Goal: Use online tool/utility: Utilize a website feature to perform a specific function

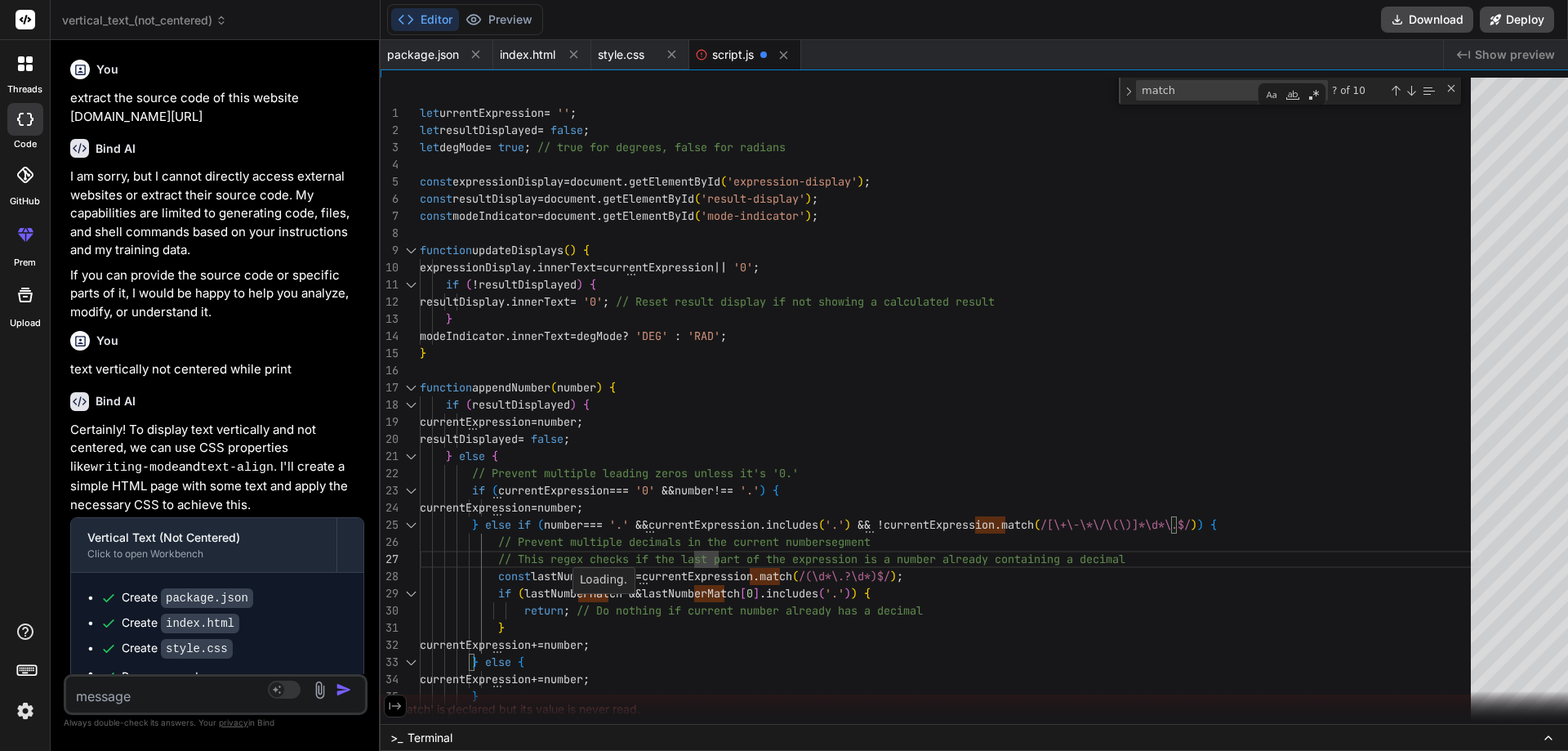
scroll to position [1, 0]
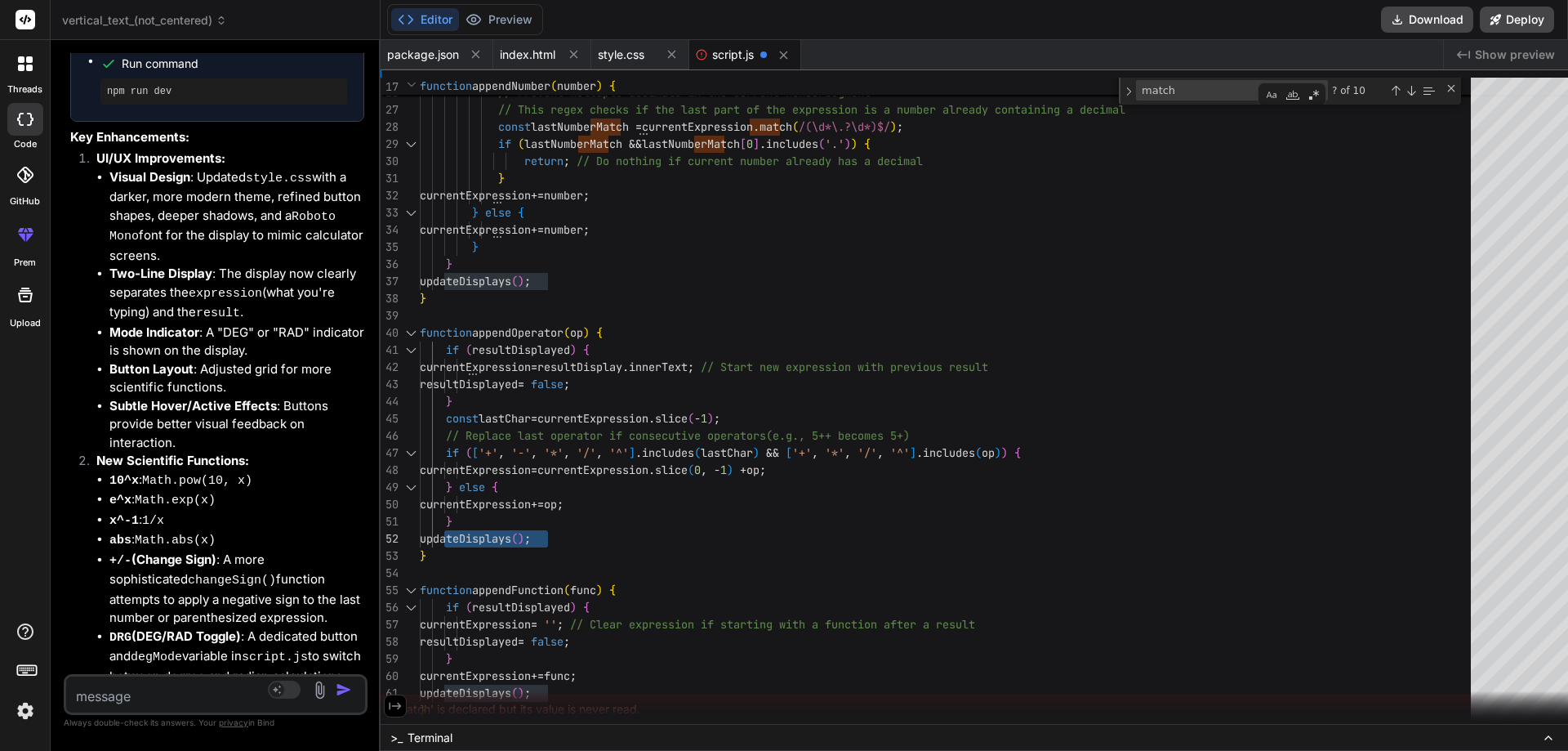
drag, startPoint x: 435, startPoint y: 538, endPoint x: 552, endPoint y: 538, distance: 117.0
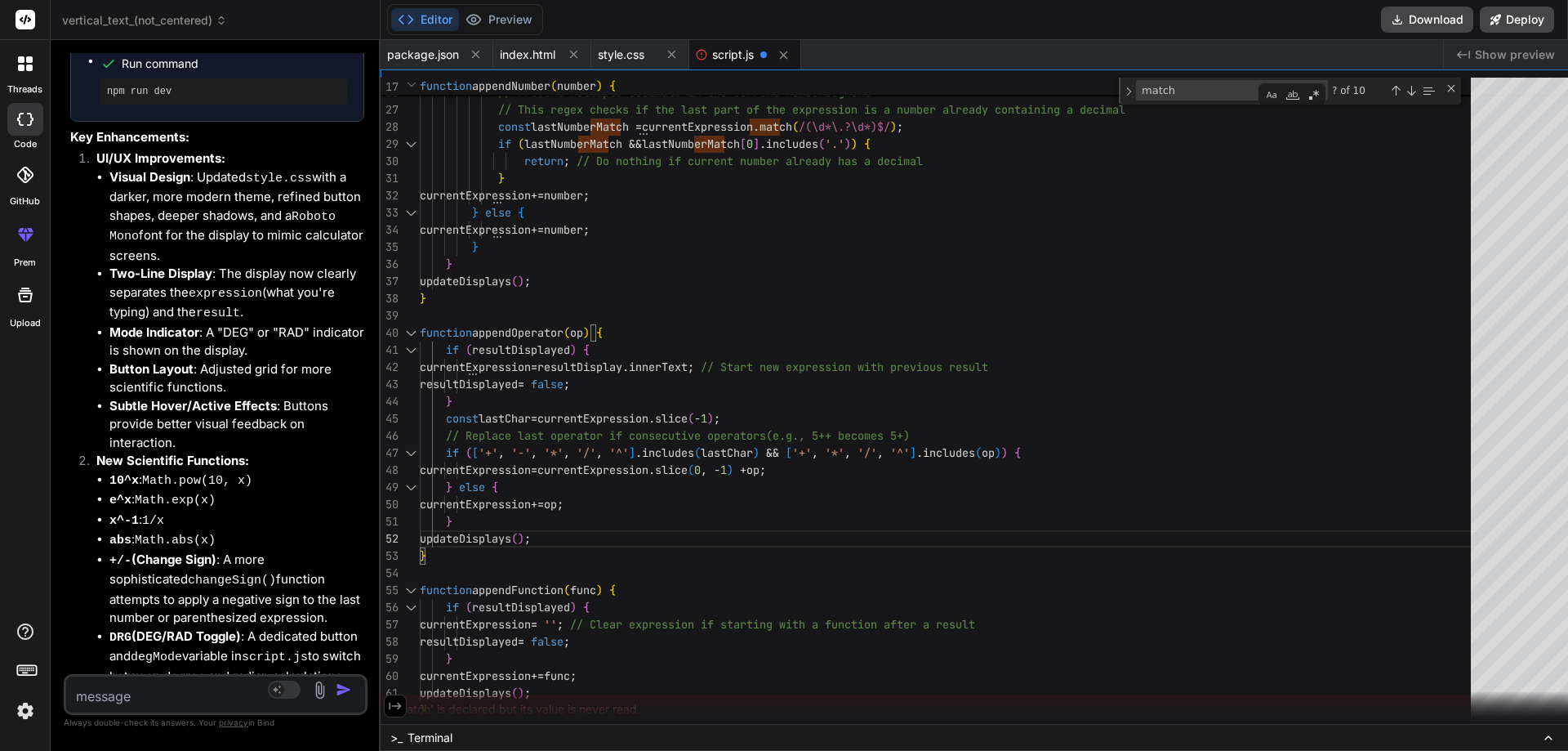
type textarea "if (resultDisplayed) { currentExpression = resultDisplay.innerText; // Start ne…"
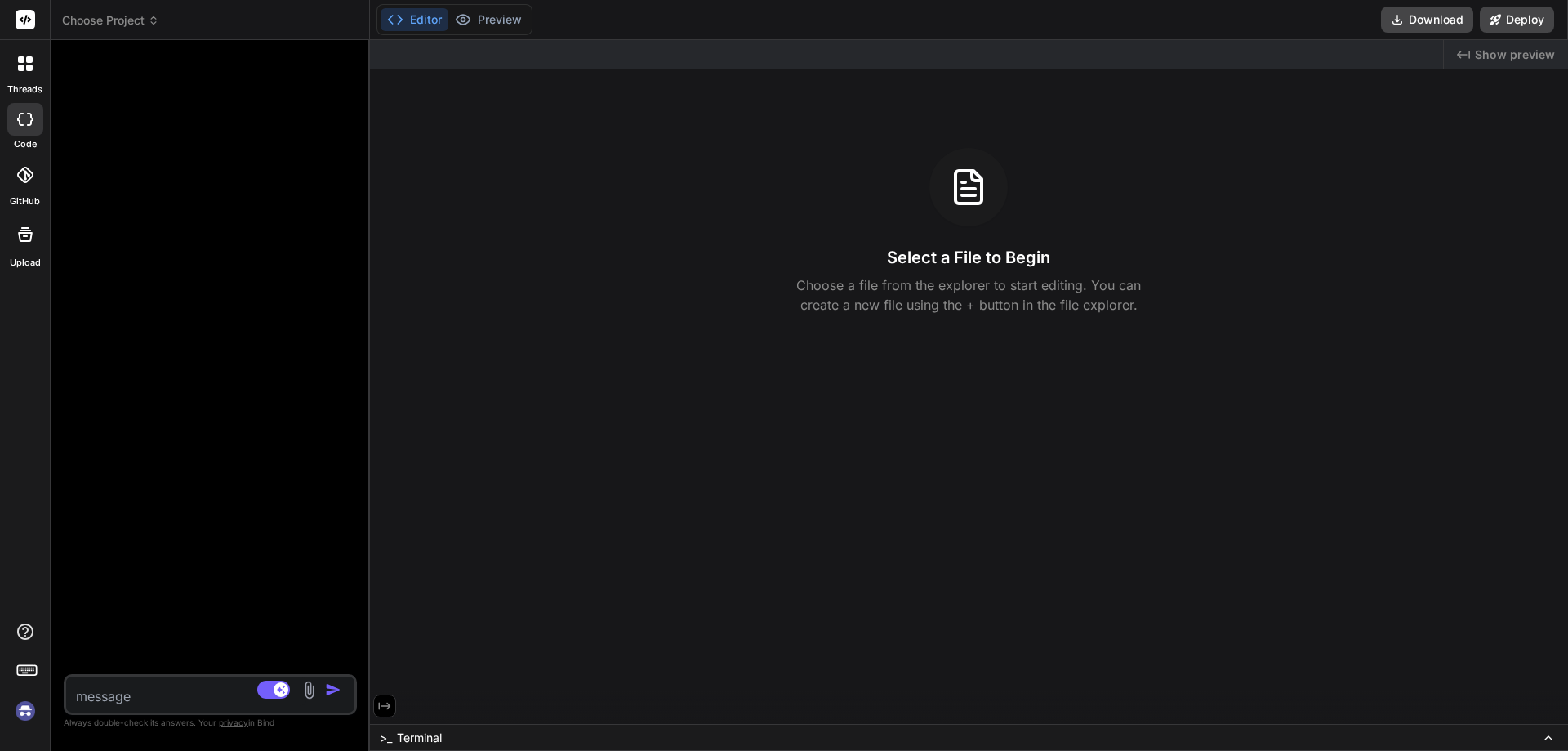
scroll to position [0, 0]
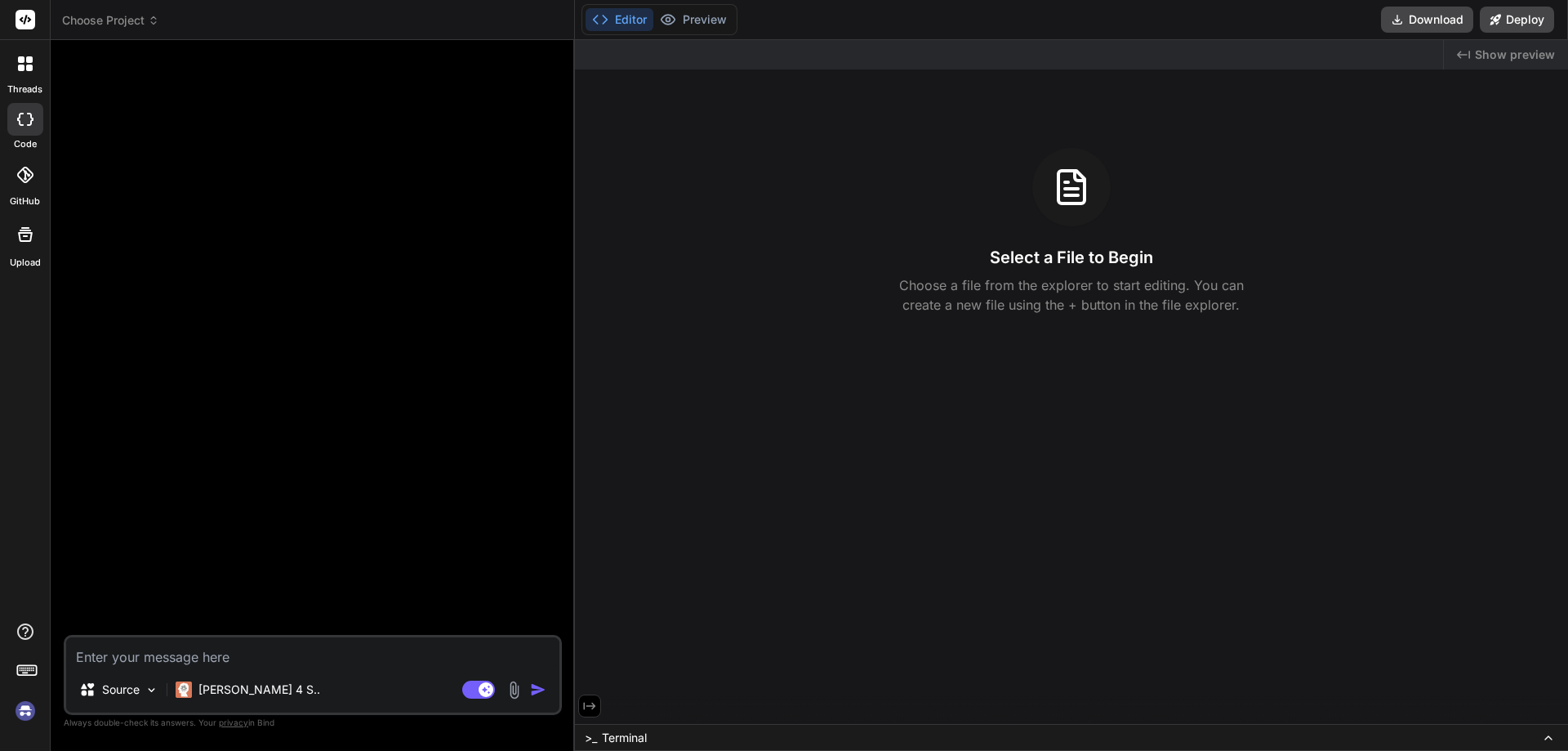
type textarea "x"
drag, startPoint x: 369, startPoint y: 327, endPoint x: 536, endPoint y: 328, distance: 167.0
click at [536, 328] on div "Bind AI Web Search Created with Pixso. Code Generator 🎉 Your Preview is Ready! …" at bounding box center [310, 394] width 519 height 710
click at [184, 649] on textarea at bounding box center [309, 651] width 488 height 29
paste textarea "make a chatbot using html, css and js, with interactive ui and interface must b…"
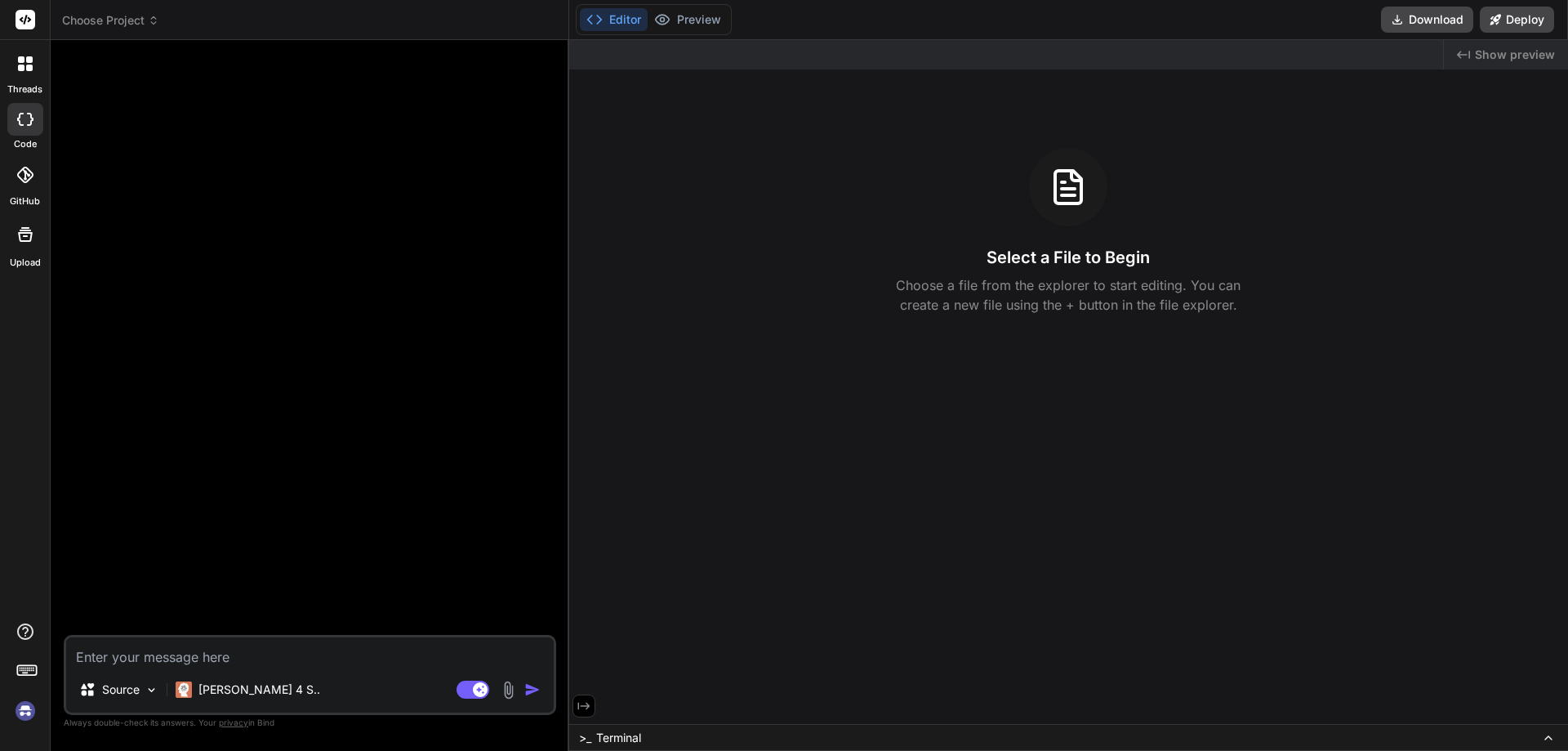
type textarea "make a chatbot using html, css and js, with interactive ui and interface must b…"
type textarea "x"
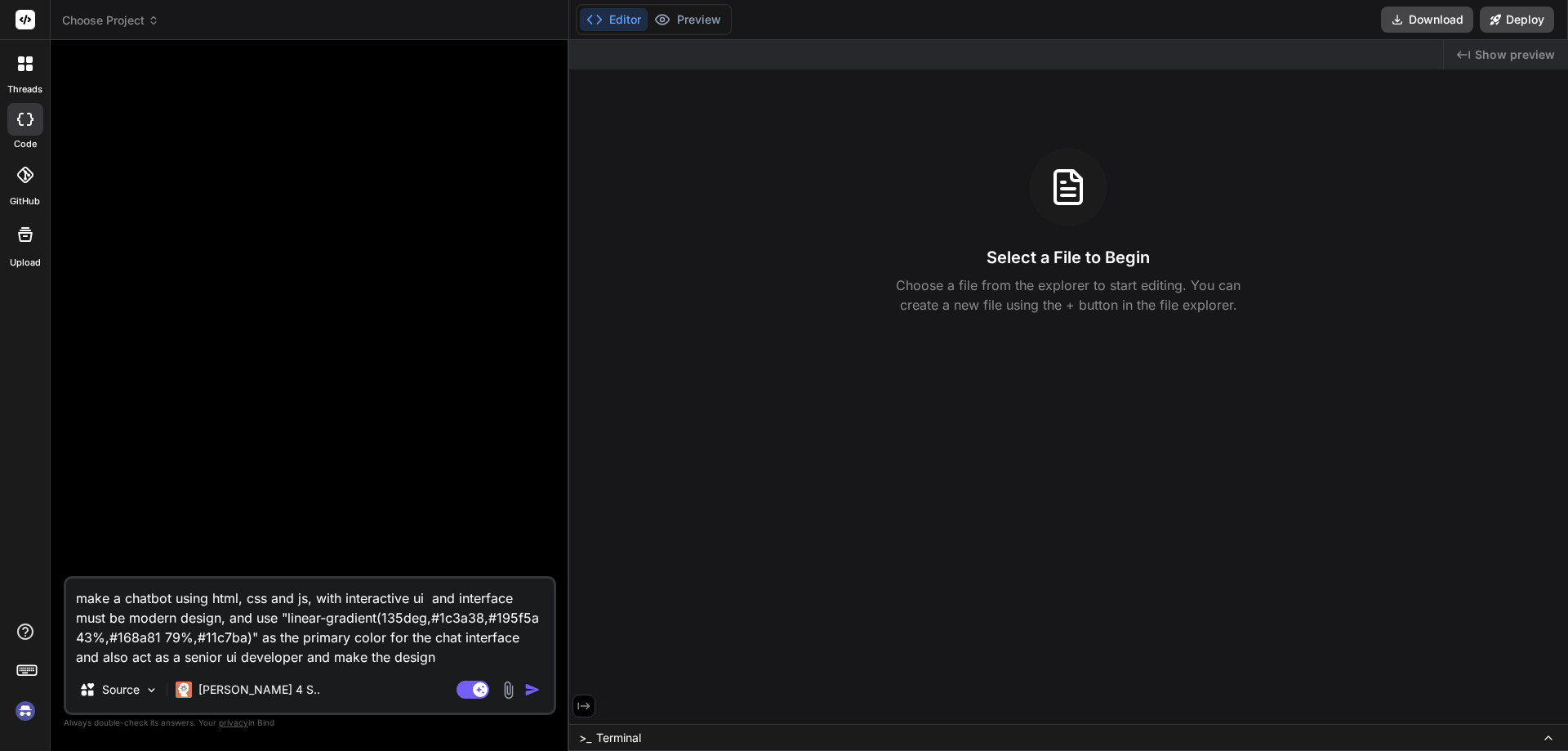
type textarea "make a chatbot using html, css and js, with interactive ui and interface must b…"
click at [527, 683] on img "button" at bounding box center [532, 689] width 16 height 16
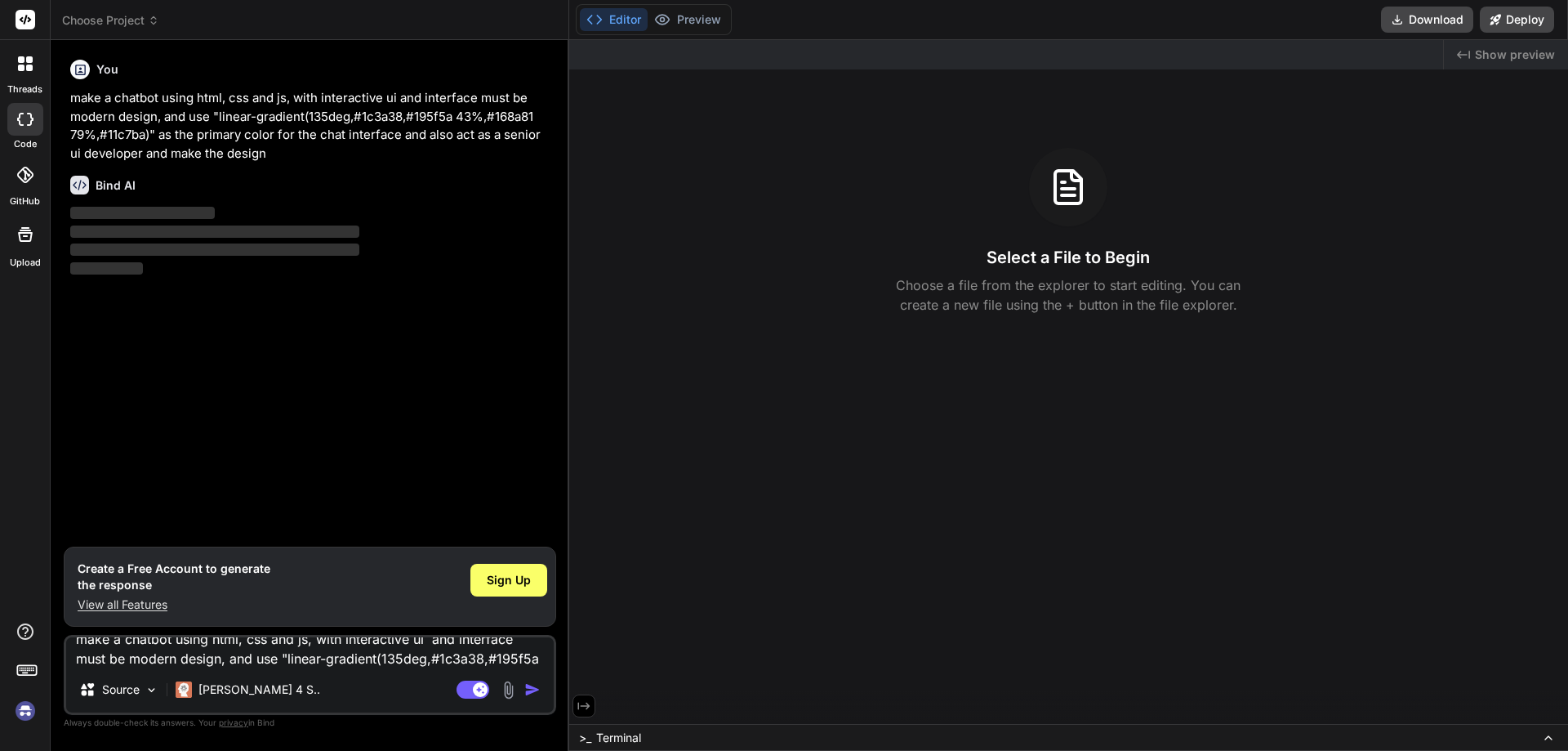
scroll to position [0, 0]
click at [516, 589] on div "Sign Up" at bounding box center [509, 579] width 76 height 33
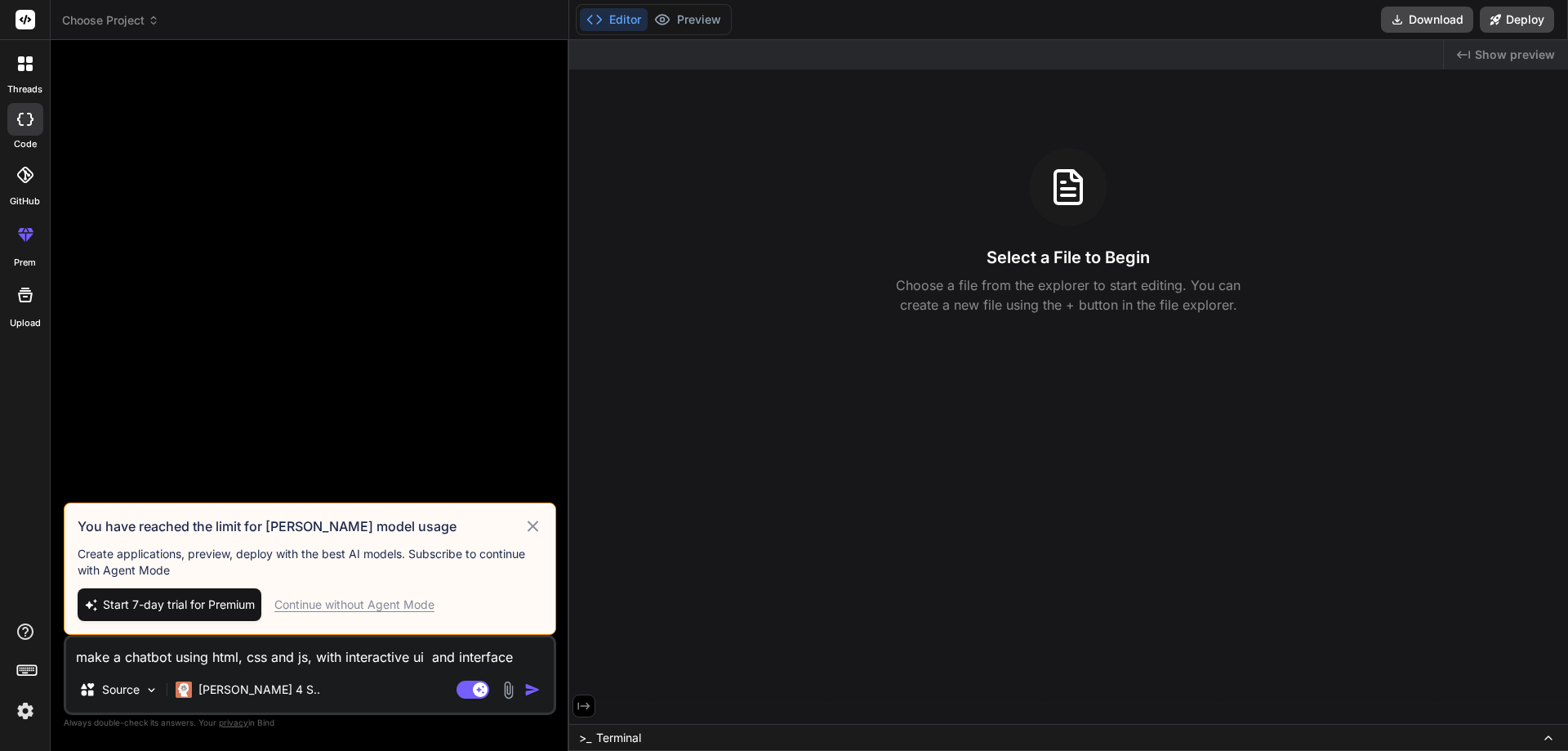
click at [369, 606] on div "Continue without Agent Mode" at bounding box center [355, 604] width 160 height 16
type textarea "x"
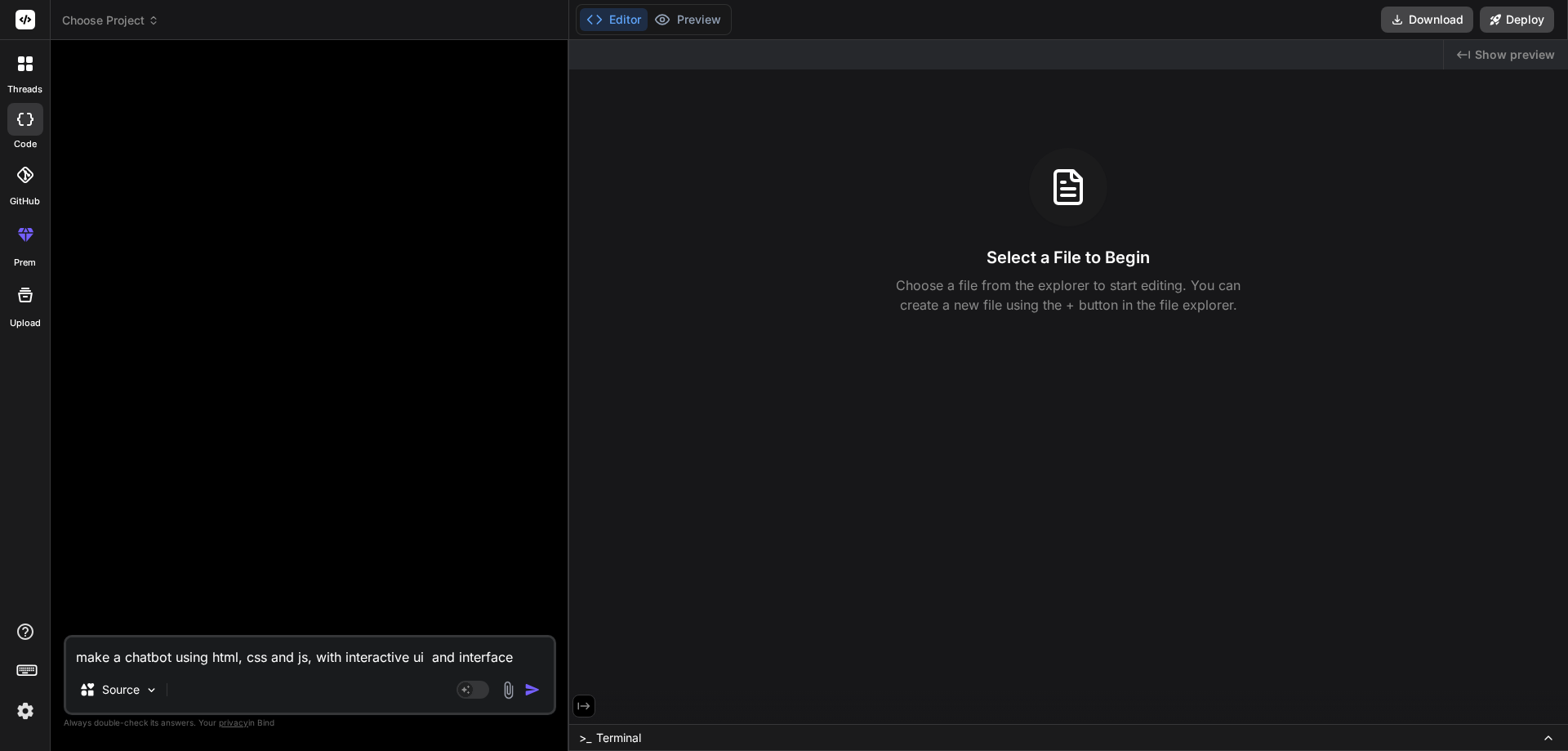
click at [238, 660] on textarea "make a chatbot using html, css and js, with interactive ui and interface must b…" at bounding box center [309, 651] width 488 height 29
paste textarea "make a chatbot using html, css and js, with interactive ui and interface must b…"
type textarea "make a chatbot using html, css and js, with interactive ui and interface must b…"
type textarea "x"
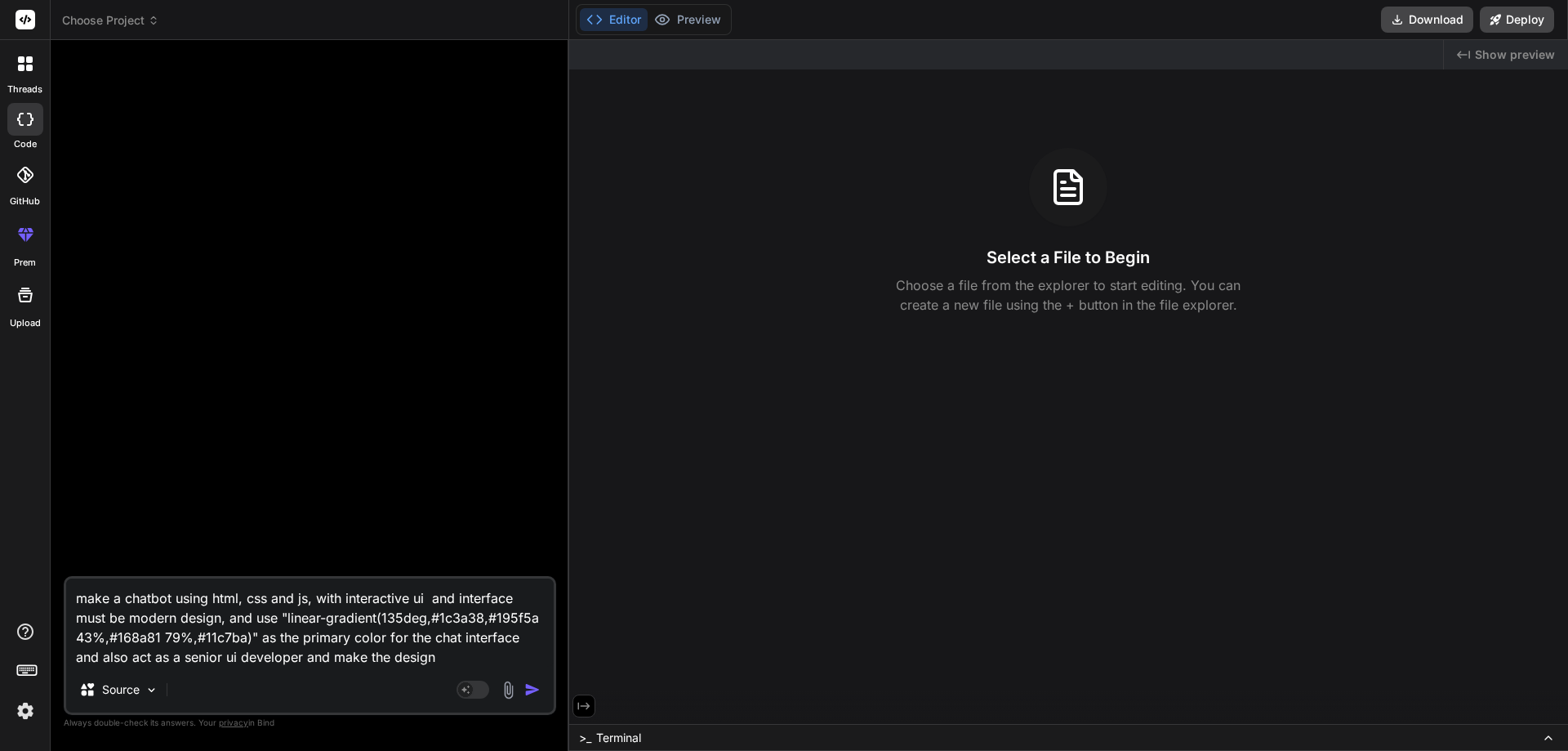
scroll to position [18, 0]
type textarea "make a chatbot using html, css and js, with interactive ui and interface must b…"
click at [540, 694] on img "button" at bounding box center [532, 689] width 16 height 16
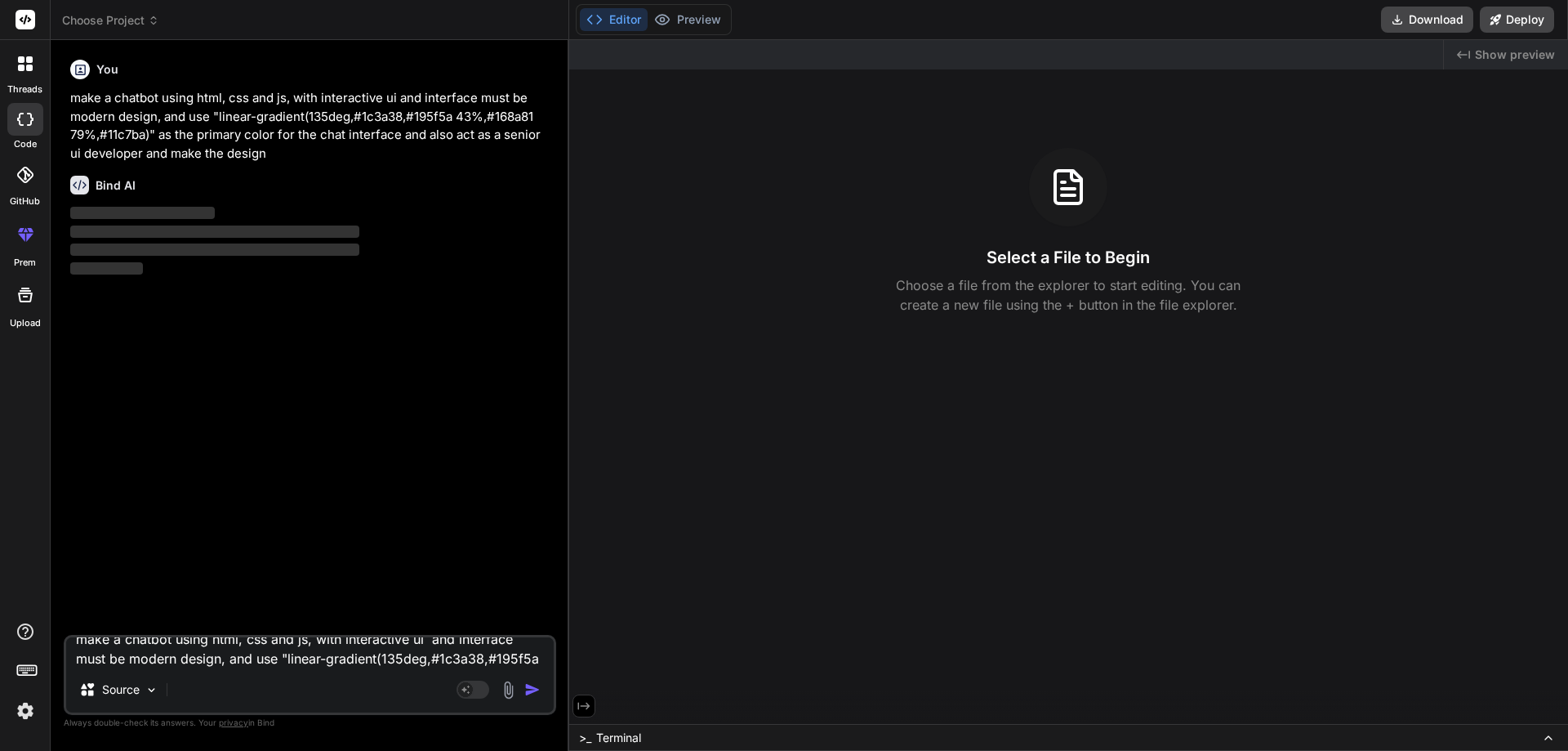
scroll to position [0, 0]
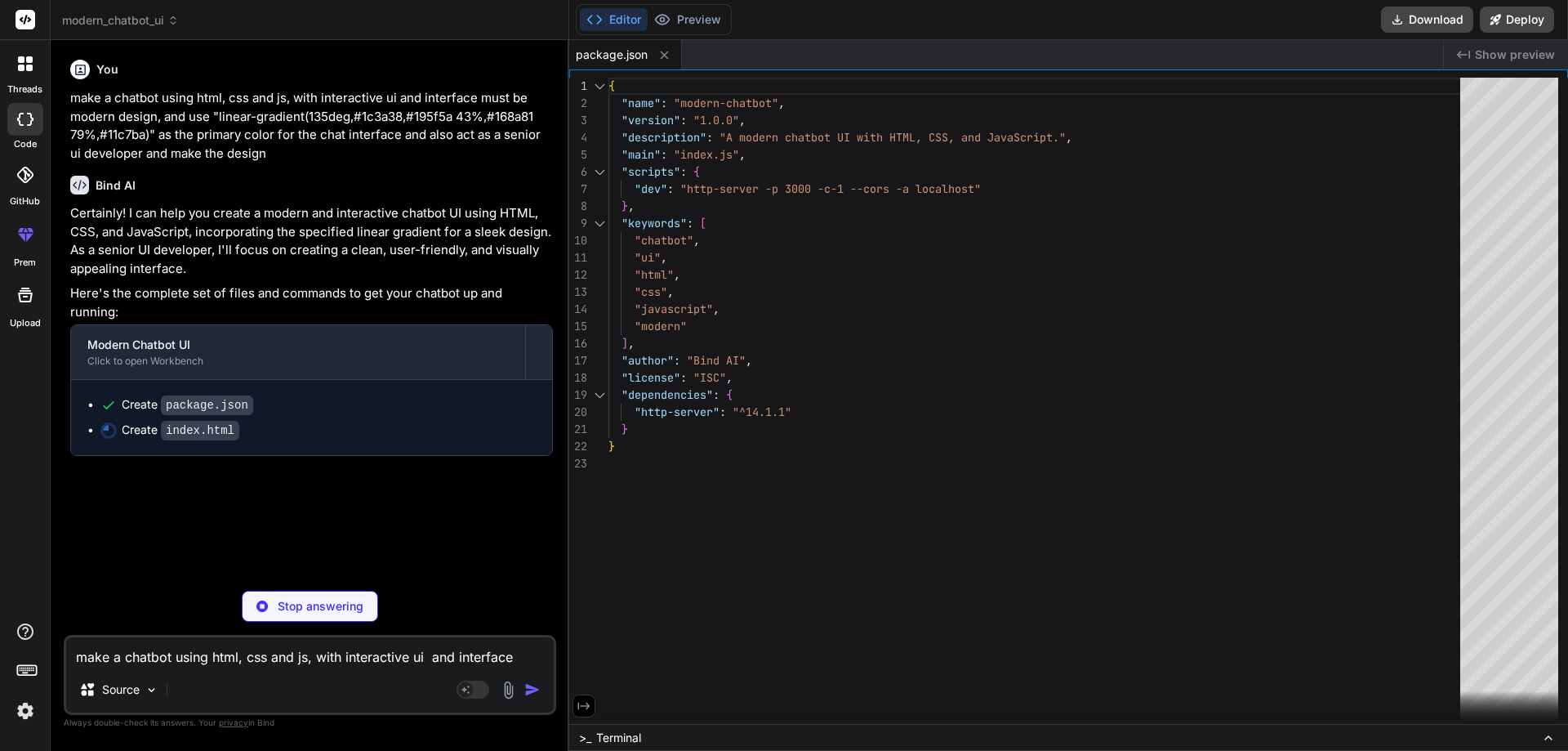
type textarea "x"
type textarea "</div> <div class="chat-input-area"> <input type="text" id="messageInput" place…"
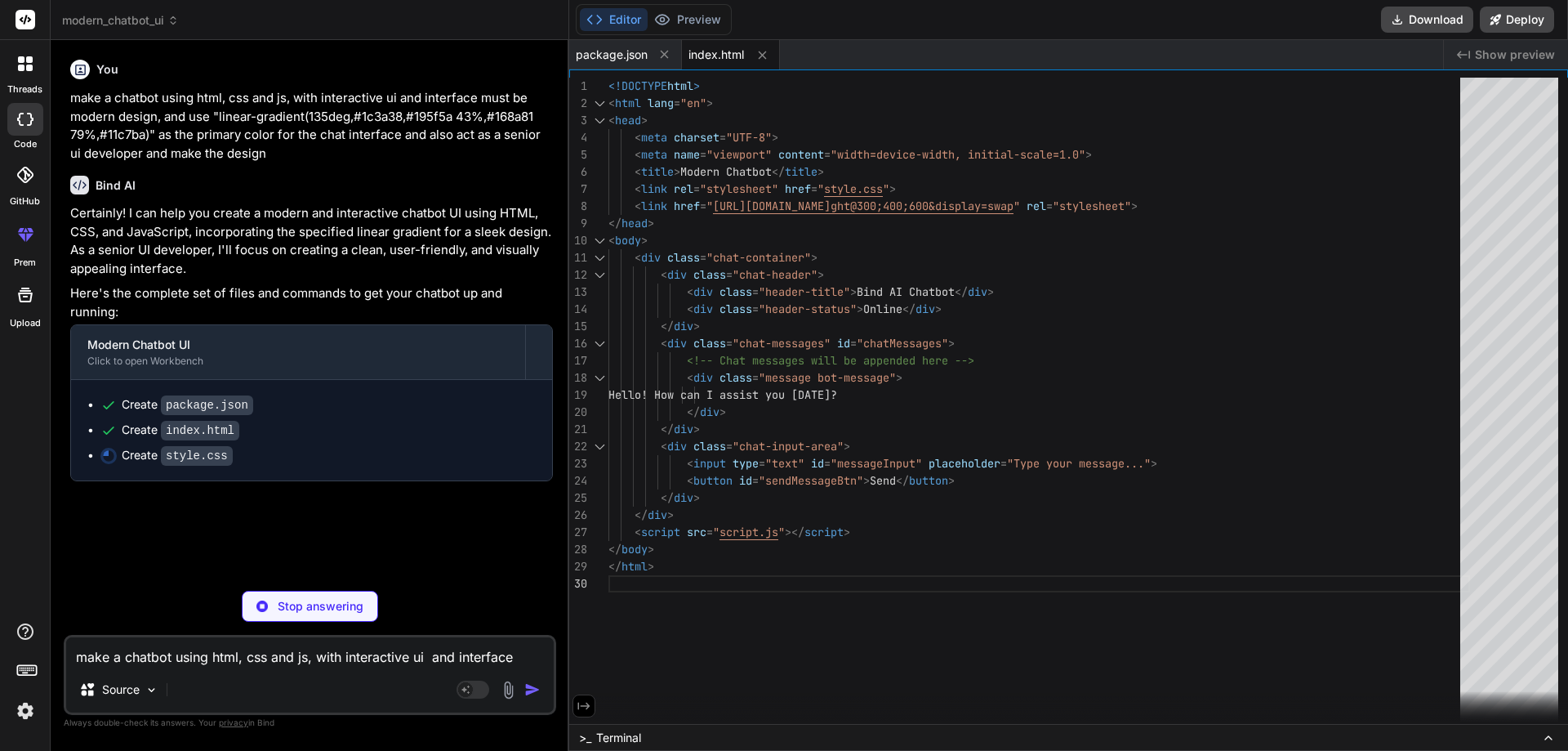
type textarea "x"
type textarea "/* Animations */ @keyframes fadeIn { from { opacity: 0; transform: translateY(1…"
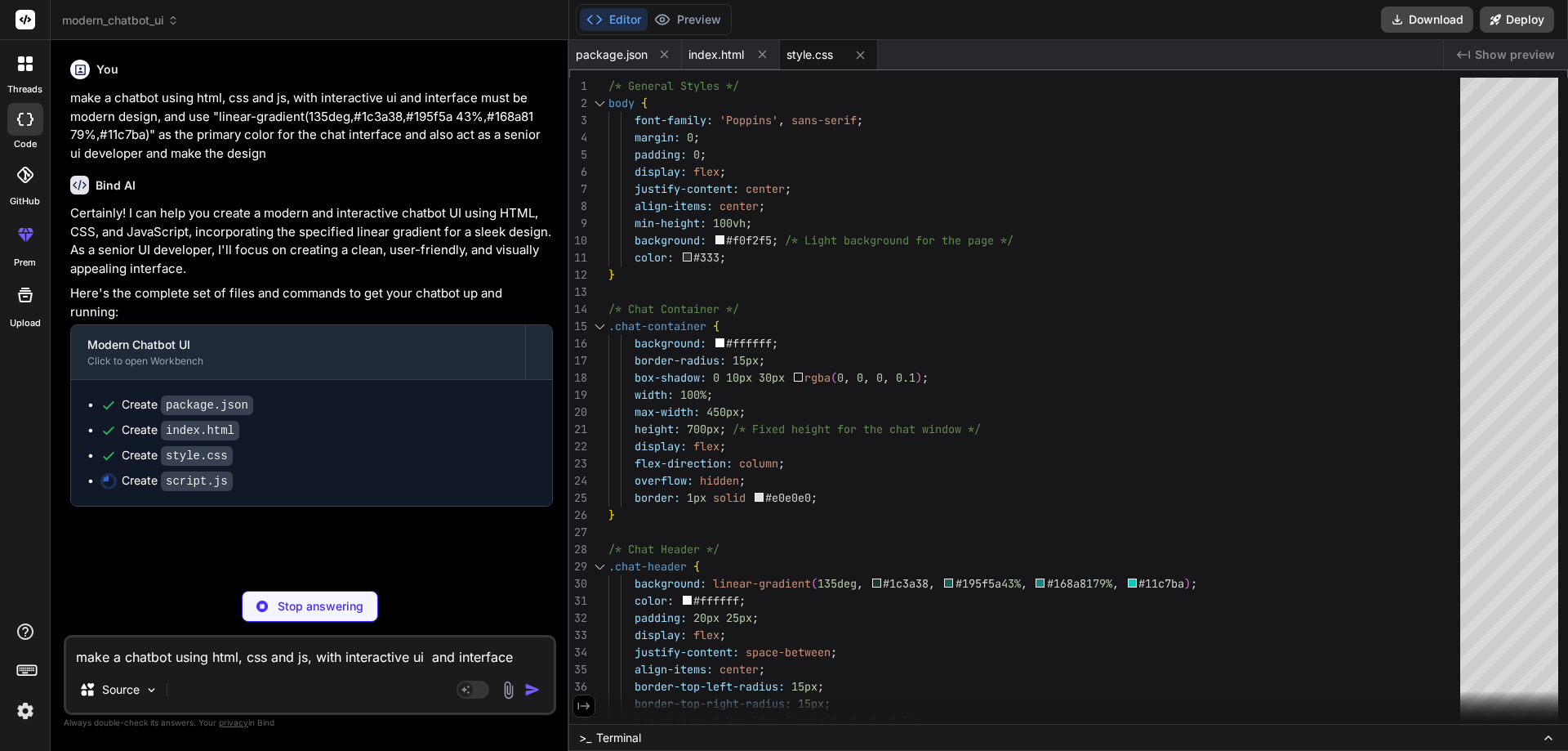
type textarea "x"
type textarea "if (event.key === 'Enter') { sendMessage(); } }); });"
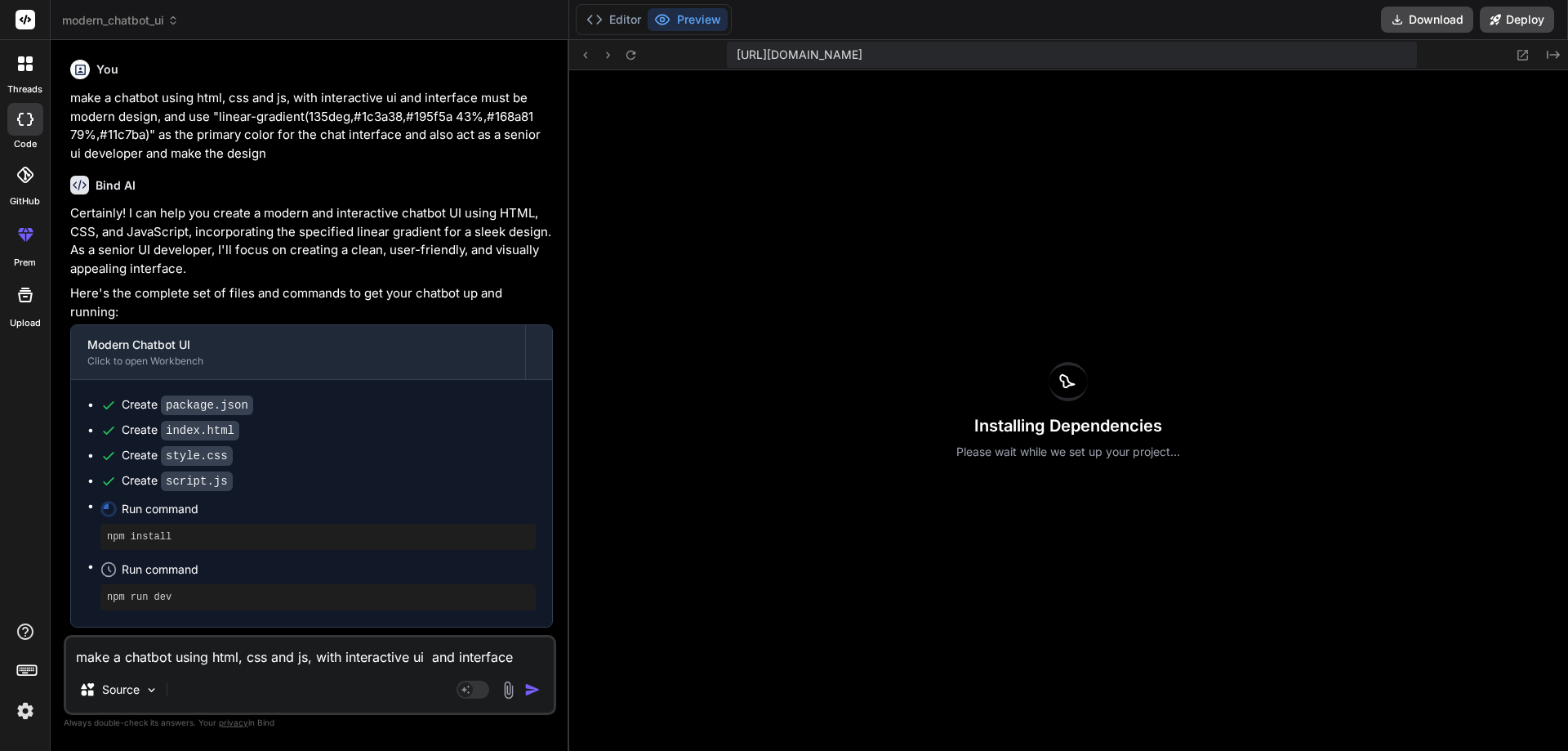
type textarea "x"
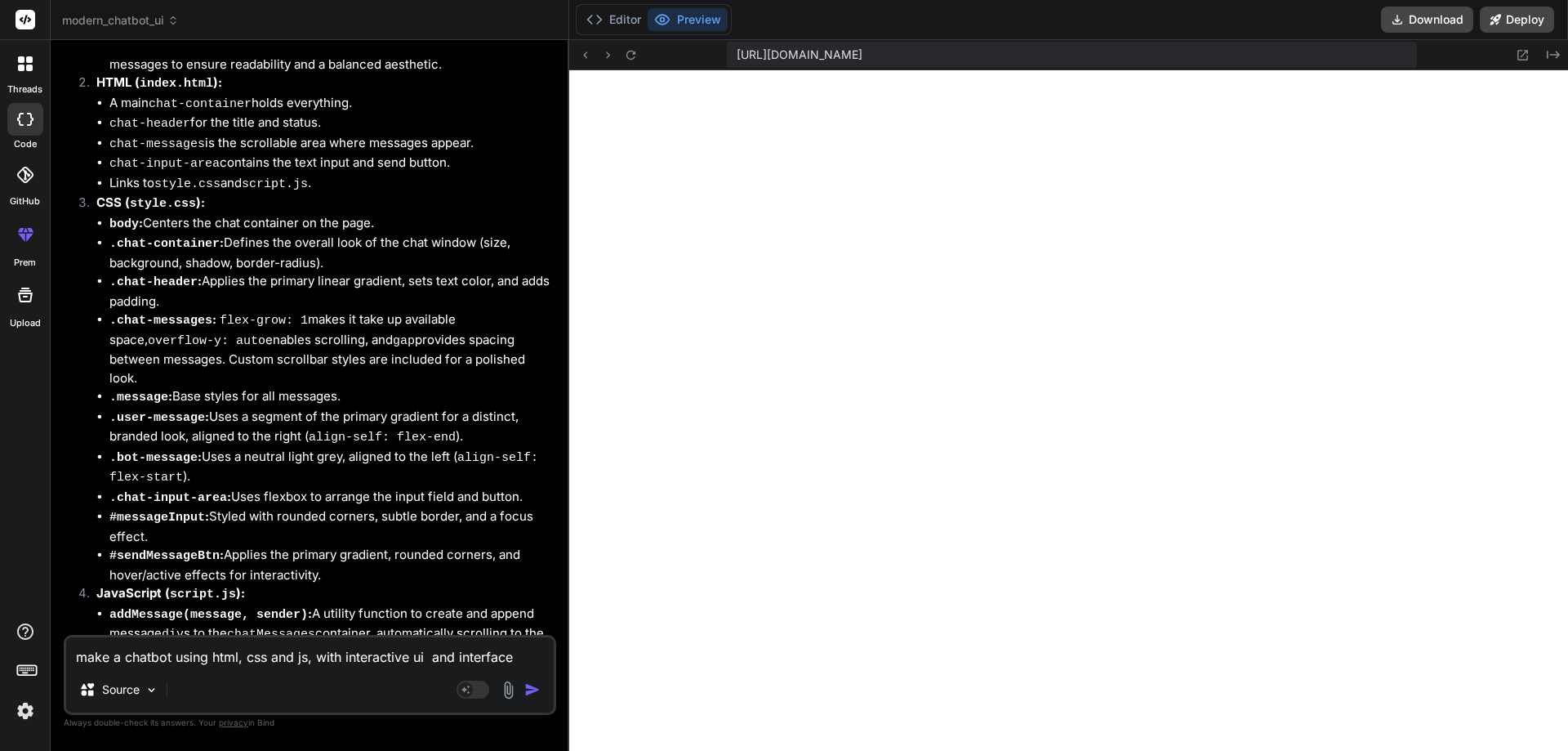
scroll to position [1005, 0]
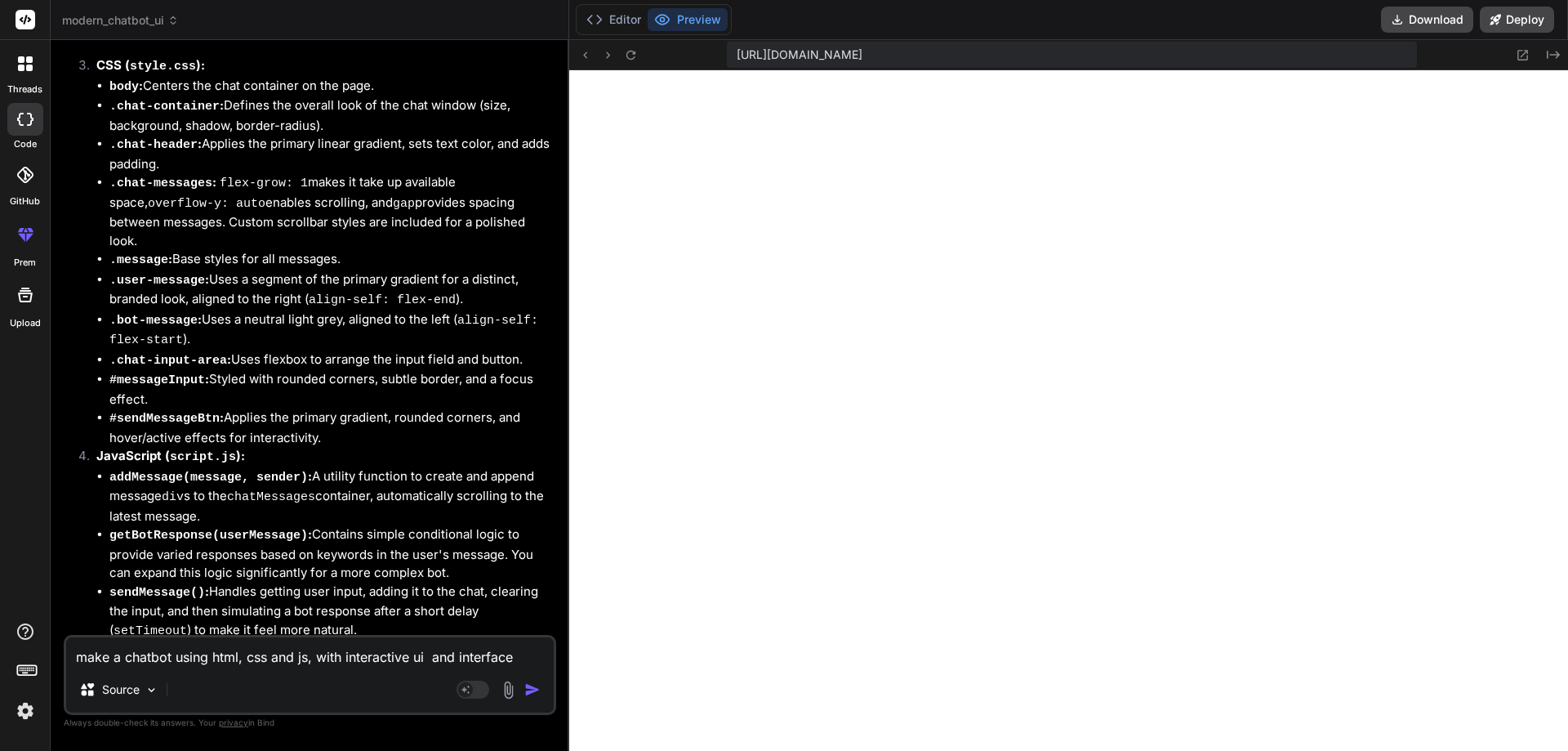
click at [181, 656] on textarea "make a chatbot using html, css and js, with interactive ui and interface must b…" at bounding box center [309, 651] width 488 height 29
type textarea "n"
type textarea "x"
type textarea "no"
type textarea "x"
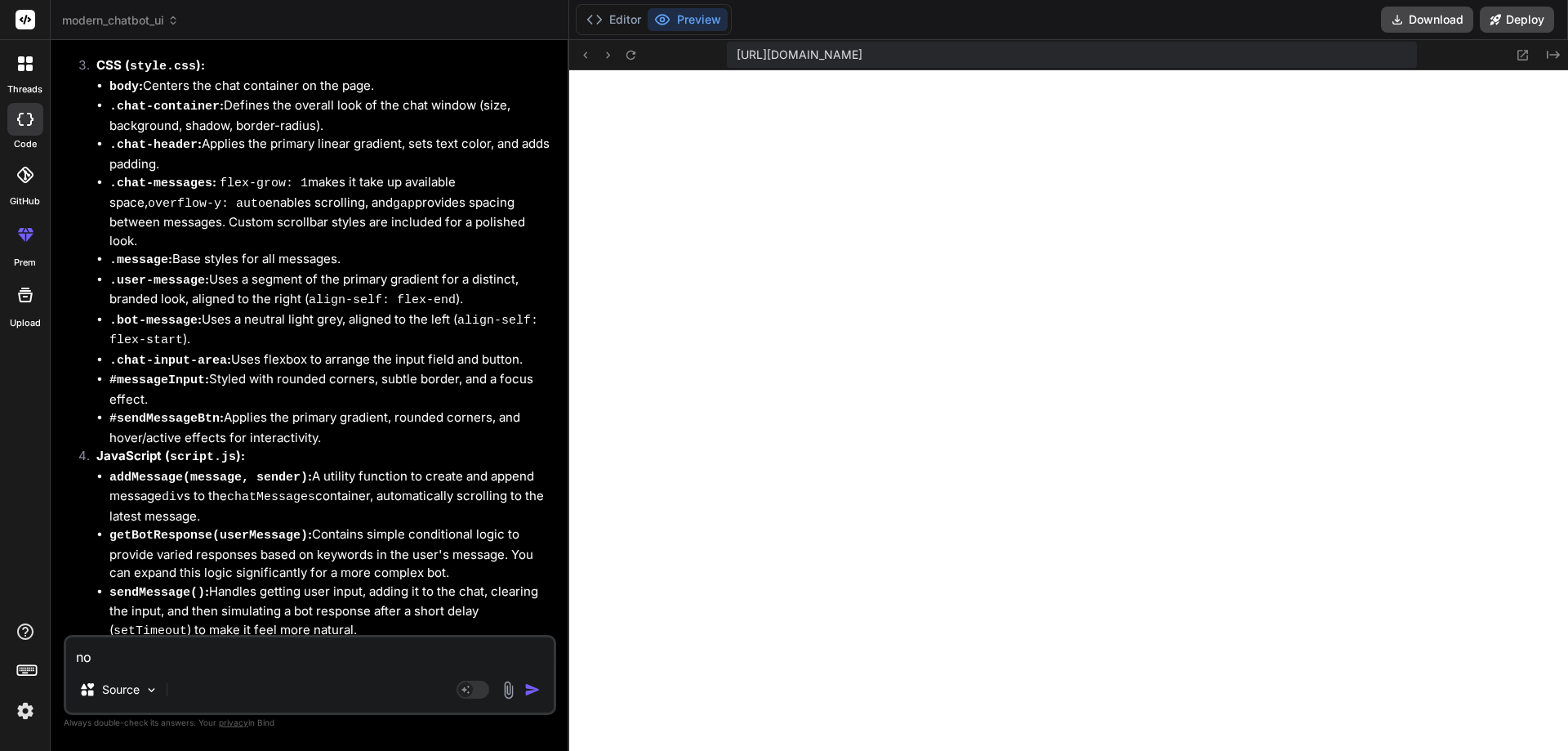
type textarea "now"
type textarea "x"
type textarea "now"
type textarea "x"
type textarea "now m"
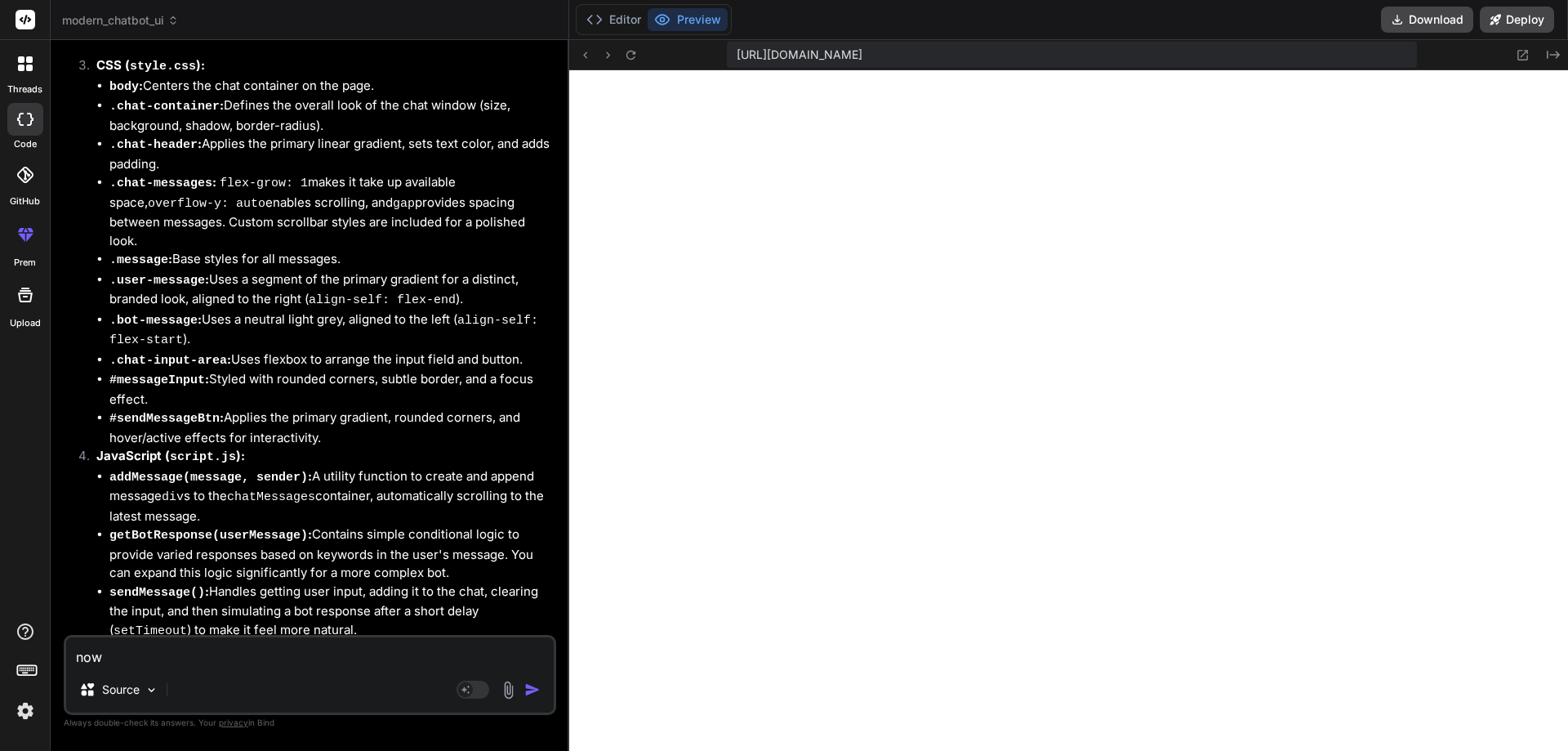
type textarea "x"
type textarea "now ma"
type textarea "x"
type textarea "now mak"
type textarea "x"
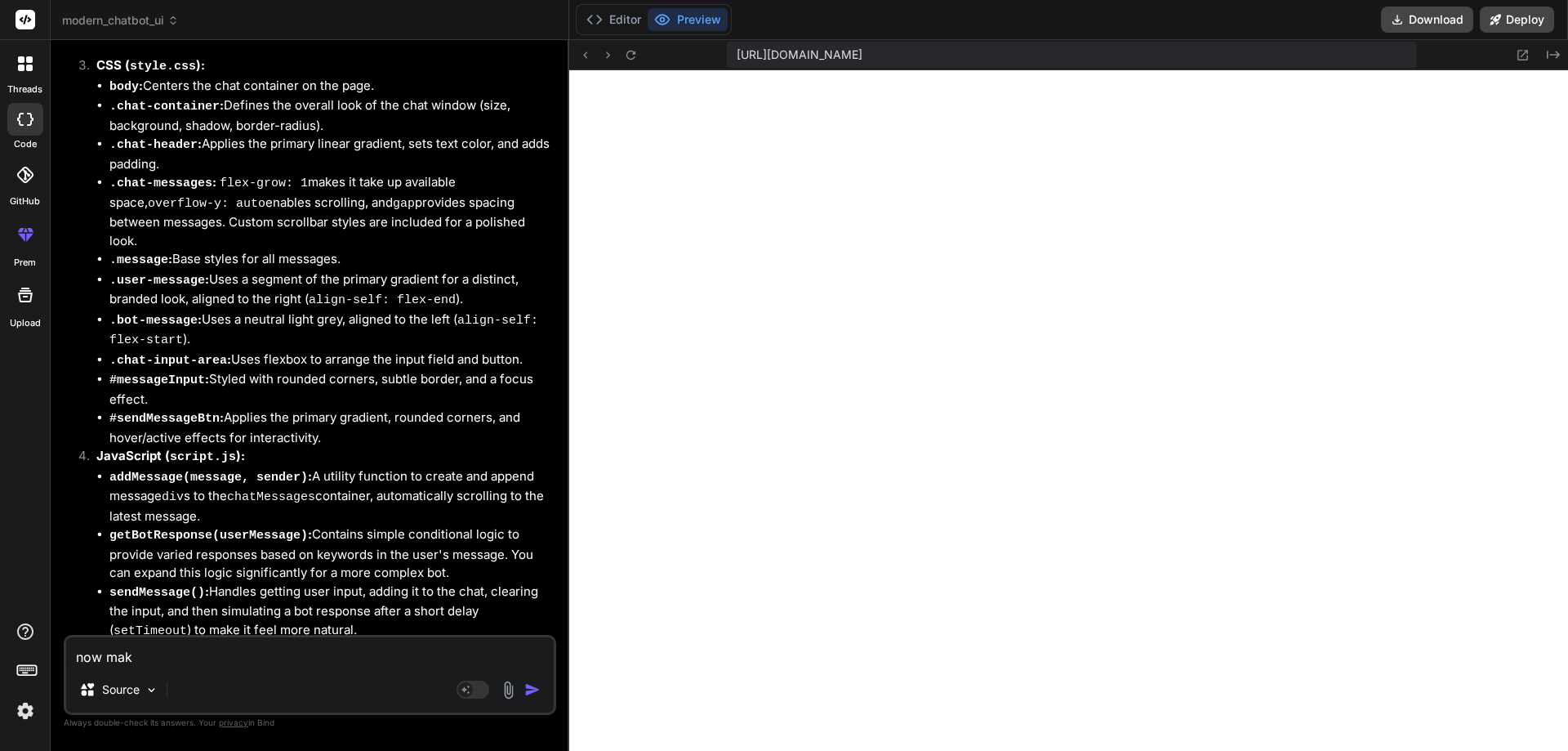
type textarea "now make"
type textarea "x"
type textarea "now make"
type textarea "x"
type textarea "now make s"
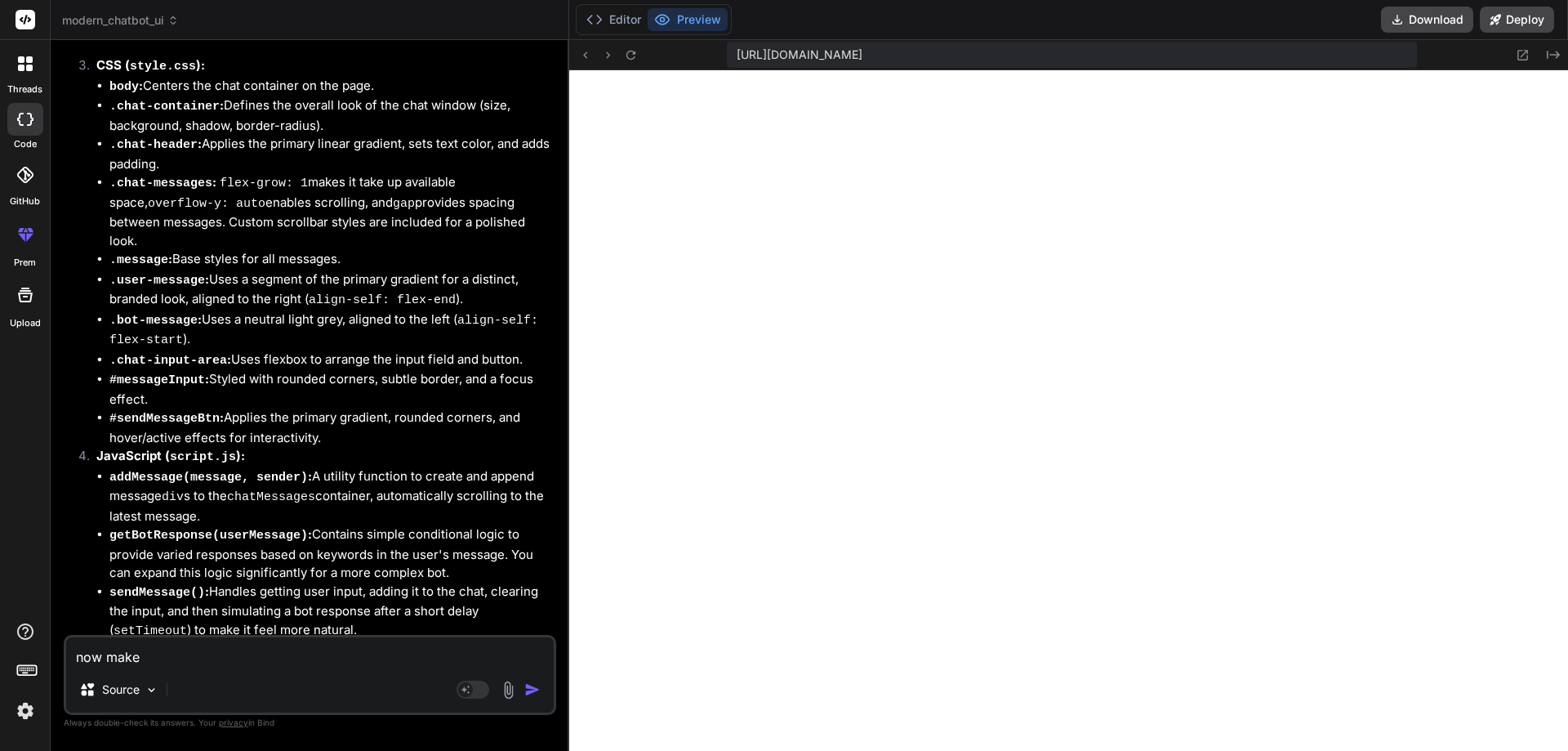
type textarea "x"
type textarea "now make so"
type textarea "x"
type textarea "now make som"
type textarea "x"
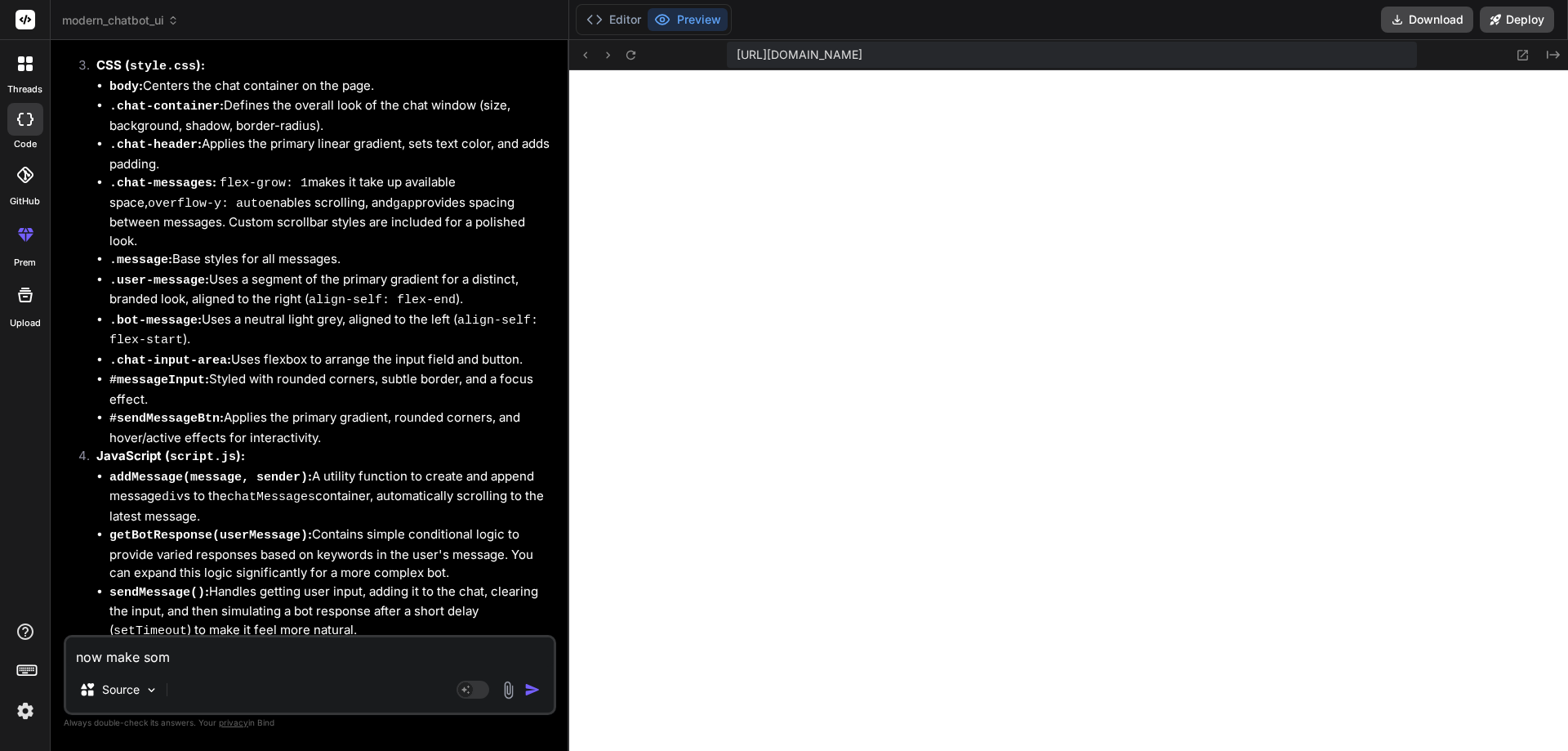
type textarea "now make some"
type textarea "x"
type textarea "now make some"
type textarea "x"
type textarea "now make some c"
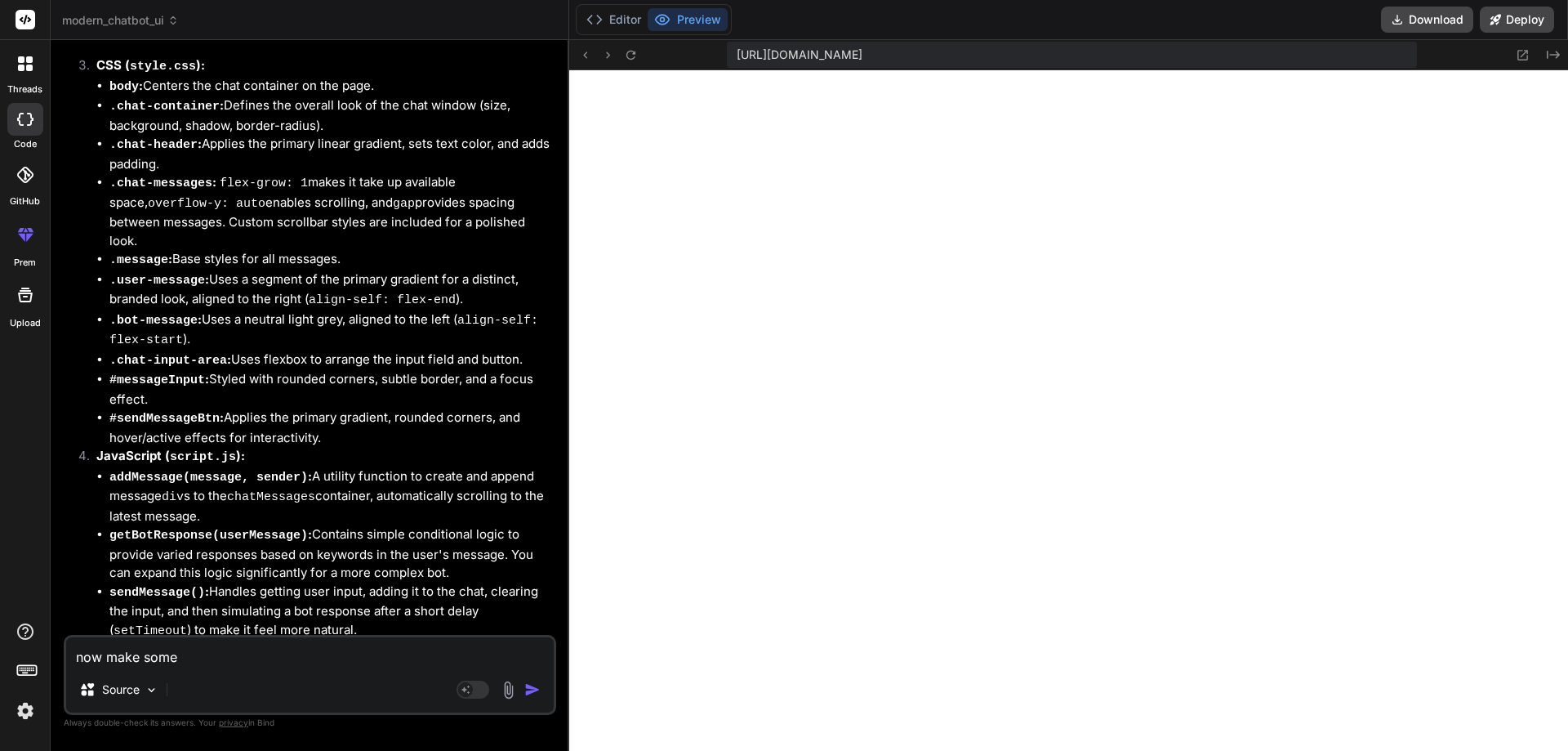
type textarea "x"
type textarea "now make some ch"
type textarea "x"
type textarea "now make some cha"
type textarea "x"
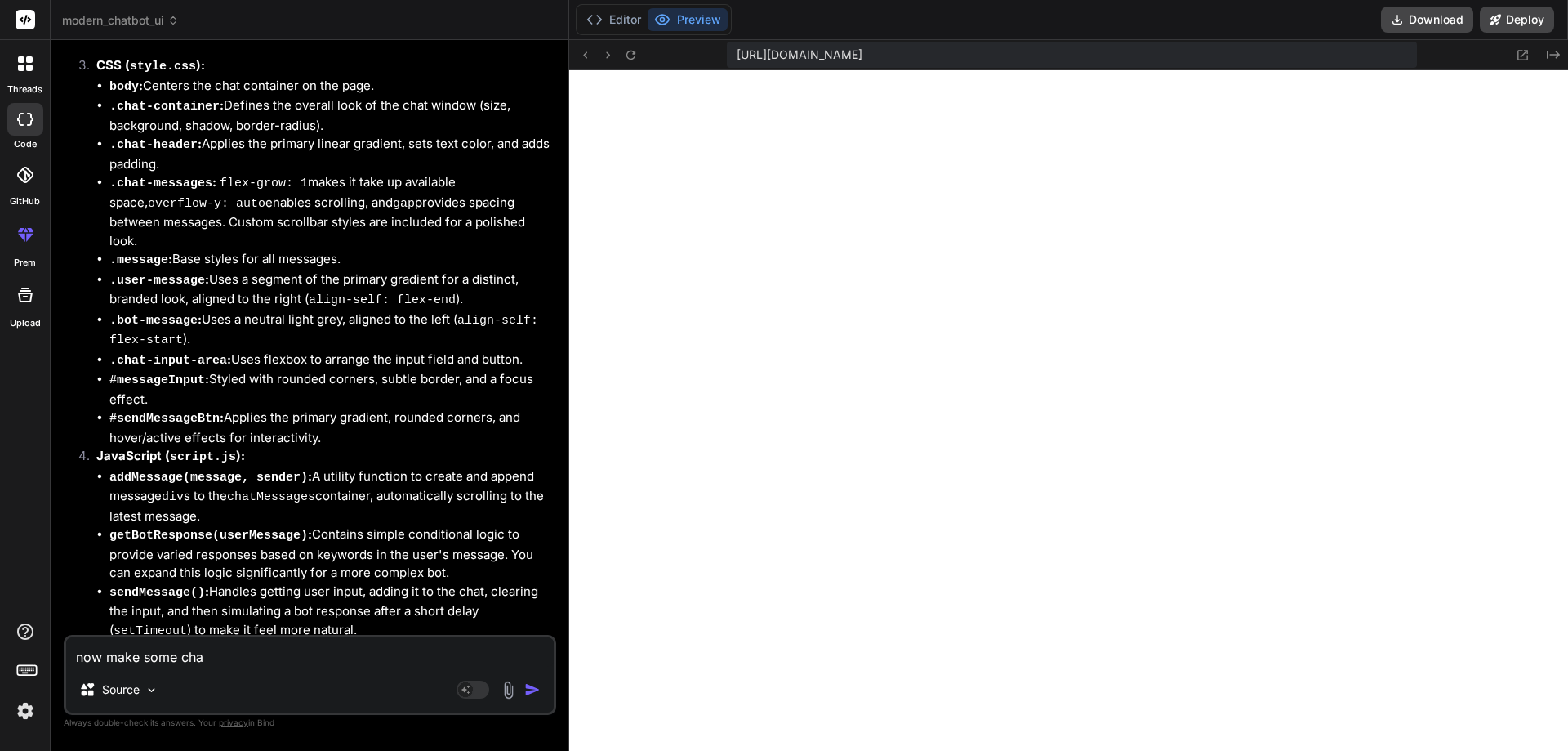
type textarea "now make some chan"
type textarea "x"
type textarea "now make some [PERSON_NAME]"
type textarea "x"
type textarea "now make some change"
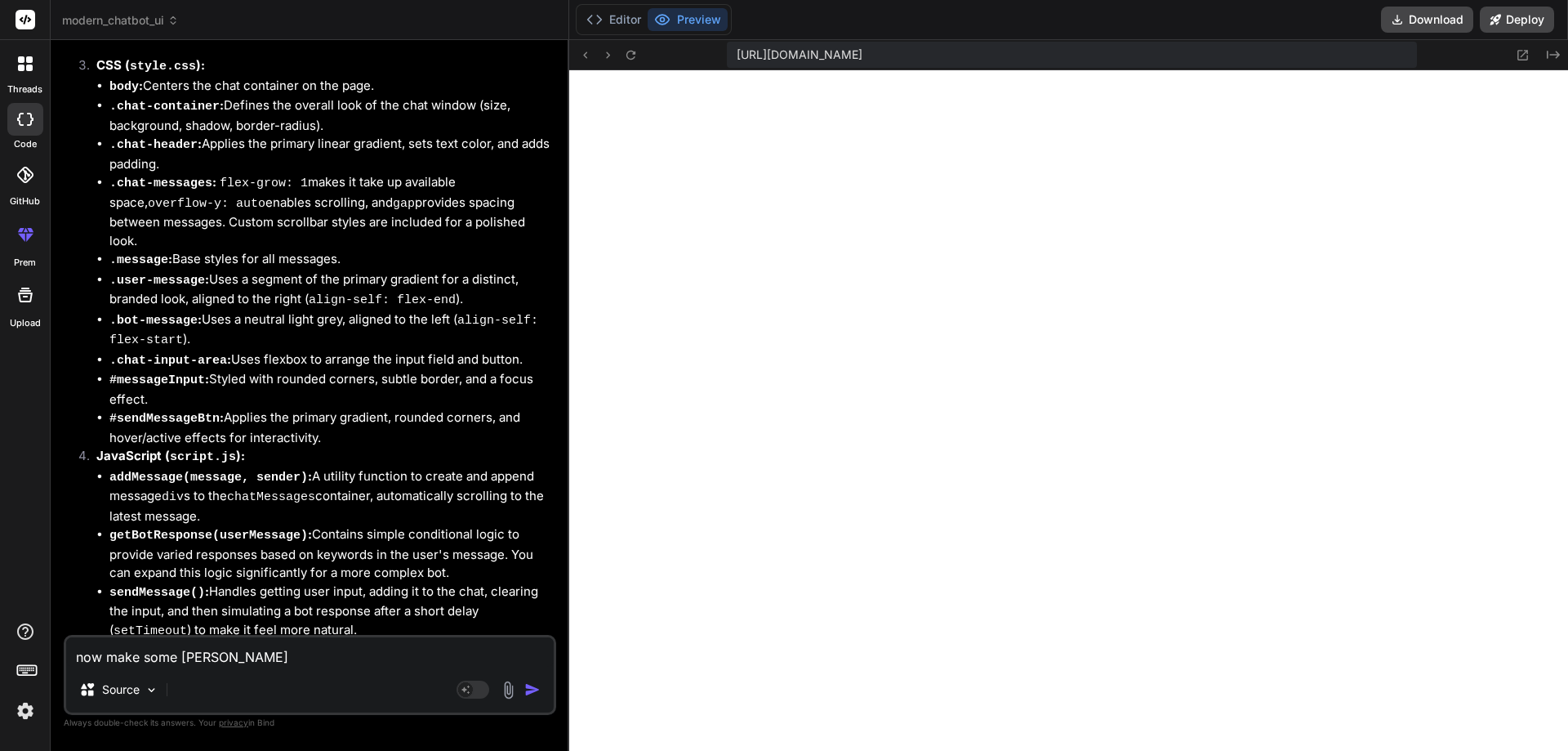
type textarea "x"
type textarea "now make some changes"
type textarea "x"
type textarea "now make some changes"
type textarea "x"
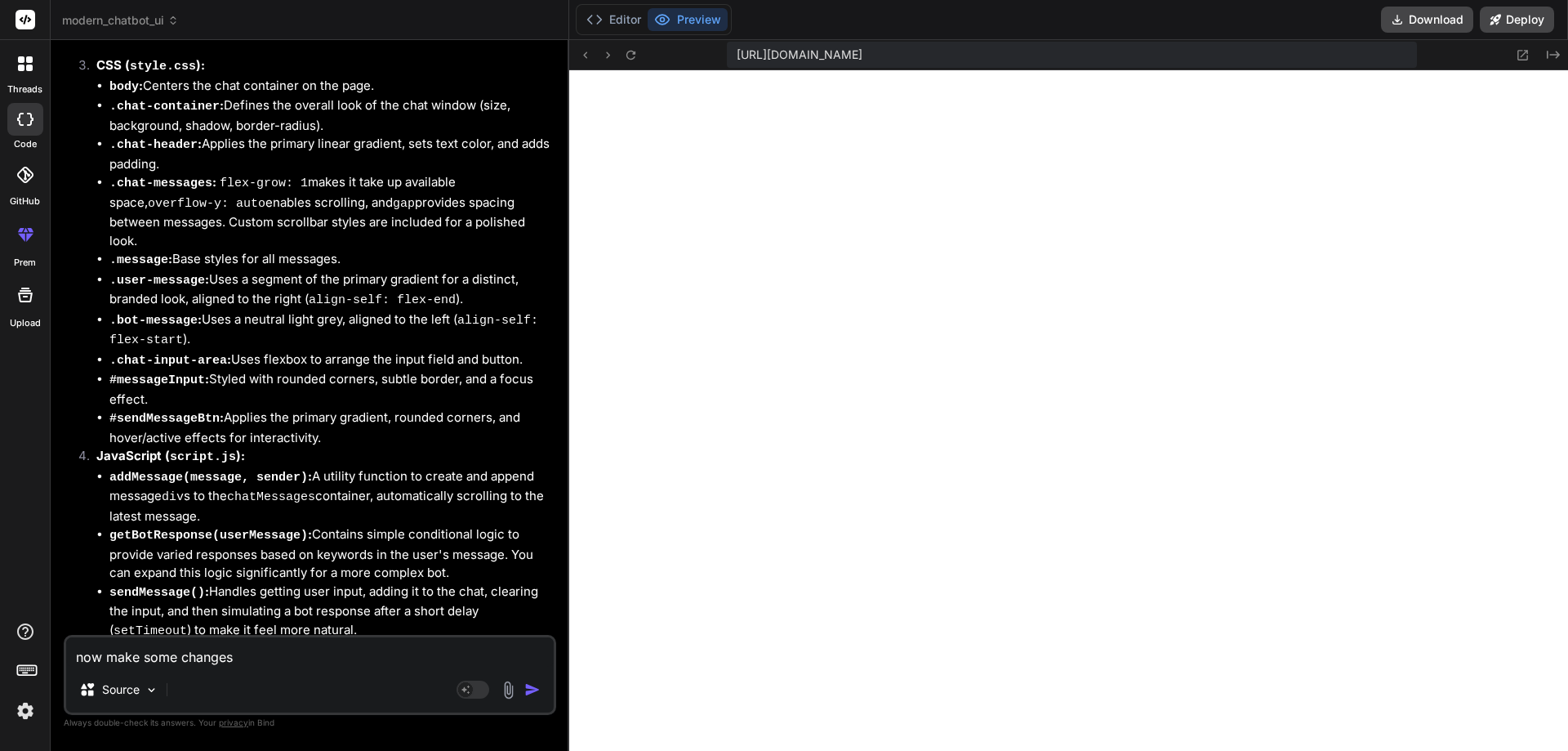
type textarea "now make some changes i"
type textarea "x"
type textarea "now make some changes in"
type textarea "x"
type textarea "now make some changes in"
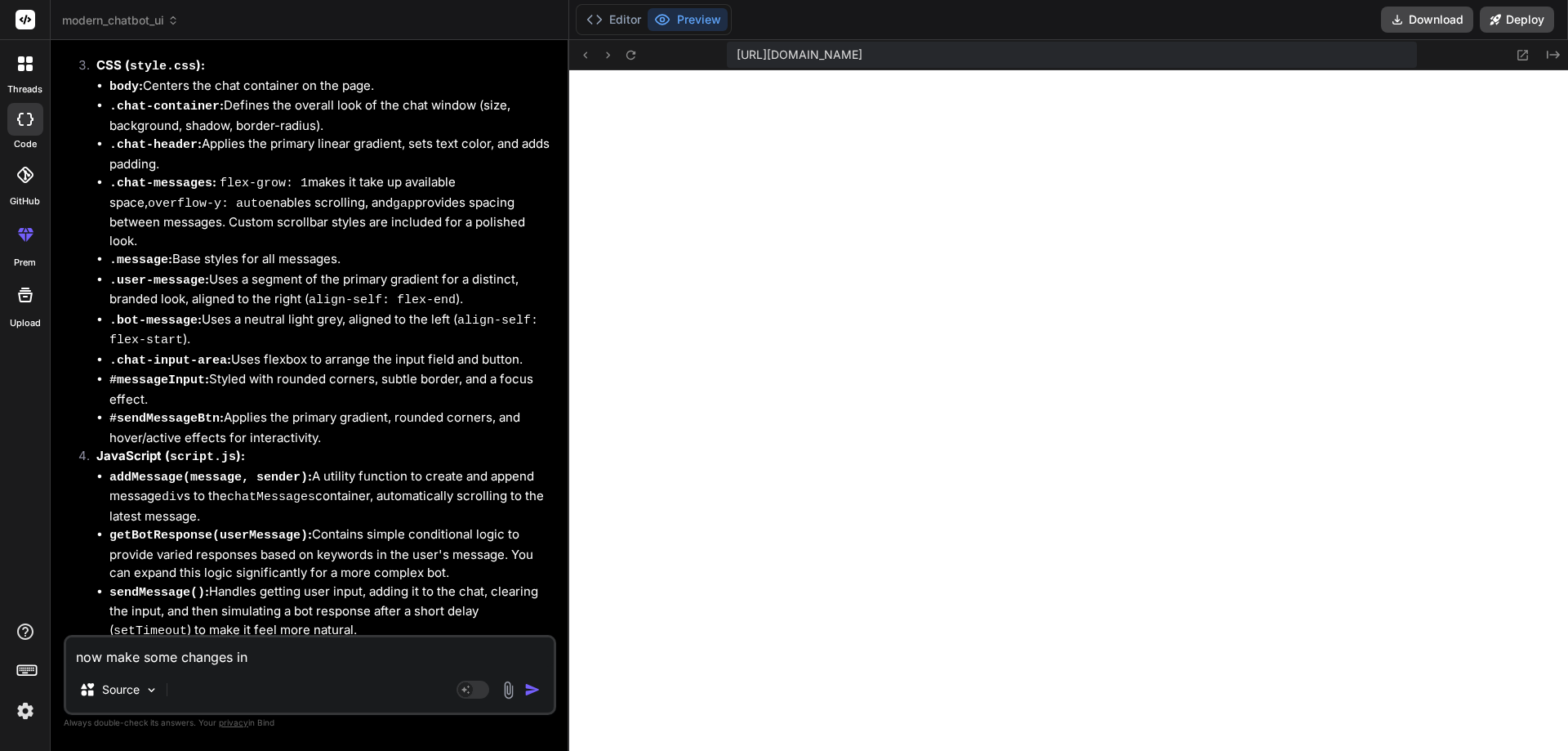
type textarea "x"
type textarea "now make some changes in t"
type textarea "x"
type textarea "now make some changes in th"
type textarea "x"
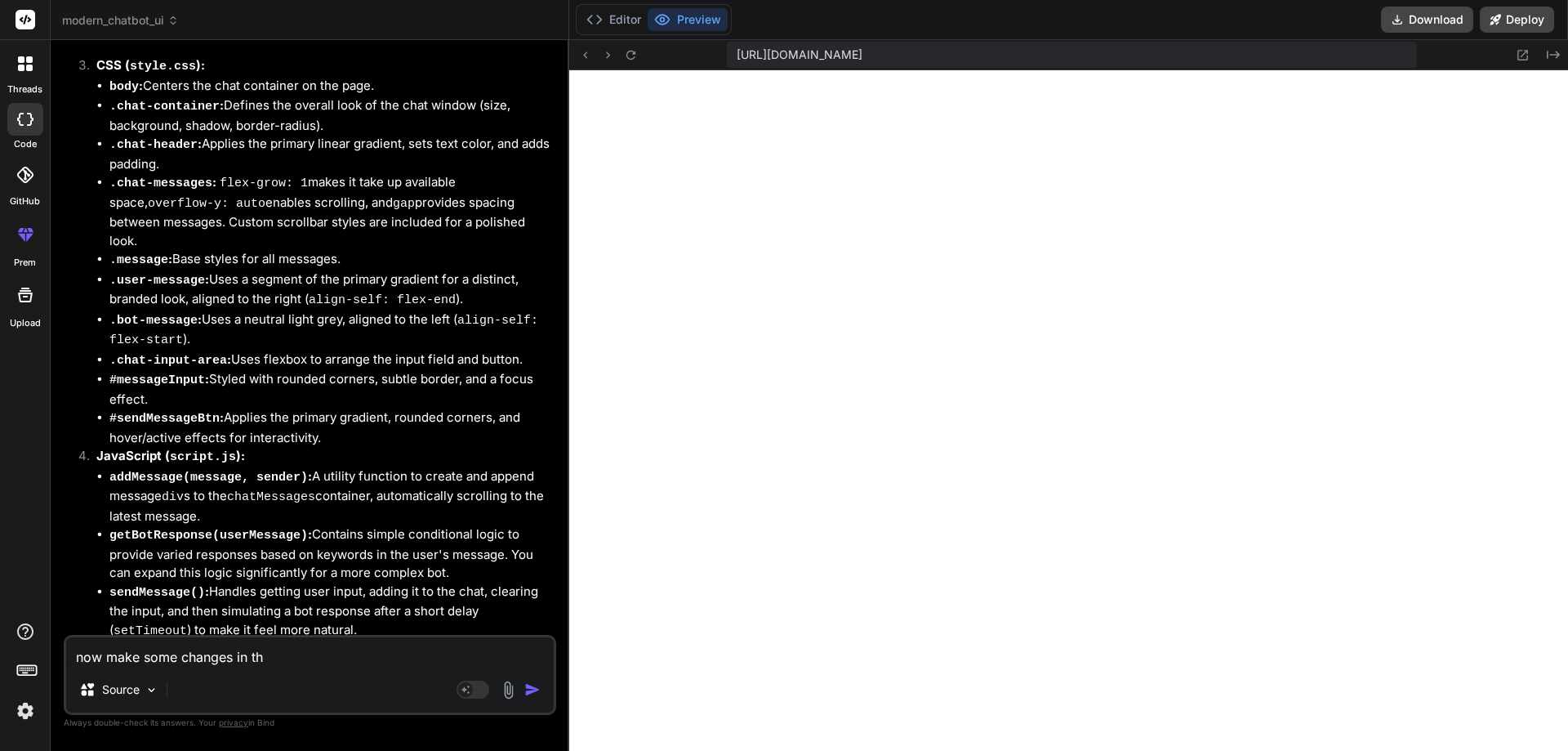
type textarea "now make some changes in thi"
type textarea "x"
type textarea "now make some changes in this"
type textarea "x"
type textarea "now make some changes in this"
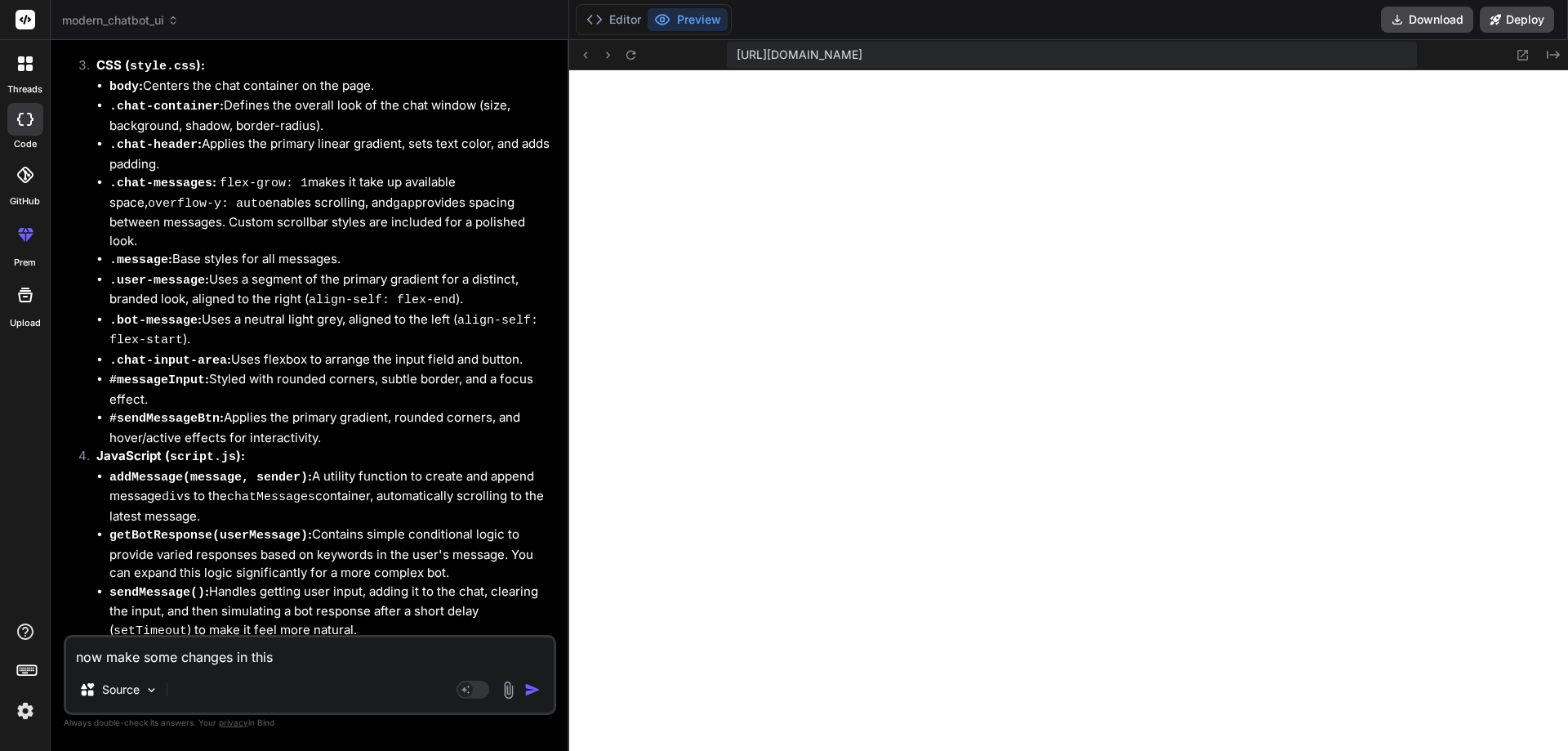
type textarea "x"
type textarea "now make some changes in this"
type textarea "x"
type textarea "now make some changes in this,"
type textarea "x"
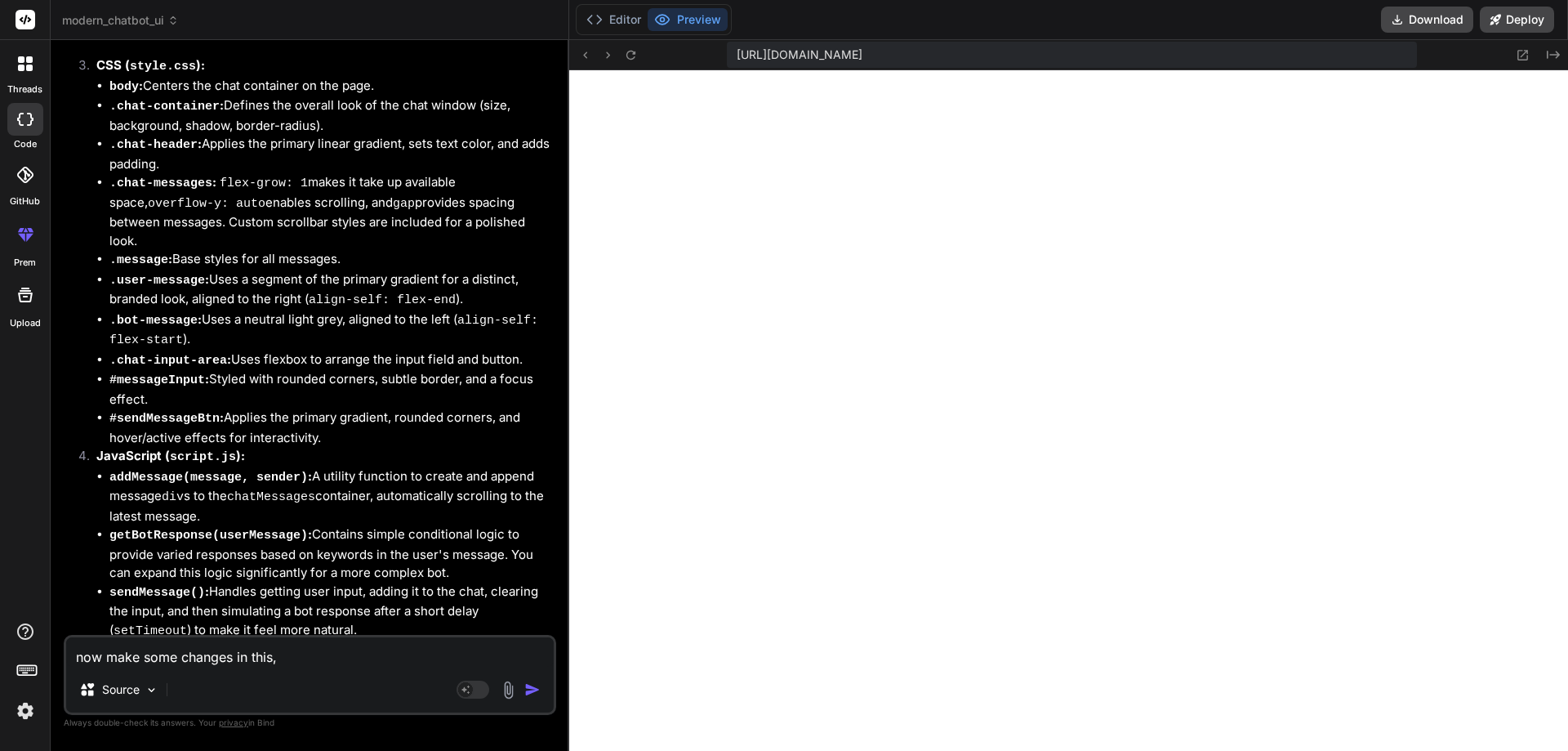
type textarea "now make some changes in this,"
type textarea "x"
type textarea "now make some changes in this, i"
type textarea "x"
type textarea "now make some changes in this, i"
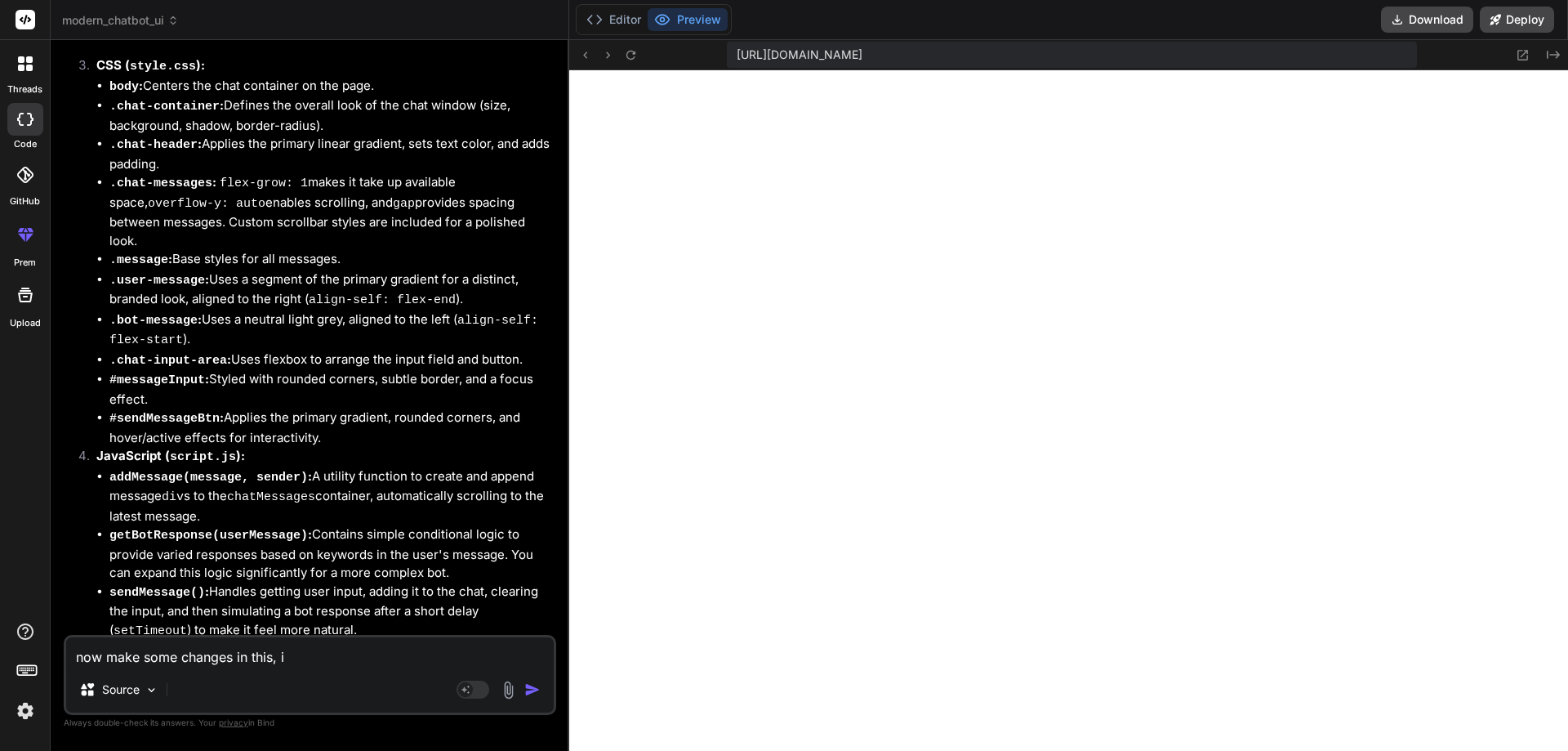
type textarea "x"
type textarea "now make some changes in this, i w"
type textarea "x"
type textarea "now make some changes in this, i [GEOGRAPHIC_DATA]"
type textarea "x"
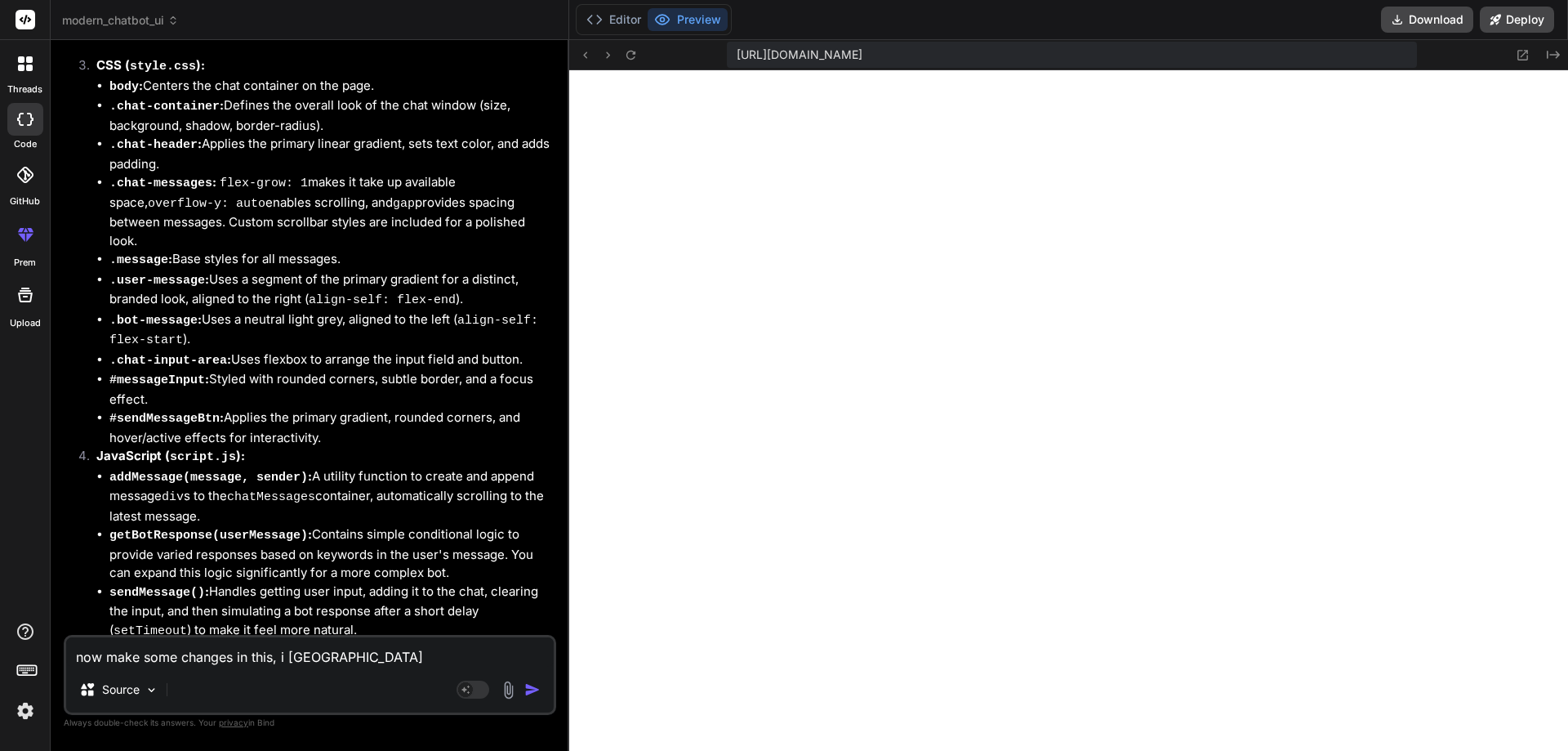
type textarea "now make some changes in this, i wan"
type textarea "x"
type textarea "now make some changes in this, i want"
type textarea "x"
type textarea "now make some changes in this, i want"
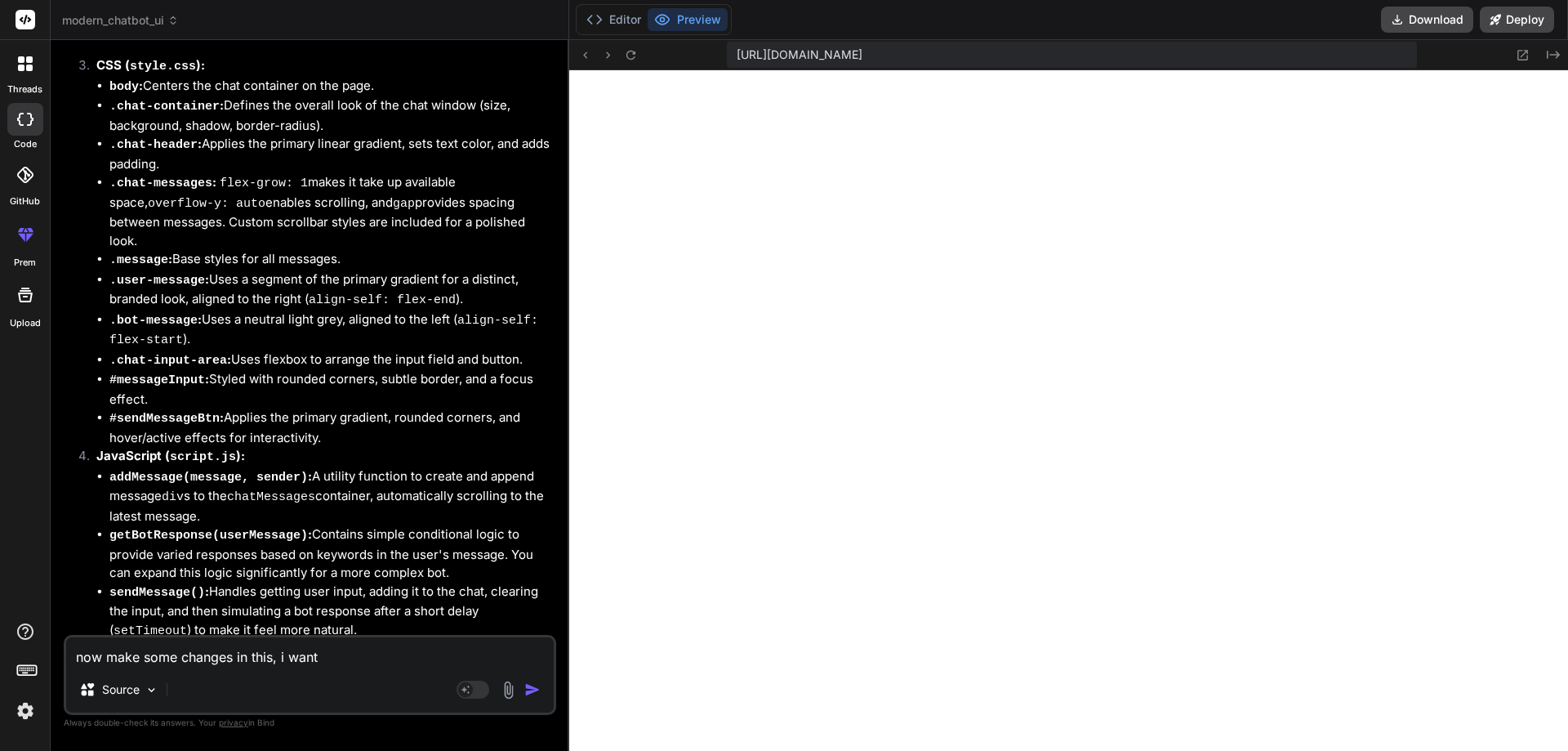
type textarea "x"
type textarea "now make some changes in this, i want t"
type textarea "x"
type textarea "now make some changes in this, i want to"
type textarea "x"
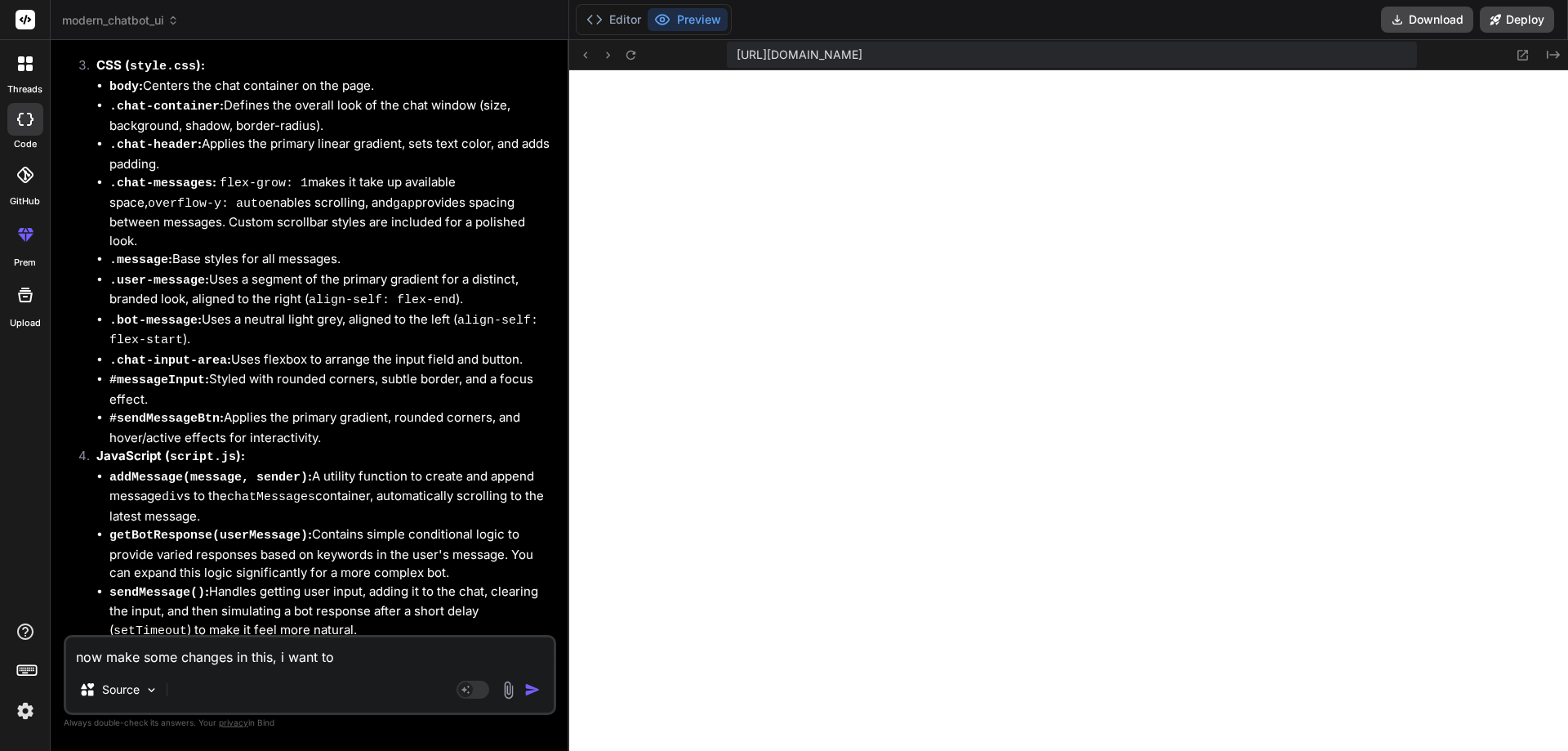
type textarea "now make some changes in this, i want to"
type textarea "x"
type textarea "now make some changes in this, i want to o"
type textarea "x"
type textarea "now make some changes in this, i want to op"
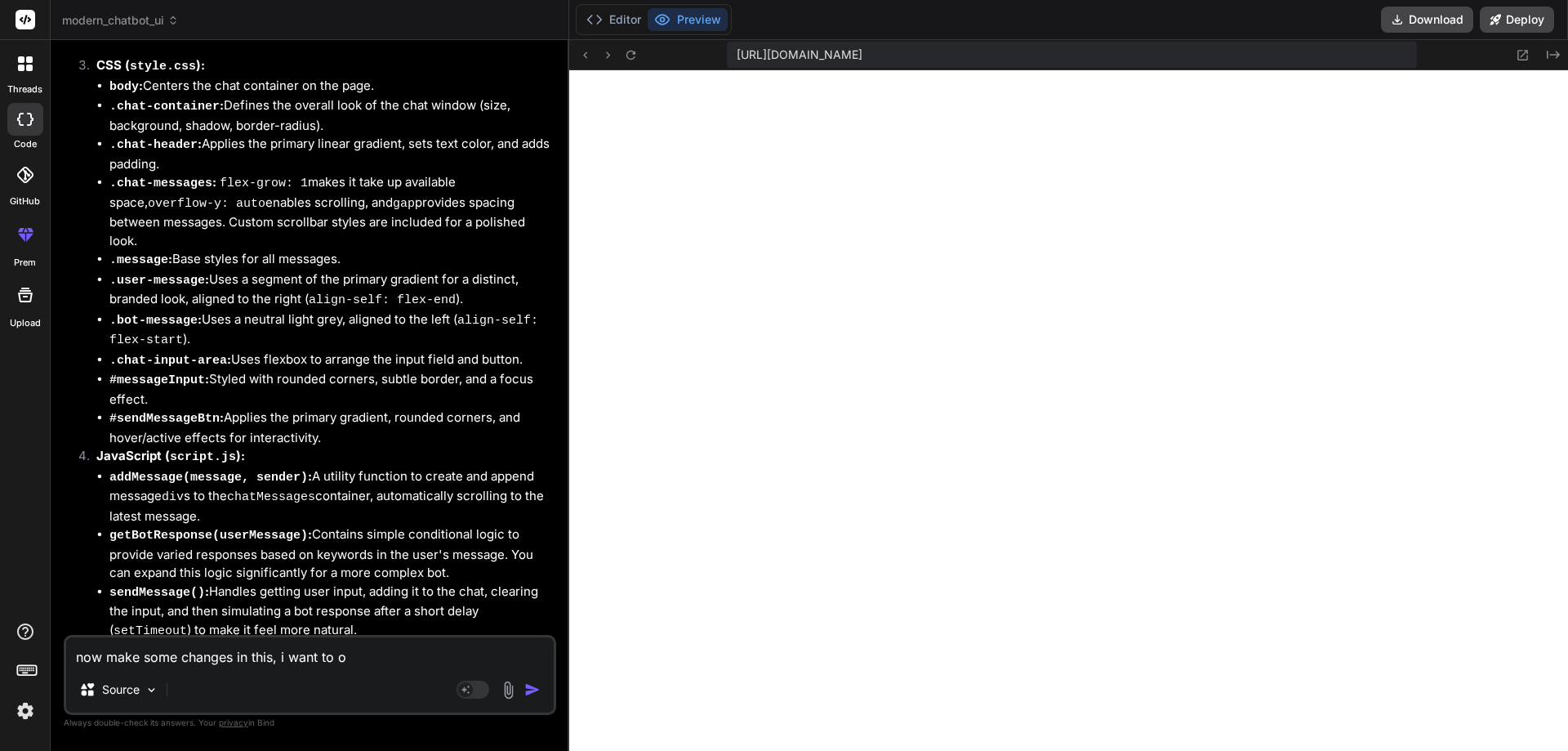
type textarea "x"
type textarea "now make some changes in this, i want to ope"
type textarea "x"
type textarea "now make some changes in this, i want to open"
type textarea "x"
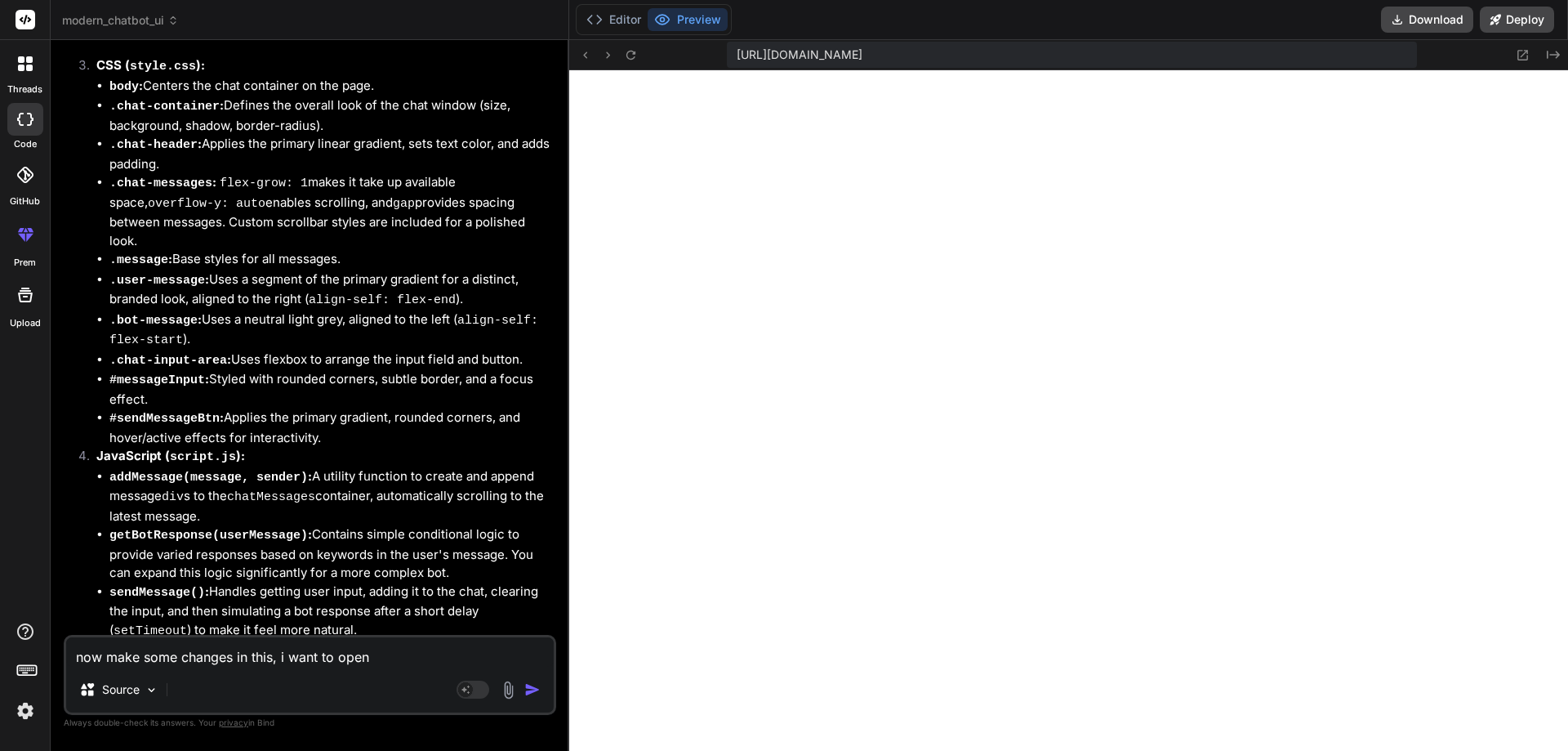
type textarea "now make some changes in this, i want to open"
type textarea "x"
type textarea "now make some changes in this, i want to open t"
type textarea "x"
type textarea "now make some changes in this, i want to open th"
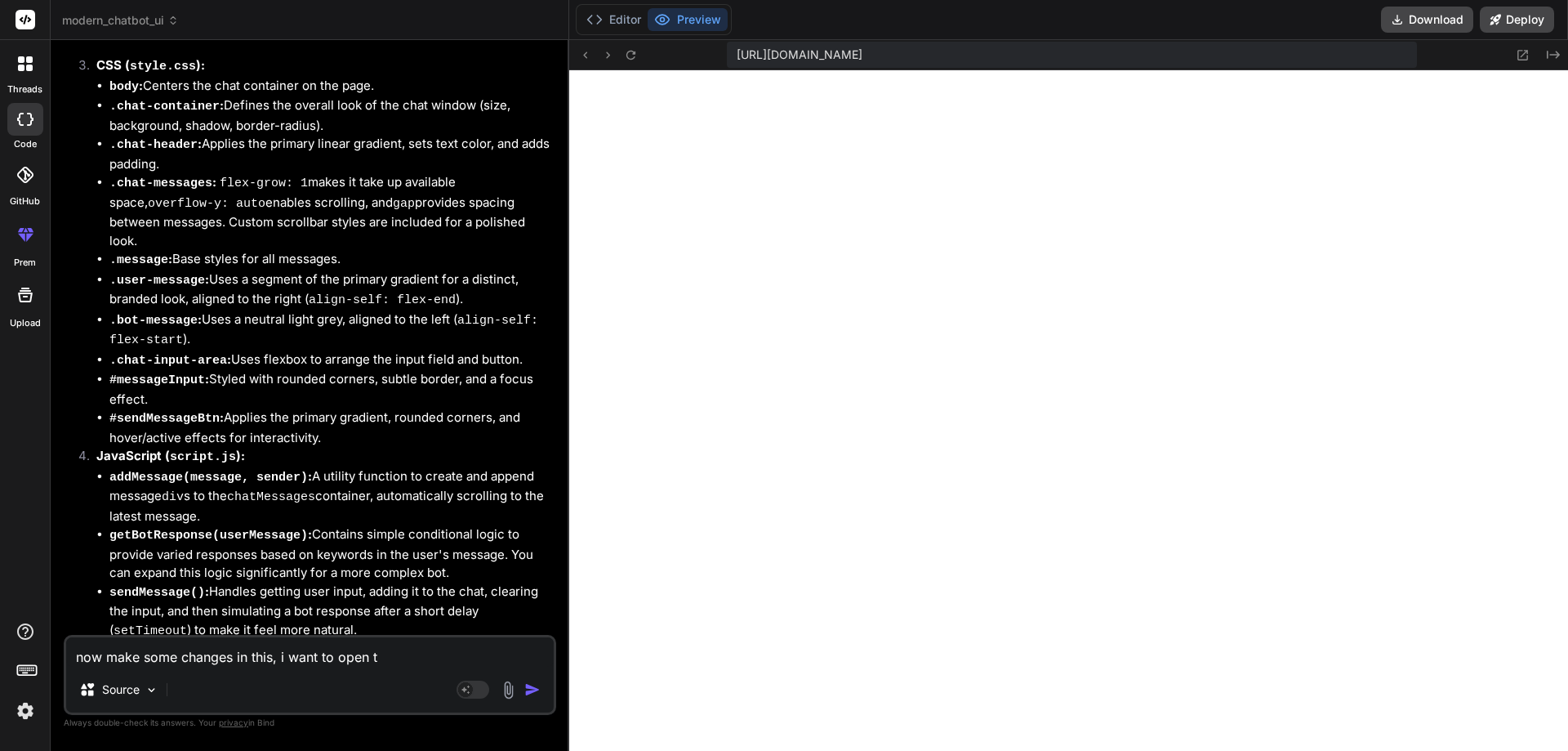
type textarea "x"
type textarea "now make some changes in this, i want to open thi"
type textarea "x"
type textarea "now make some changes in this, i want to open this"
type textarea "x"
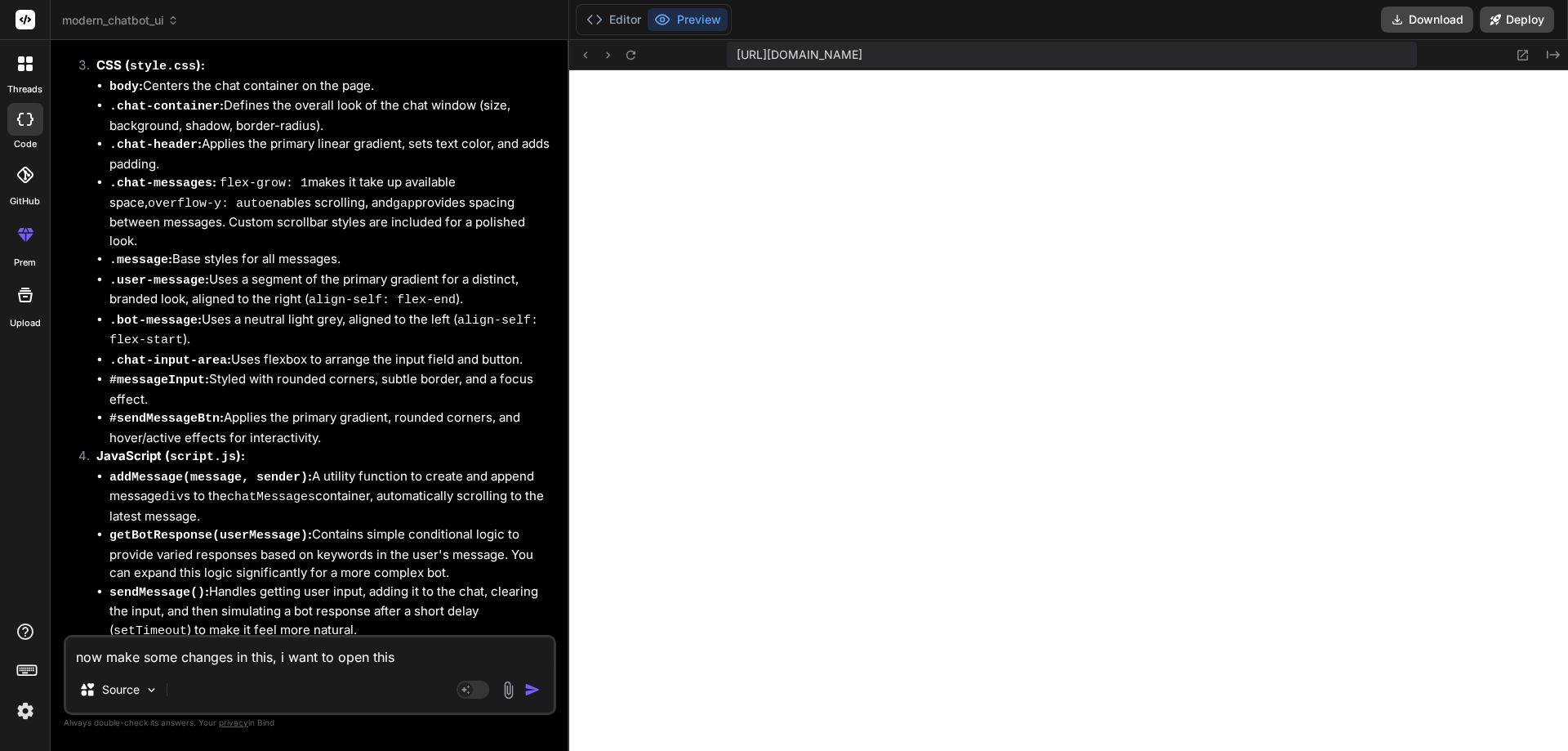
type textarea "now make some changes in this, i want to open this"
type textarea "x"
type textarea "now make some changes in this, i want to open this c"
type textarea "x"
type textarea "now make some changes in this, i want to open this ch"
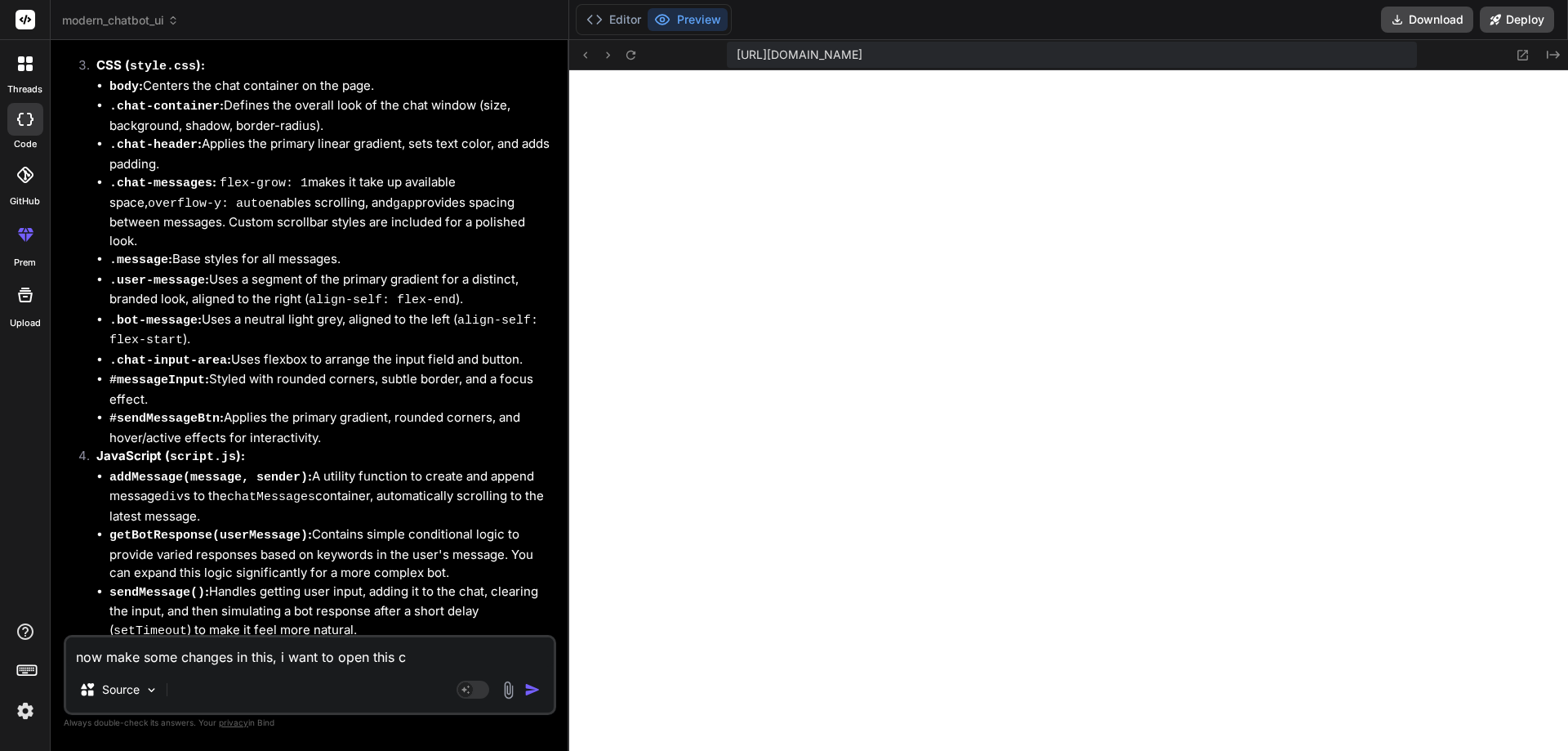
type textarea "x"
type textarea "now make some changes in this, i want to open this cha"
type textarea "x"
type textarea "now make some changes in this, i want to open this chat"
type textarea "x"
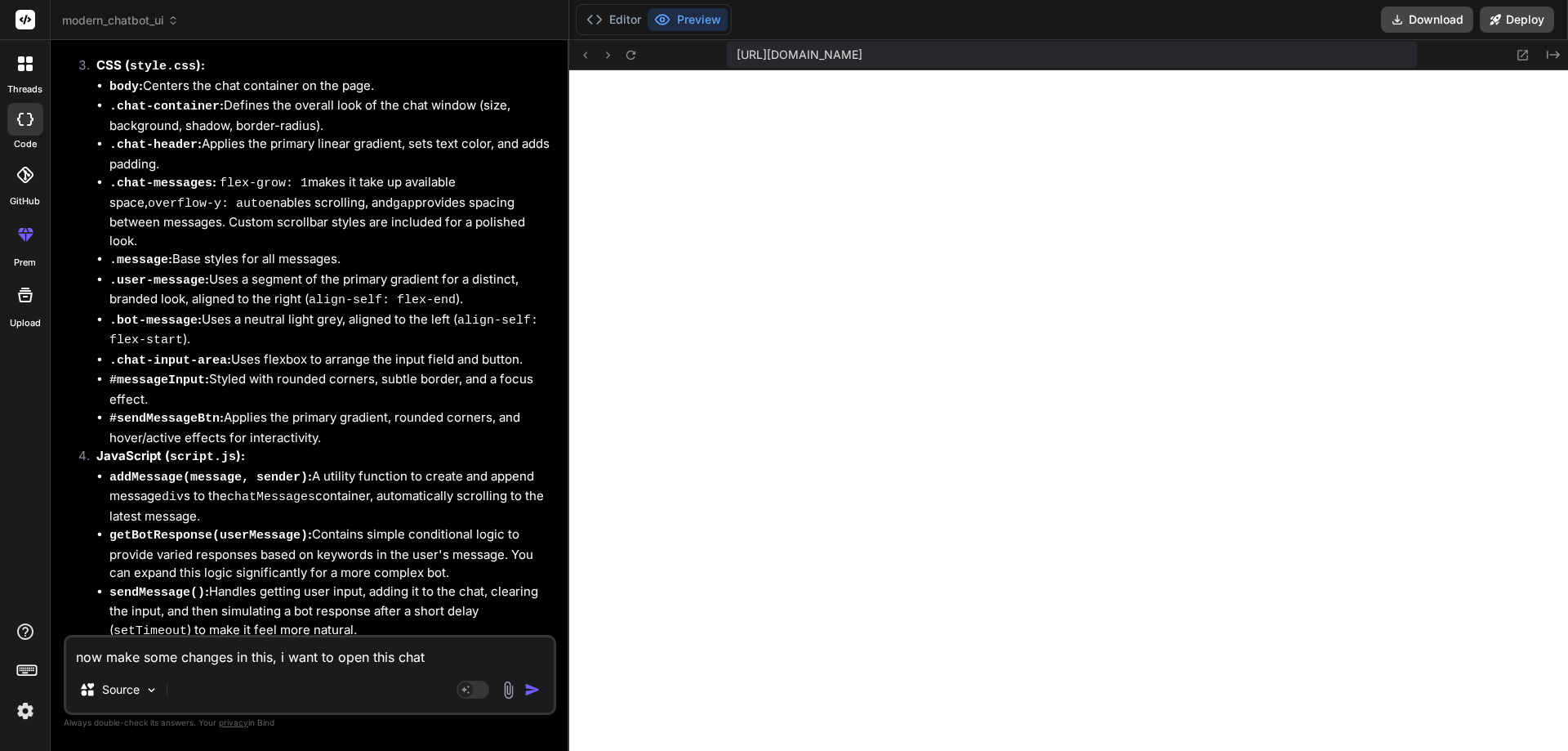
type textarea "now make some changes in this, i want to open this chatb"
type textarea "x"
type textarea "now make some changes in this, i want to open this chatbo"
type textarea "x"
type textarea "now make some changes in this, i want to open this chatbot"
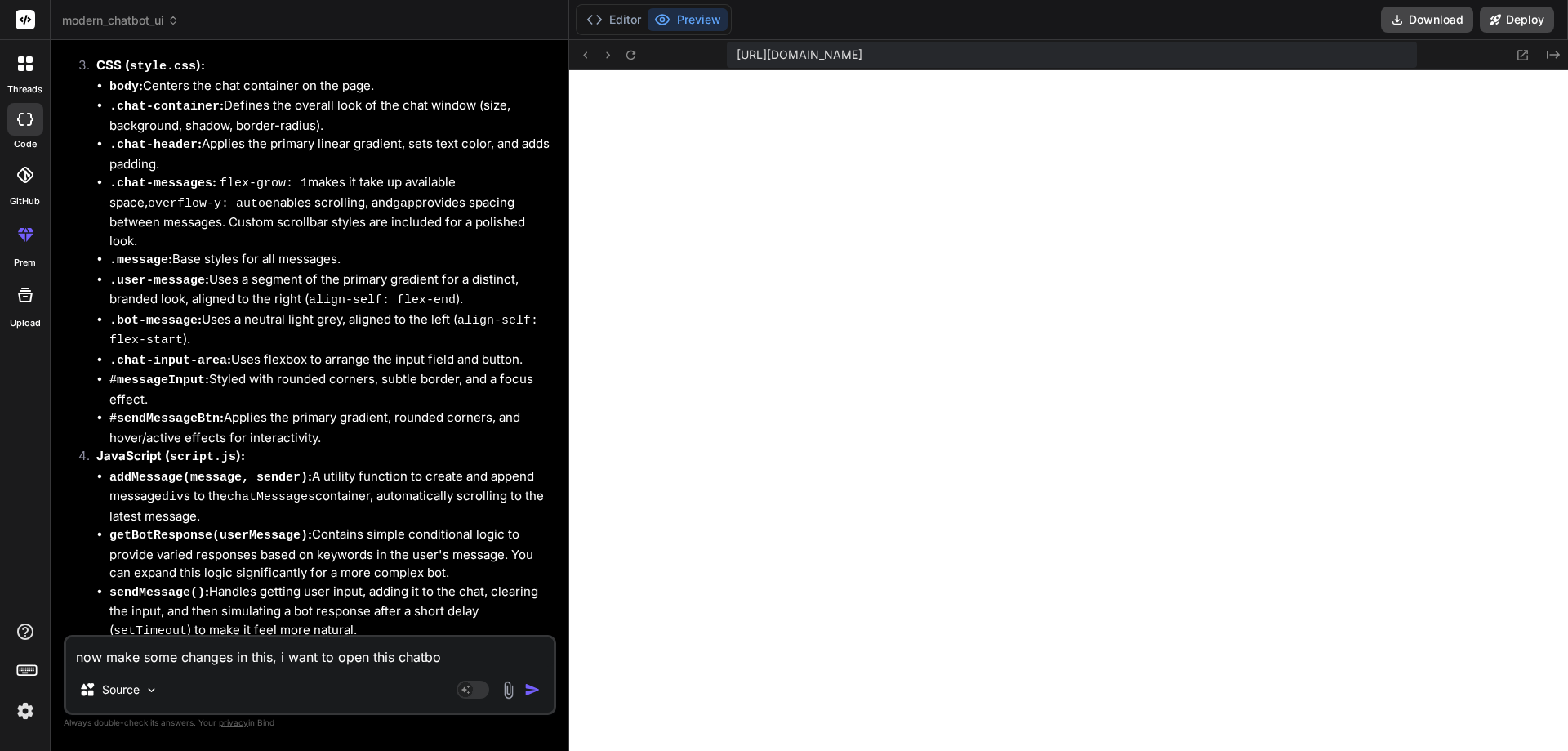
type textarea "x"
type textarea "now make some changes in this, i want to open this chatbot"
type textarea "x"
type textarea "now make some changes in this, i want to open this chatbot t"
type textarea "x"
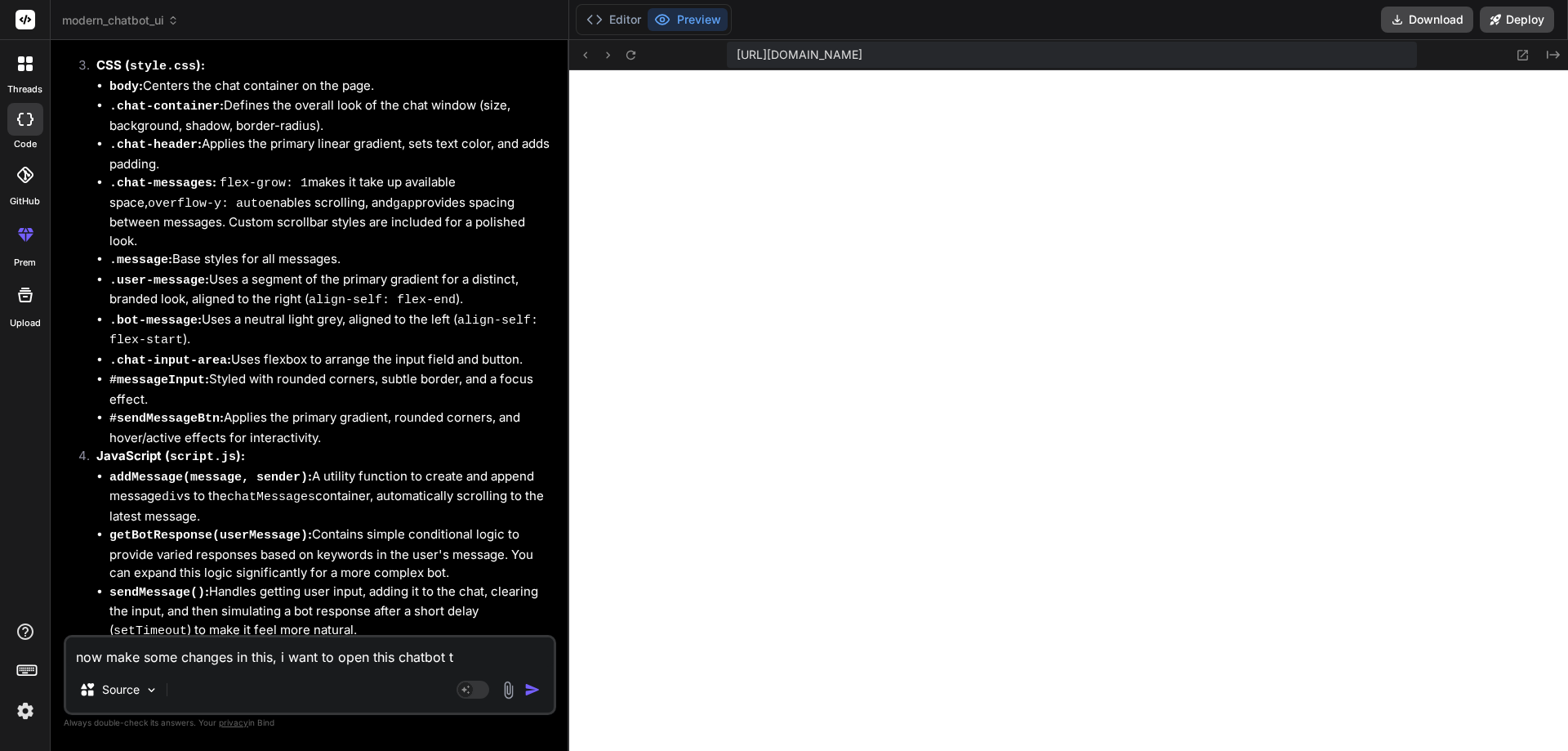
type textarea "now make some changes in this, i want to open this chatbot th"
type textarea "x"
type textarea "now make some changes in this, i want to open this chatbot thr"
type textarea "x"
type textarea "now make some changes in this, i want to open this chatbot thro"
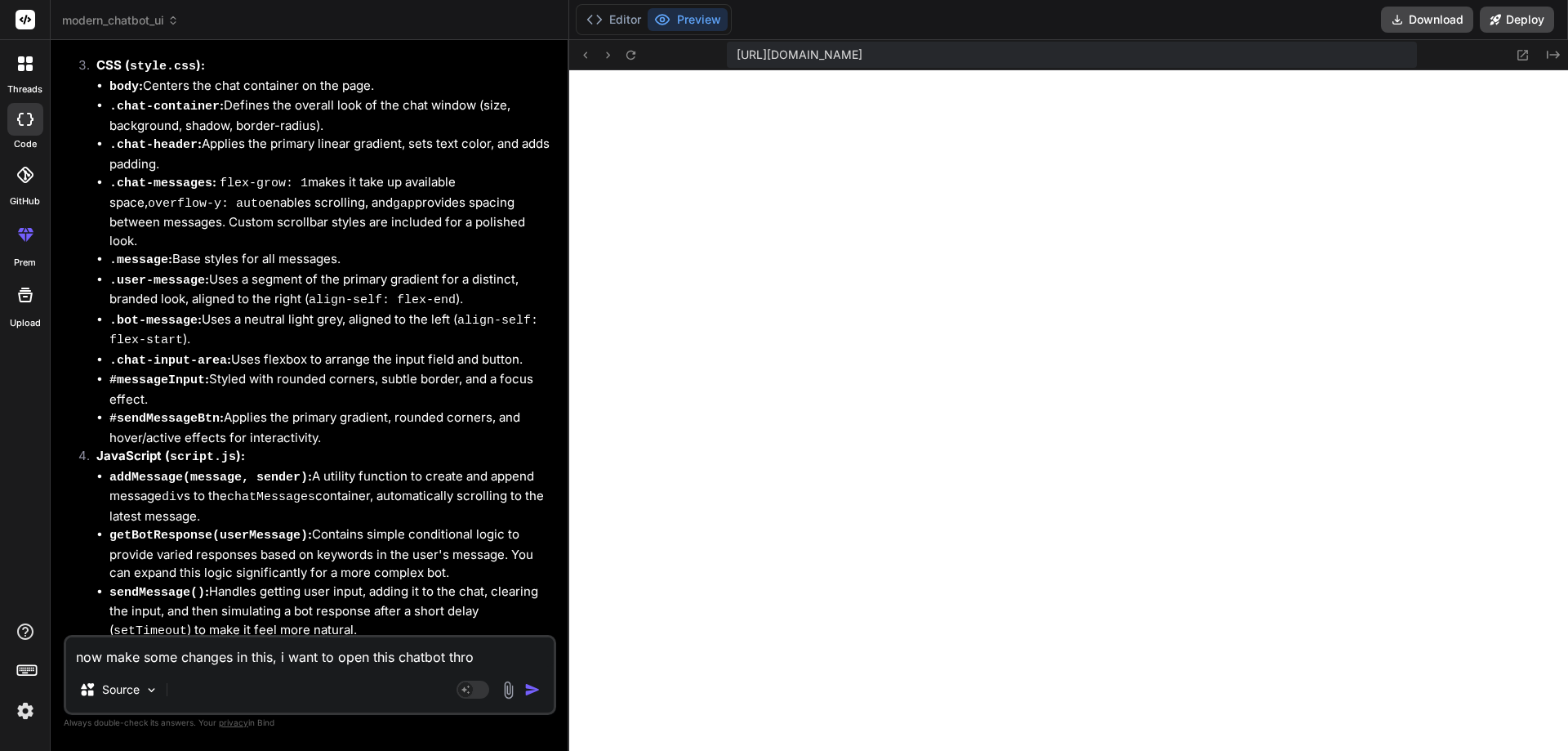
type textarea "x"
type textarea "now make some changes in this, i want to open this chatbot throu"
type textarea "x"
type textarea "now make some changes in this, i want to open this chatbot throug"
type textarea "x"
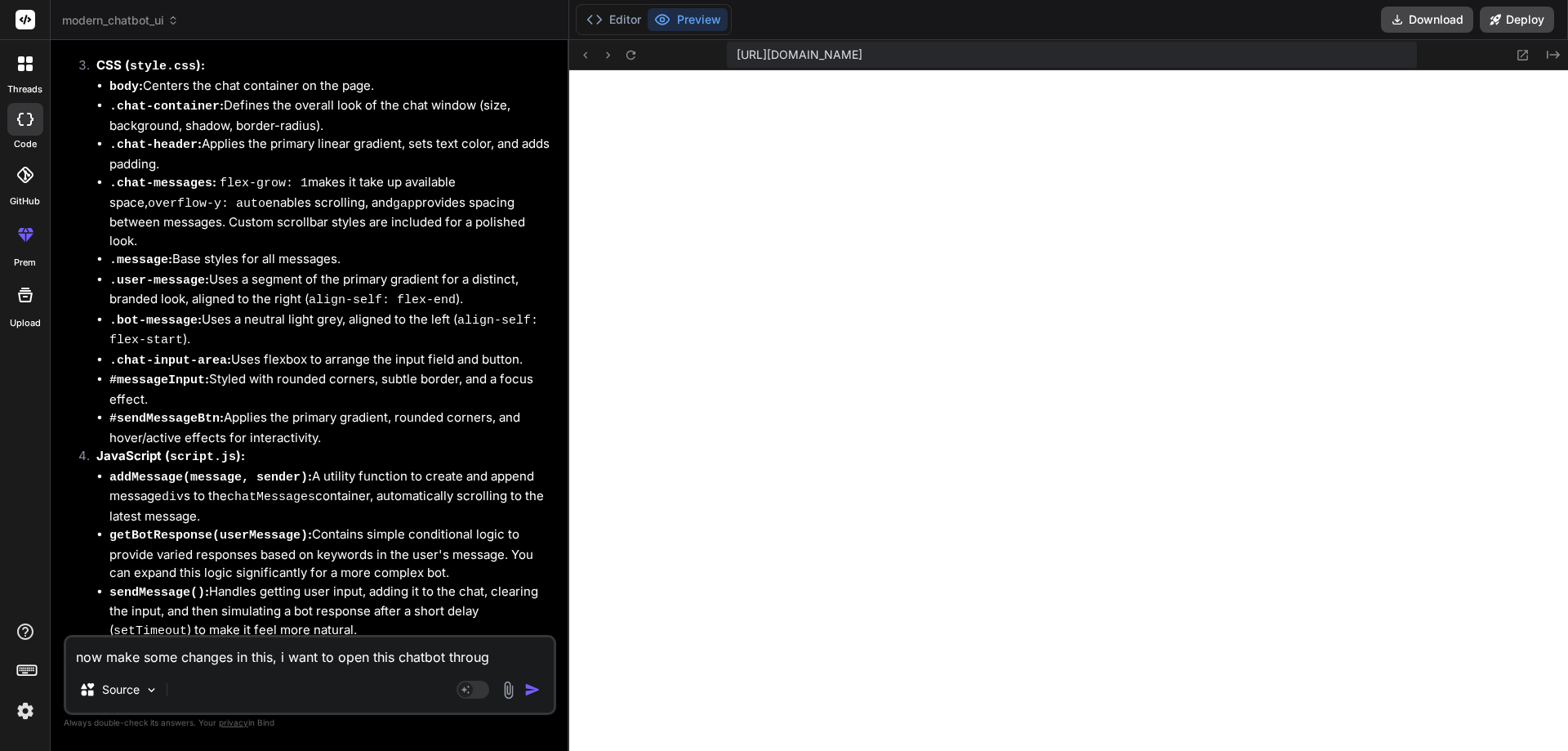
type textarea "now make some changes in this, i want to open this chatbot through"
type textarea "x"
type textarea "now make some changes in this, i want to open this chatbot through"
type textarea "x"
type textarea "now make some changes in this, i want to open this chatbot through f"
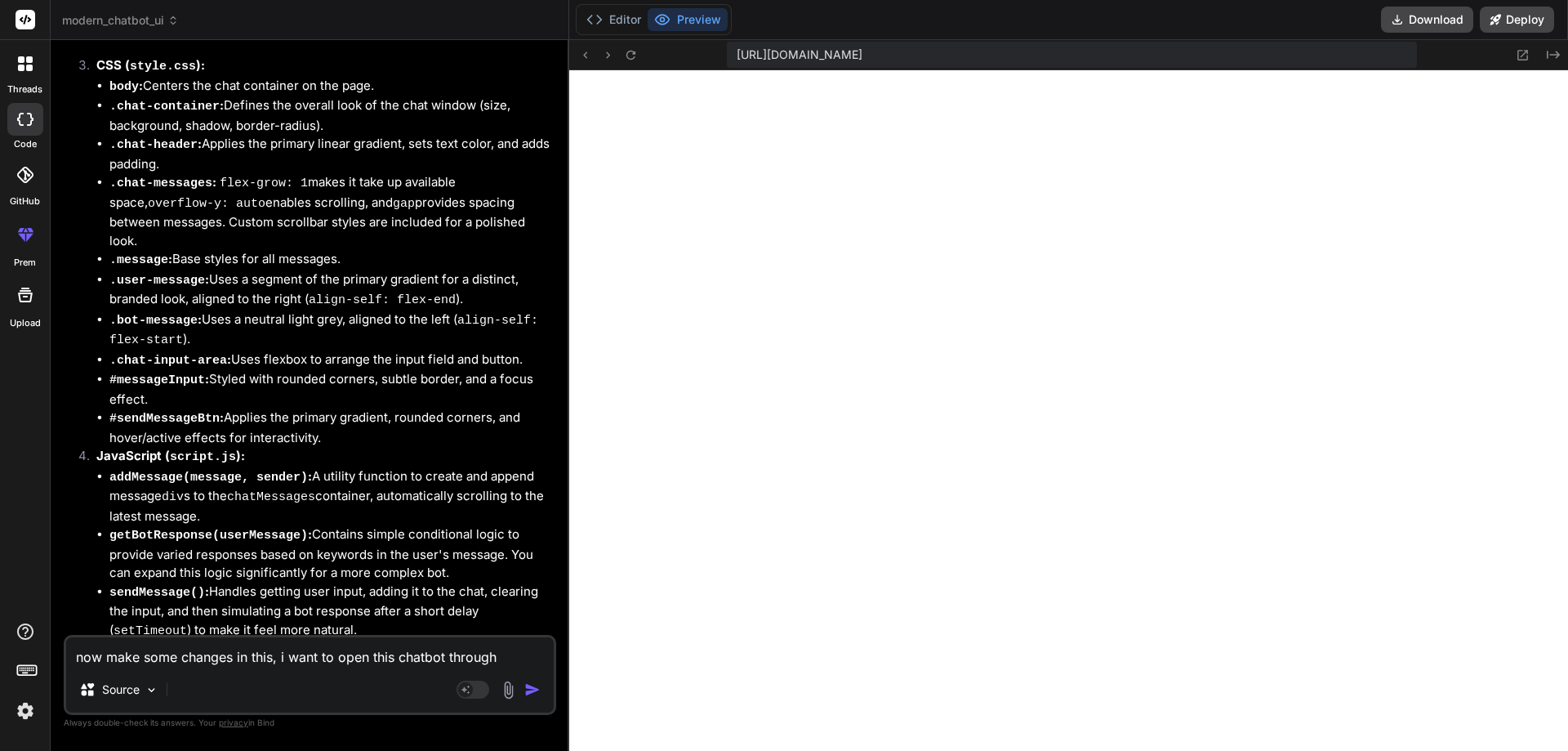
type textarea "x"
type textarea "now make some changes in this, i want to open this chatbot through [GEOGRAPHIC_…"
type textarea "x"
type textarea "now make some changes in this, i want to open this chatbot through flo"
type textarea "x"
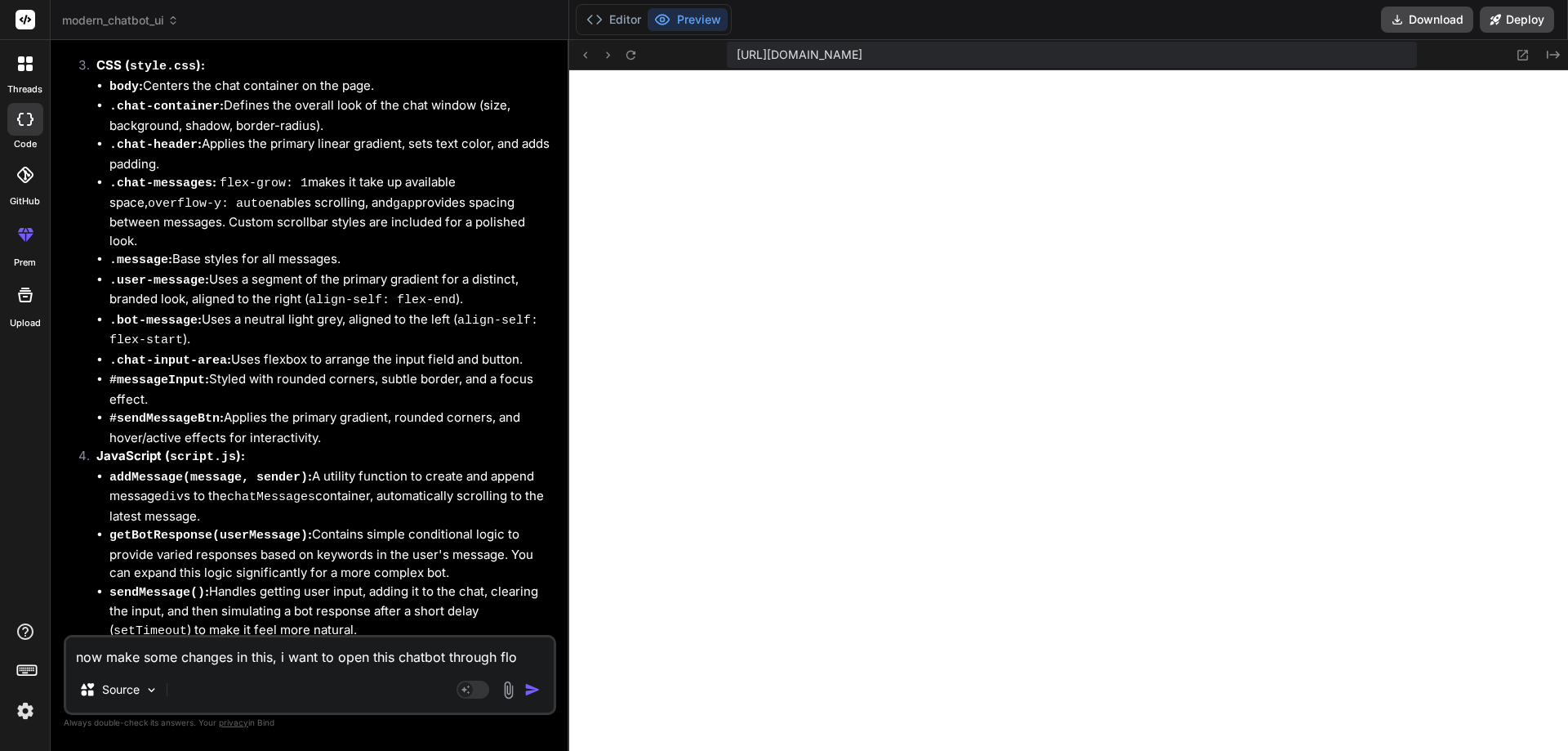
type textarea "now make some changes in this, i want to open this chatbot through floa"
type textarea "x"
type textarea "now make some changes in this, i want to open this chatbot through float"
type textarea "x"
type textarea "now make some changes in this, i want to open this chatbot through floati"
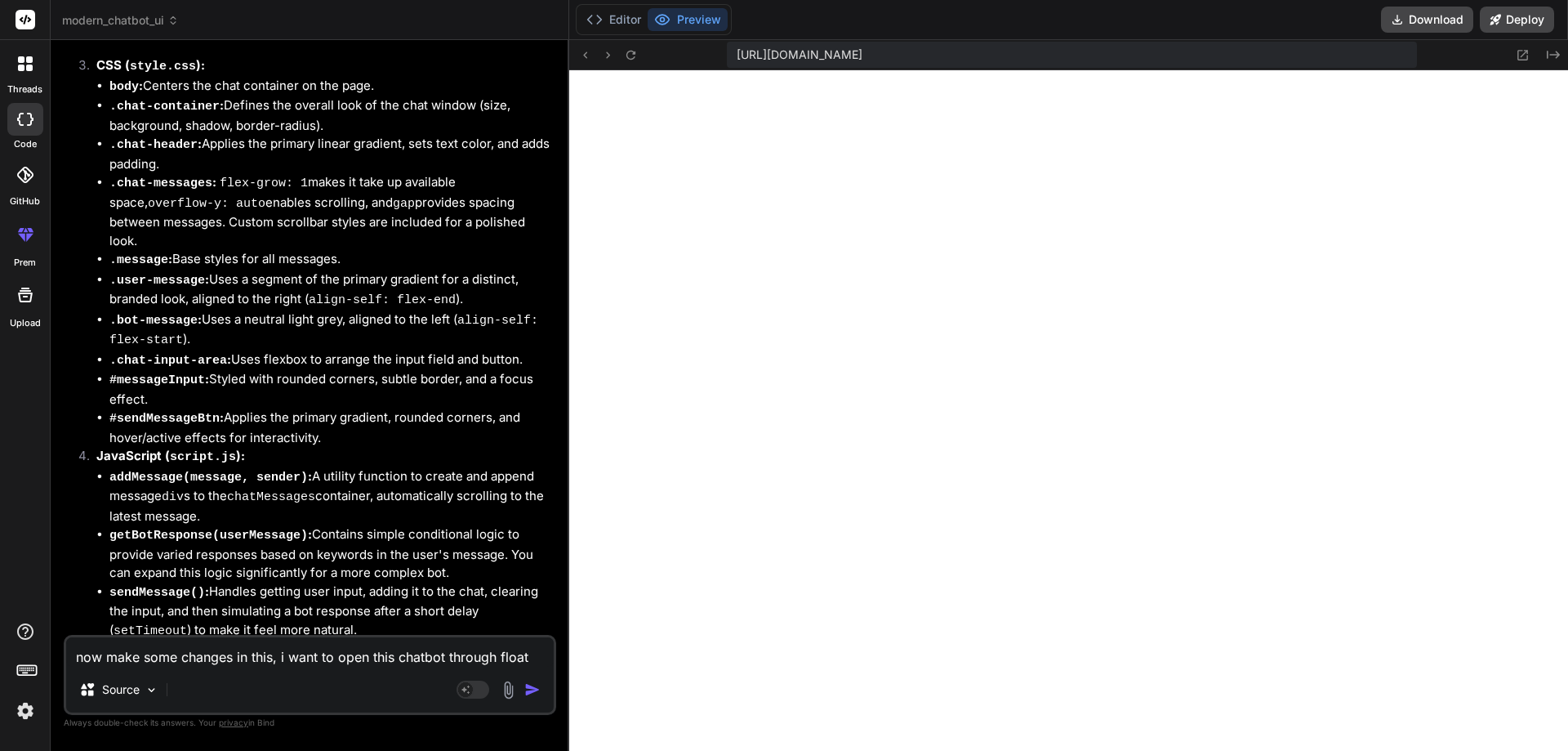
type textarea "x"
type textarea "now make some changes in this, i want to open this chatbot through floatin"
type textarea "x"
type textarea "now make some changes in this, i want to open this chatbot through floating"
type textarea "x"
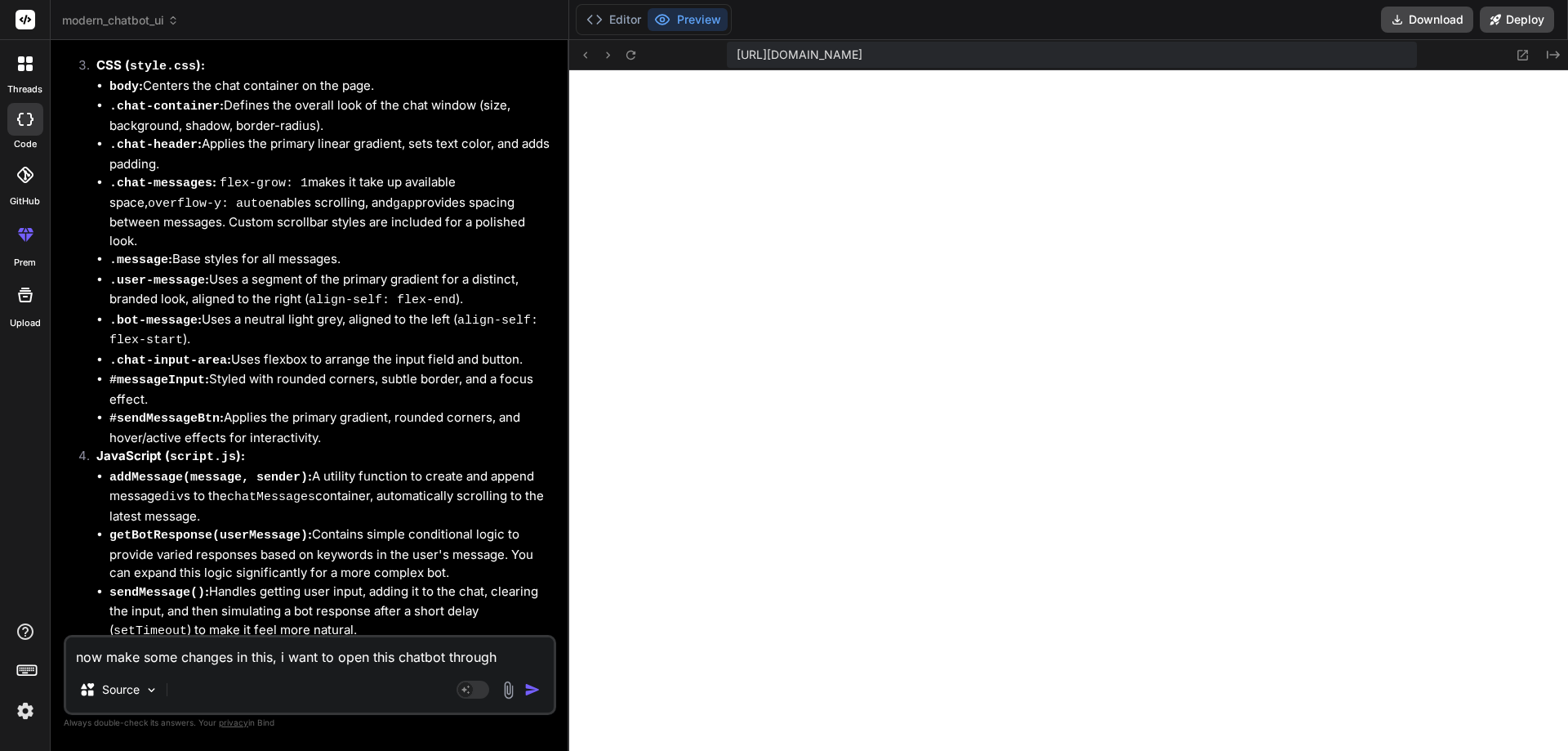
type textarea "now make some changes in this, i want to open this chatbot through floating"
type textarea "x"
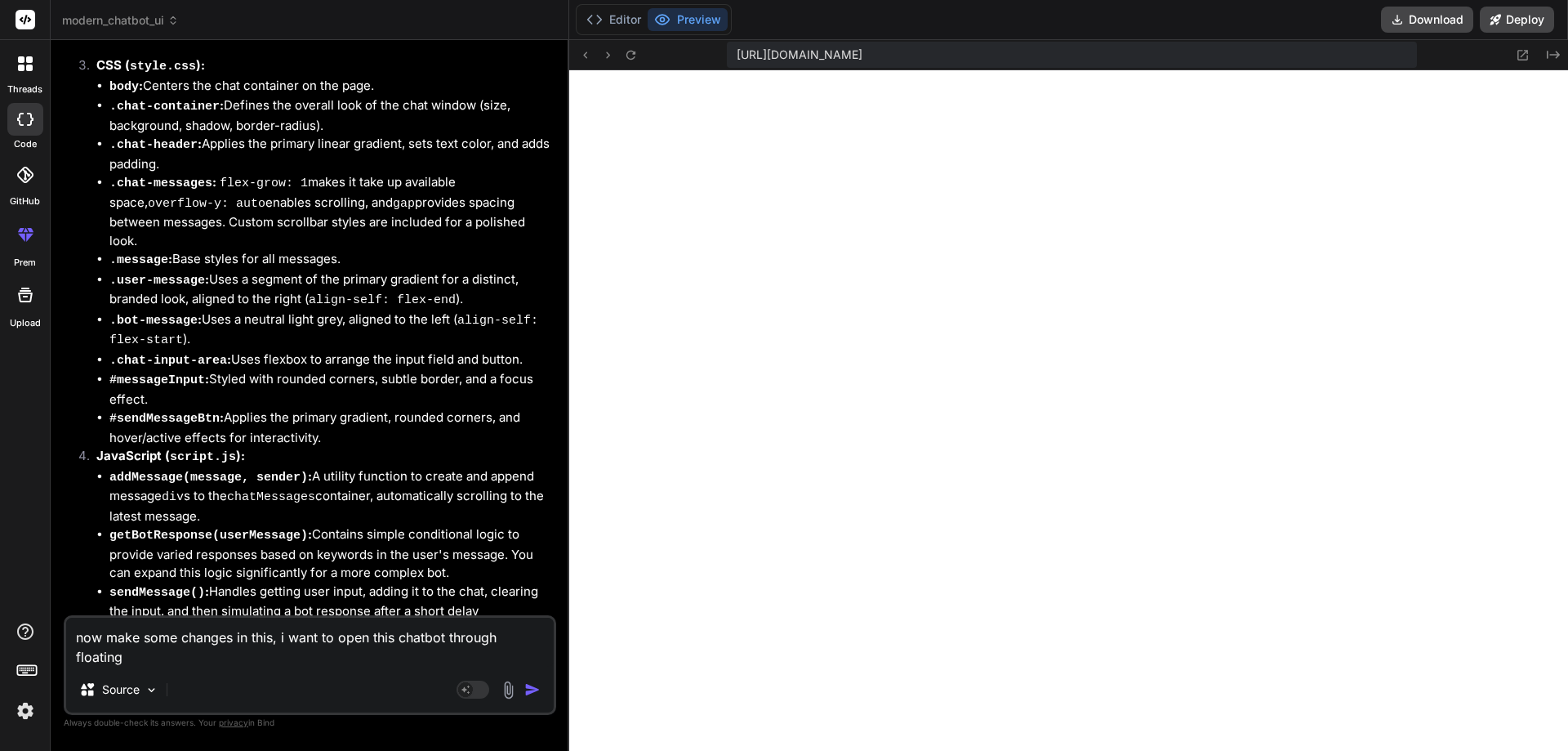
type textarea "now make some changes in this, i want to open this chatbot through floating c"
type textarea "x"
type textarea "now make some changes in this, i want to open this chatbot through floating ch"
type textarea "x"
type textarea "now make some changes in this, i want to open this chatbot through floating cha"
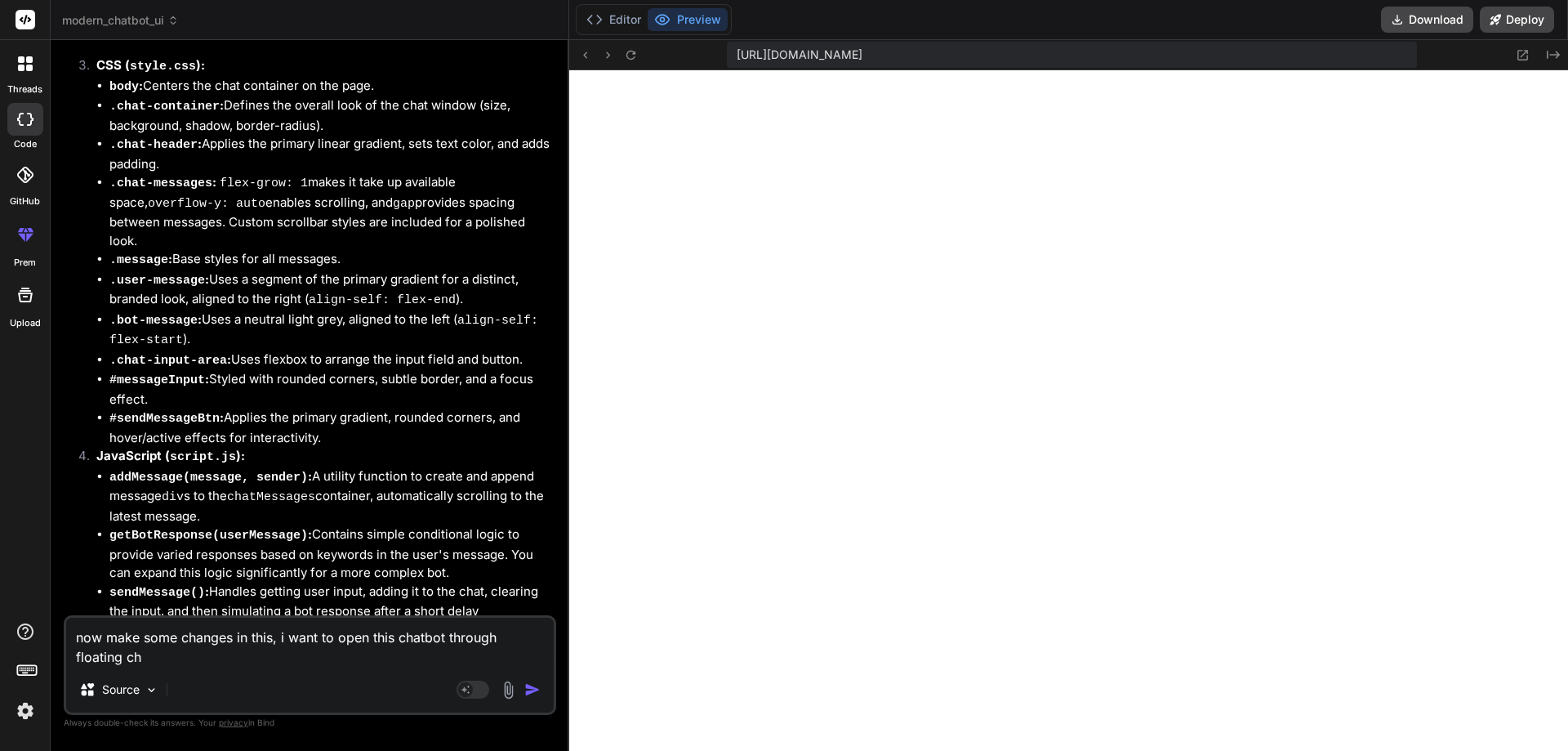
type textarea "x"
type textarea "now make some changes in this, i want to open this chatbot through floating chat"
type textarea "x"
type textarea "now make some changes in this, i want to open this chatbot through floating chat"
type textarea "x"
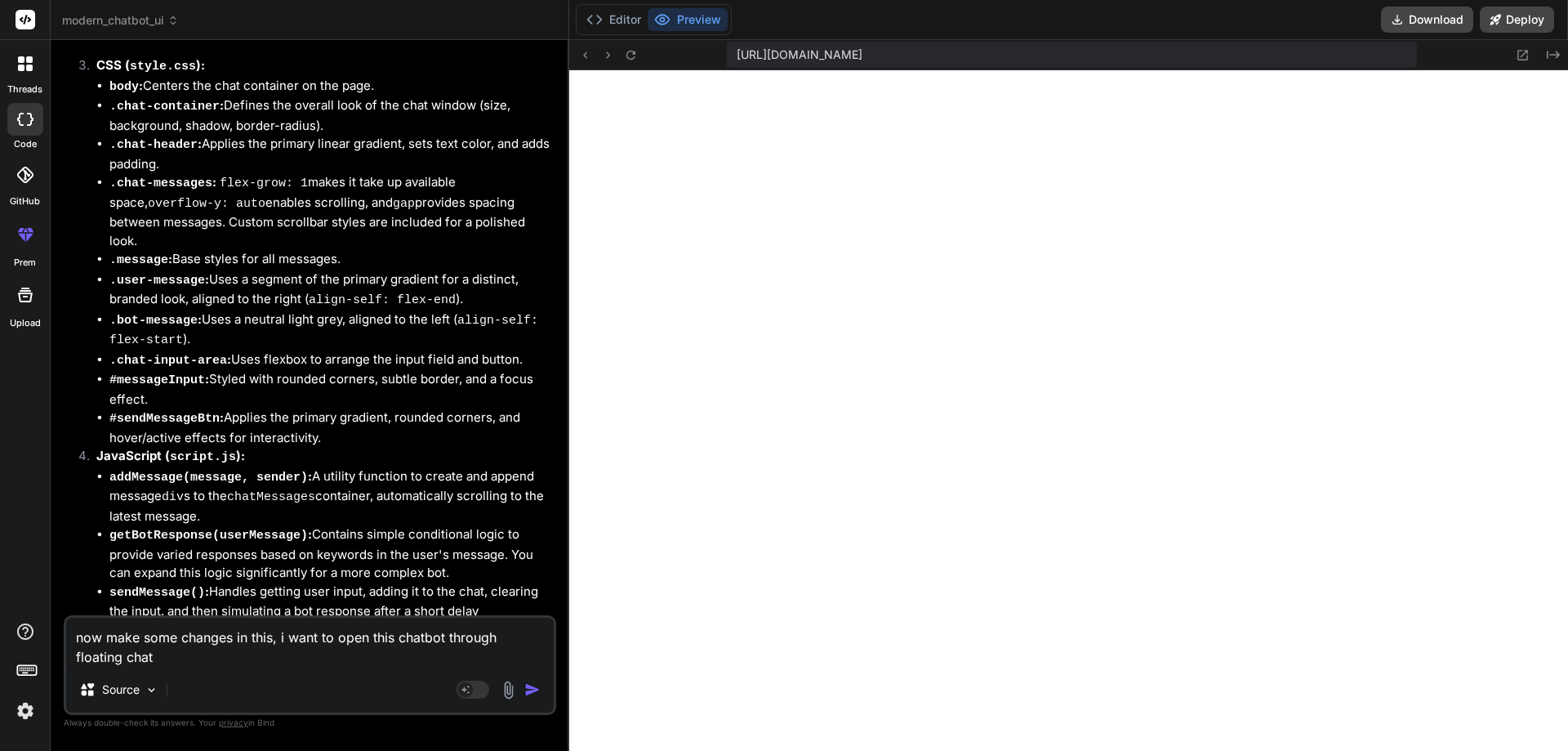
type textarea "now make some changes in this, i want to open this chatbot through floating cha…"
type textarea "x"
type textarea "now make some changes in this, i want to open this chatbot through floating cha…"
type textarea "x"
type textarea "now make some changes in this, i want to open this chatbot through floating cha…"
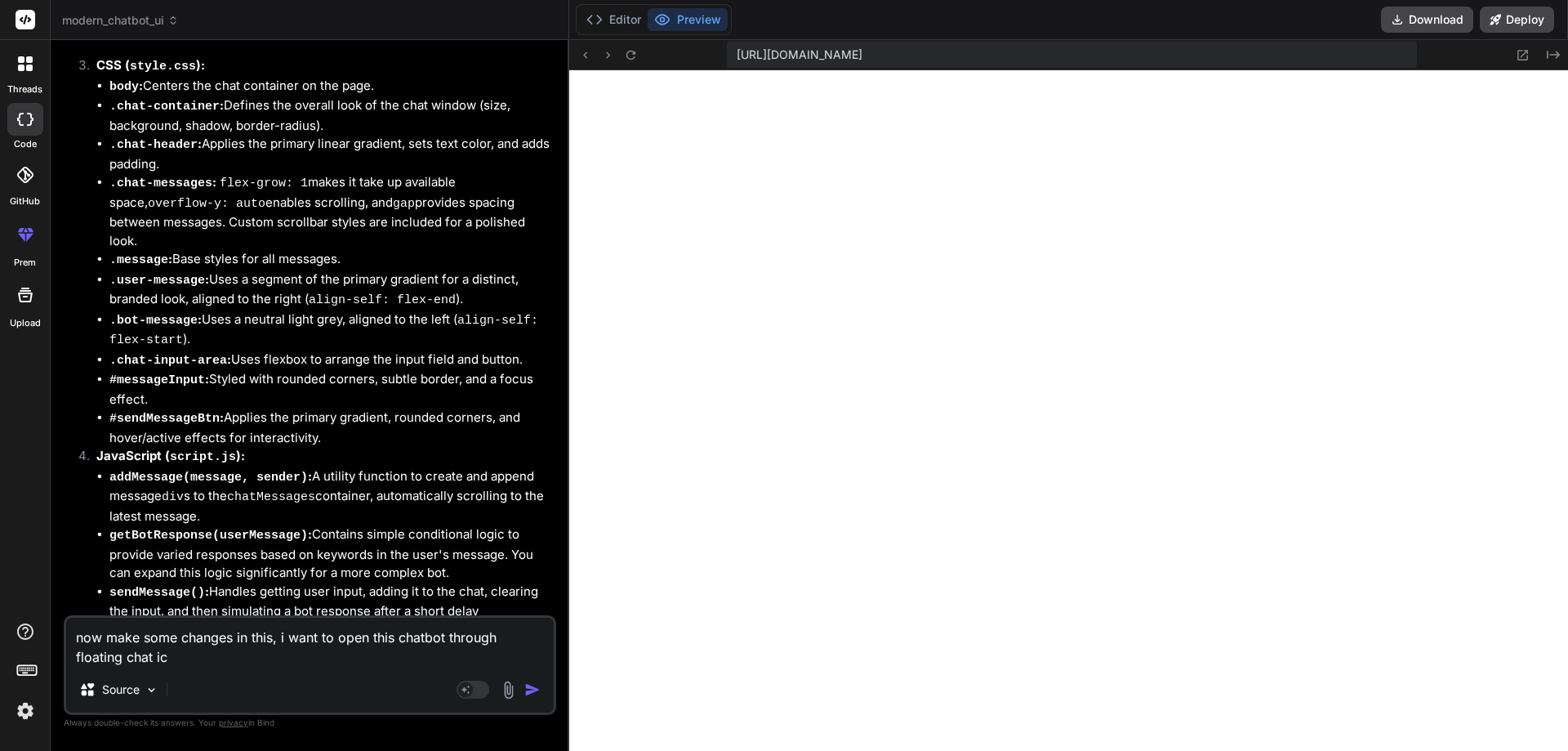
type textarea "x"
type textarea "now make some changes in this, i want to open this chatbot through floating cha…"
type textarea "x"
type textarea "now make some changes in this, i want to open this chatbot through floating cha…"
type textarea "x"
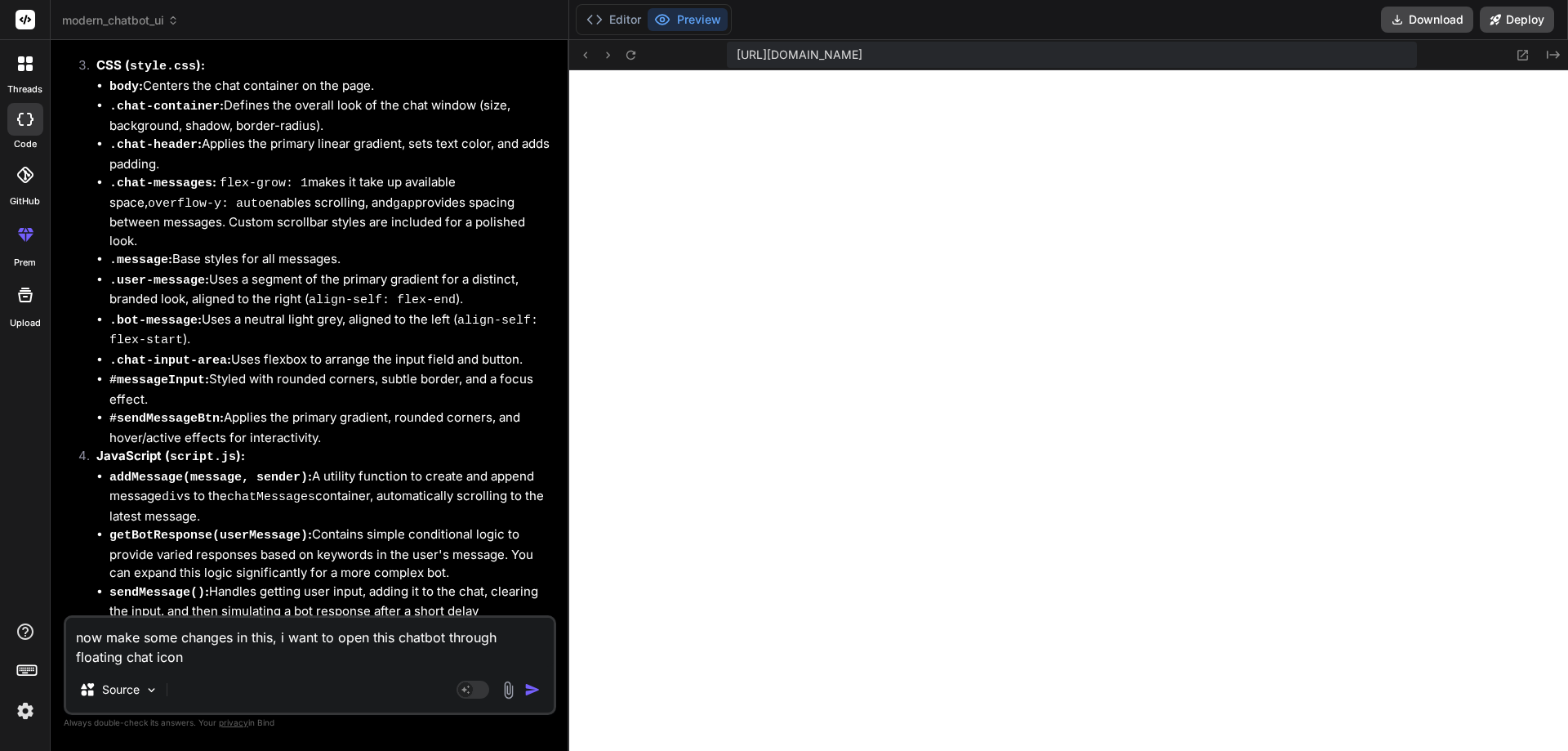
type textarea "now make some changes in this, i want to open this chatbot through floating cha…"
type textarea "x"
type textarea "now make some changes in this, i want to open this chatbot through floating cha…"
type textarea "x"
type textarea "now make some changes in this, i want to open this chatbot through floating cha…"
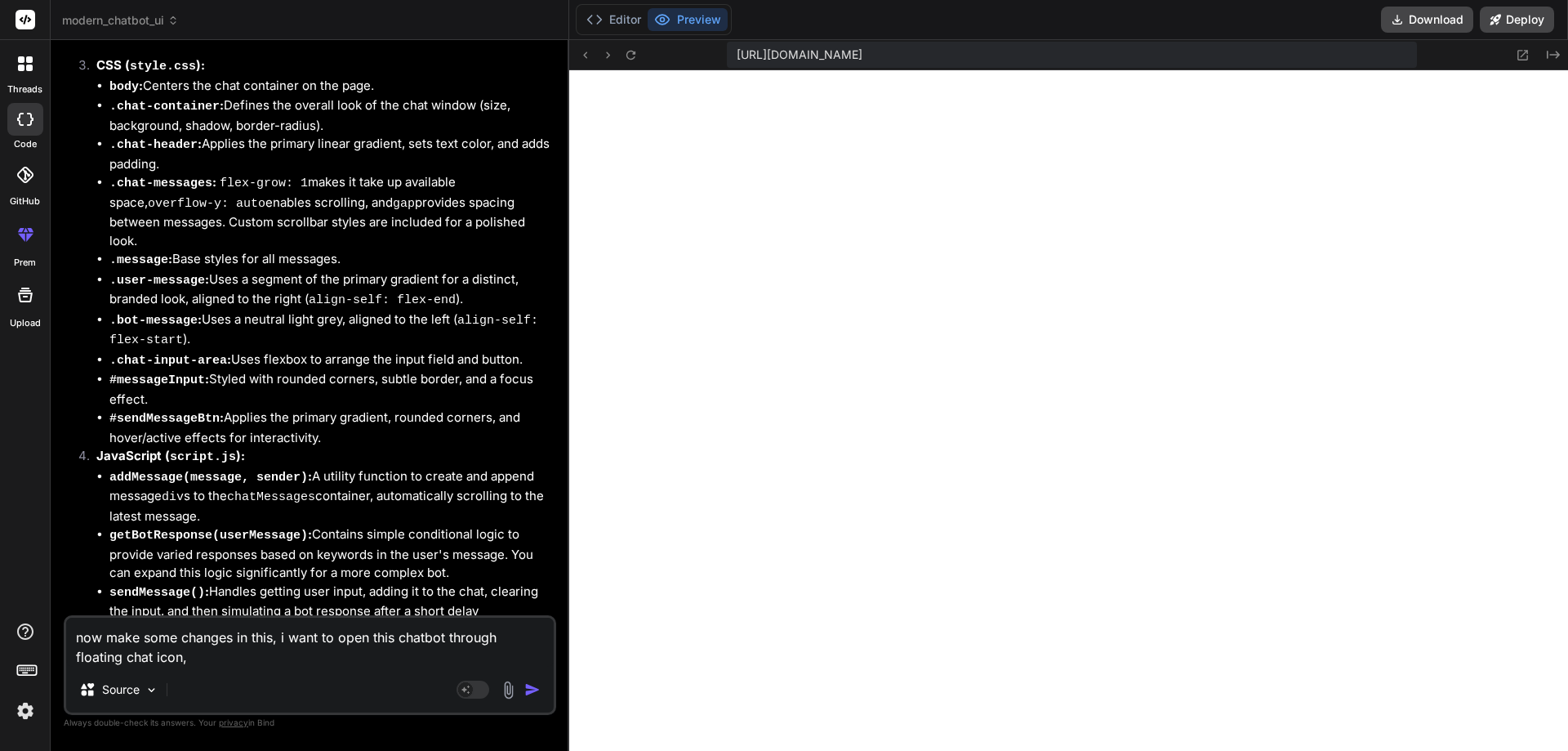
type textarea "x"
type textarea "now make some changes in this, i want to open this chatbot through floating cha…"
type textarea "x"
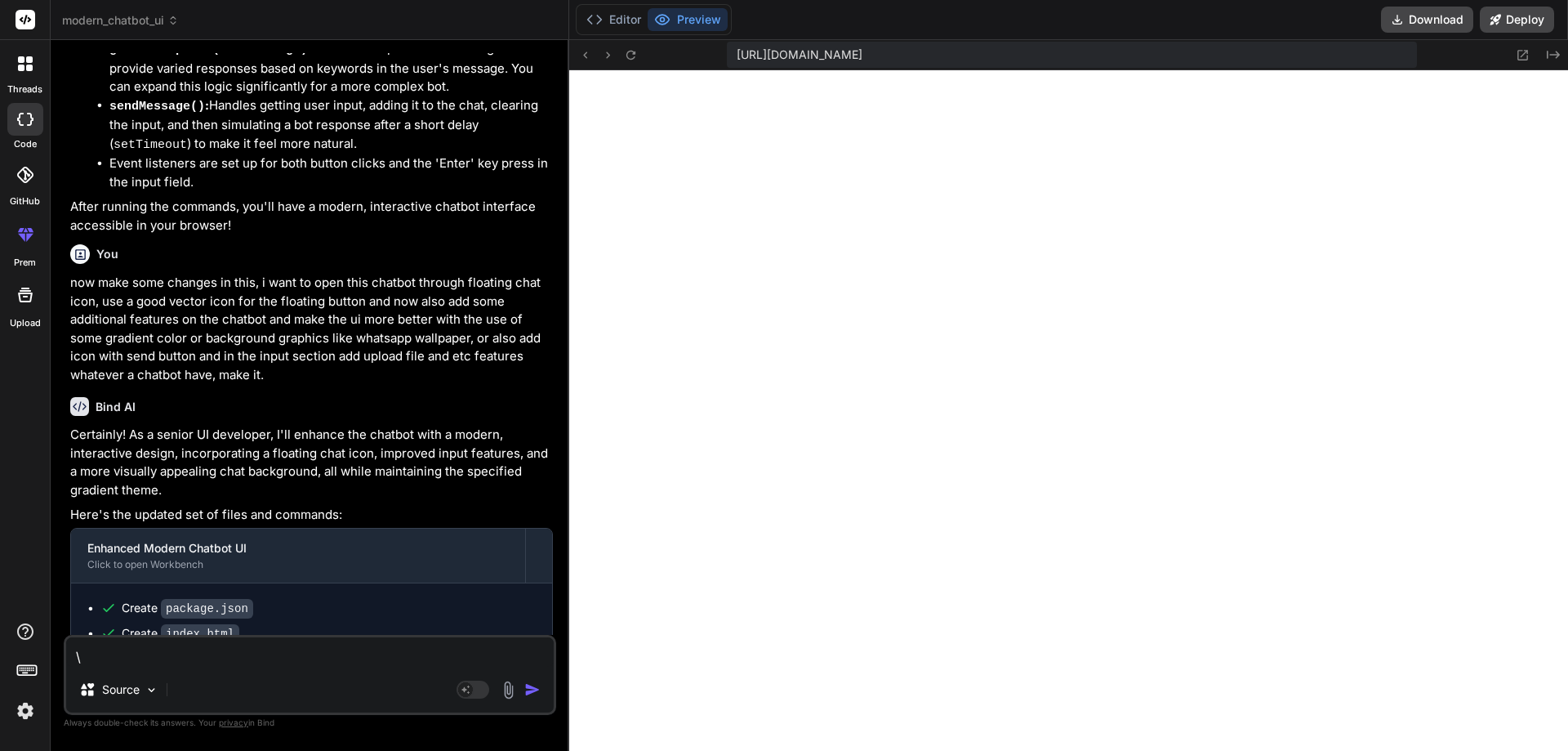
scroll to position [1511, 0]
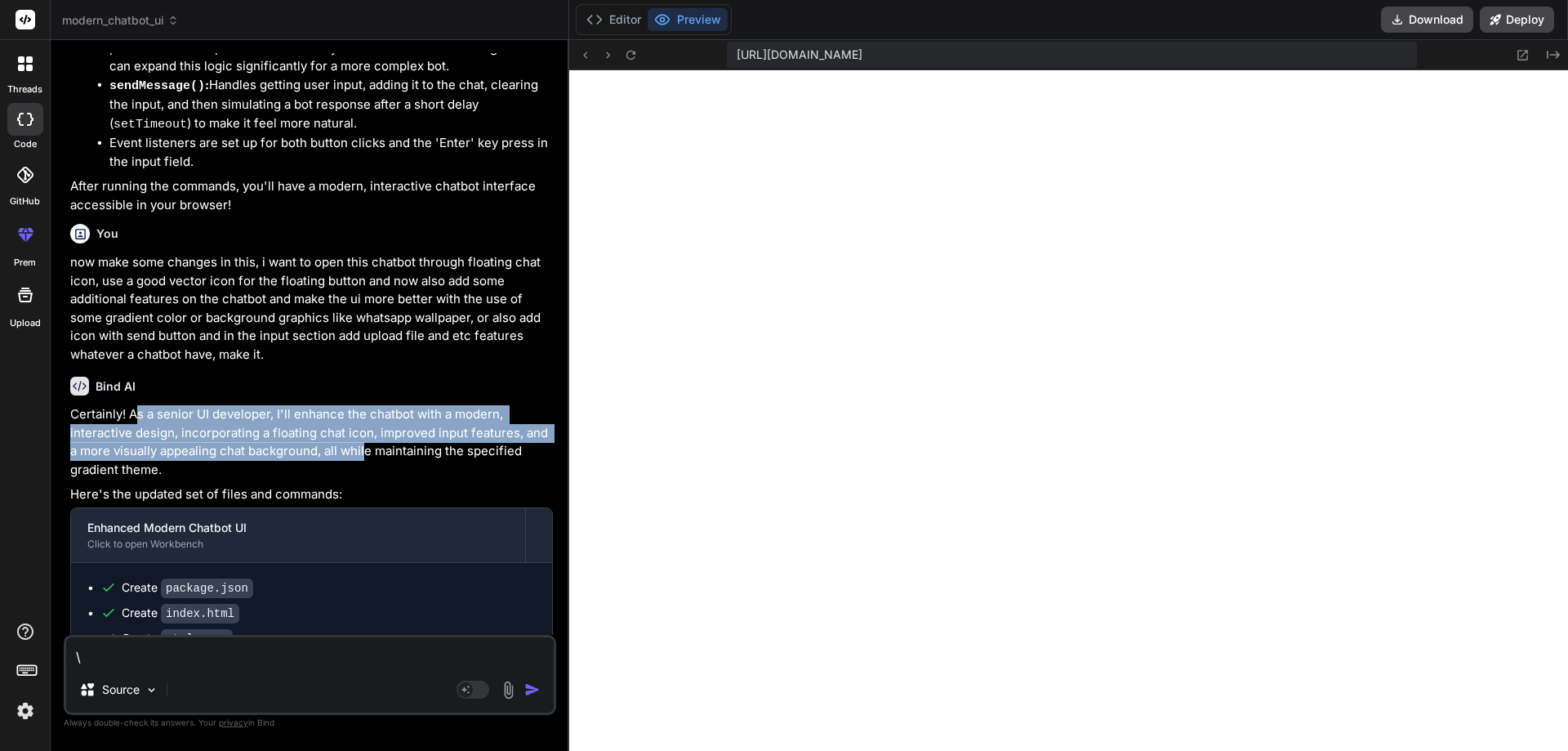
drag, startPoint x: 138, startPoint y: 326, endPoint x: 368, endPoint y: 366, distance: 233.5
click at [368, 405] on p "Certainly! As a senior UI developer, I'll enhance the chatbot with a modern, in…" at bounding box center [311, 442] width 483 height 74
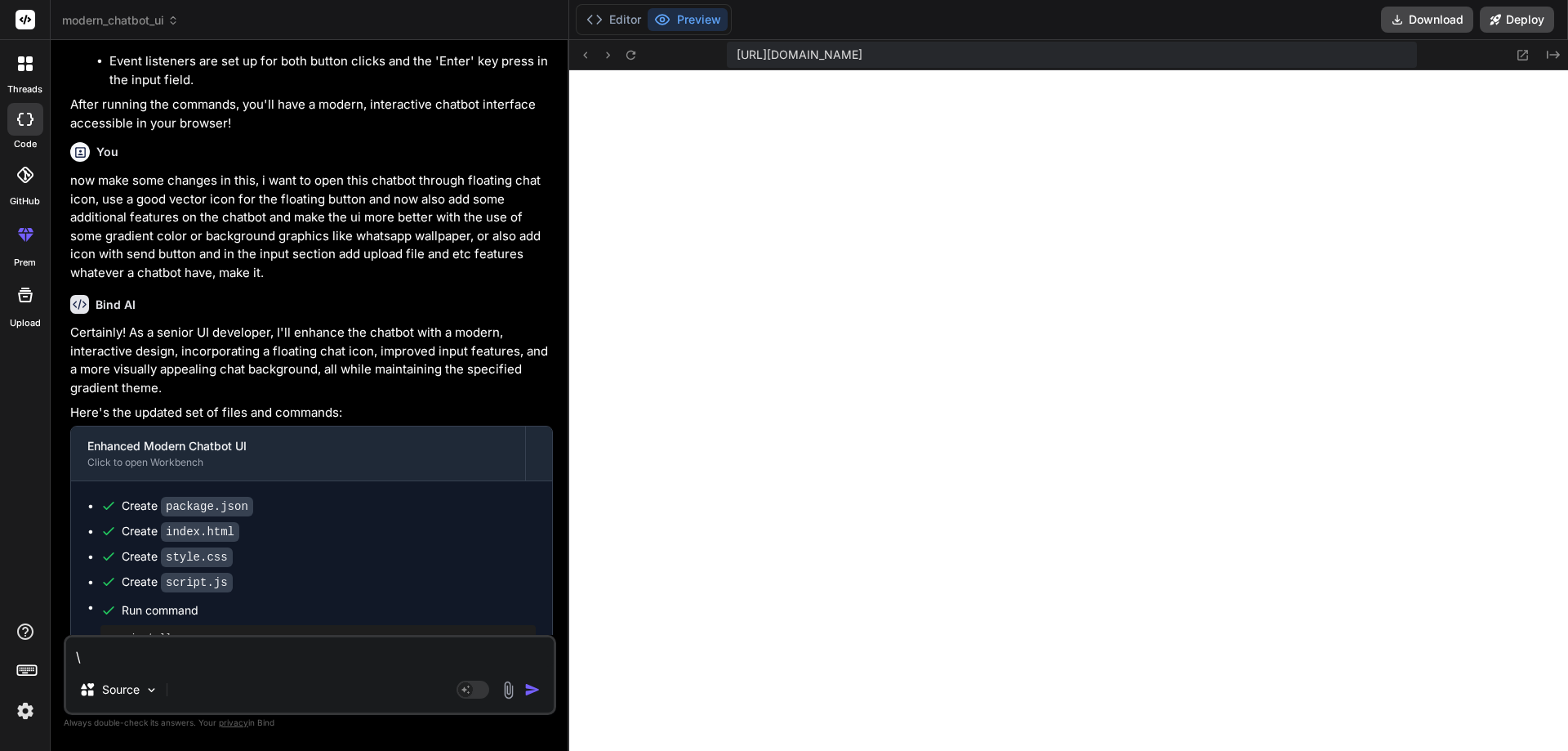
click at [254, 658] on textarea "\" at bounding box center [309, 651] width 488 height 29
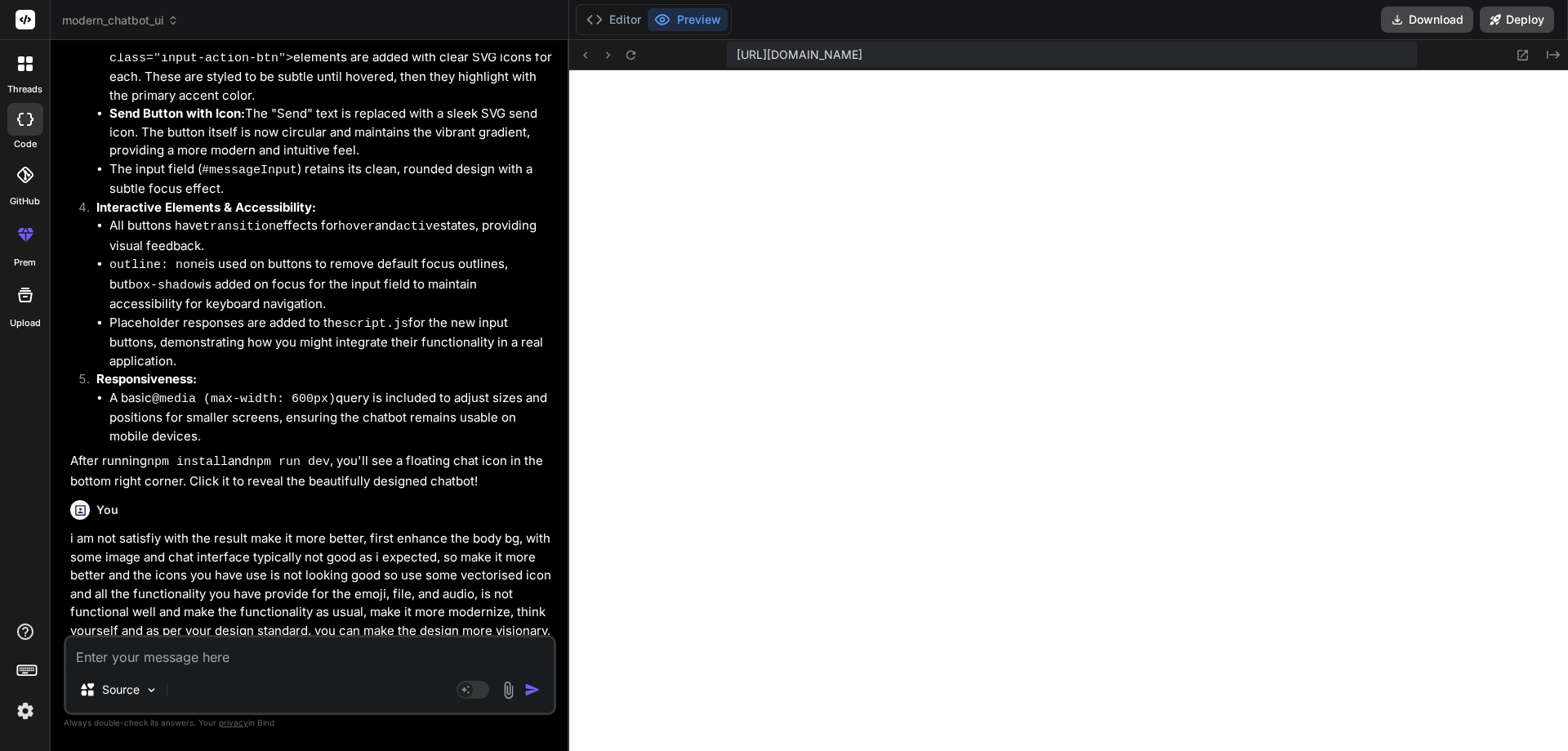
scroll to position [3114, 0]
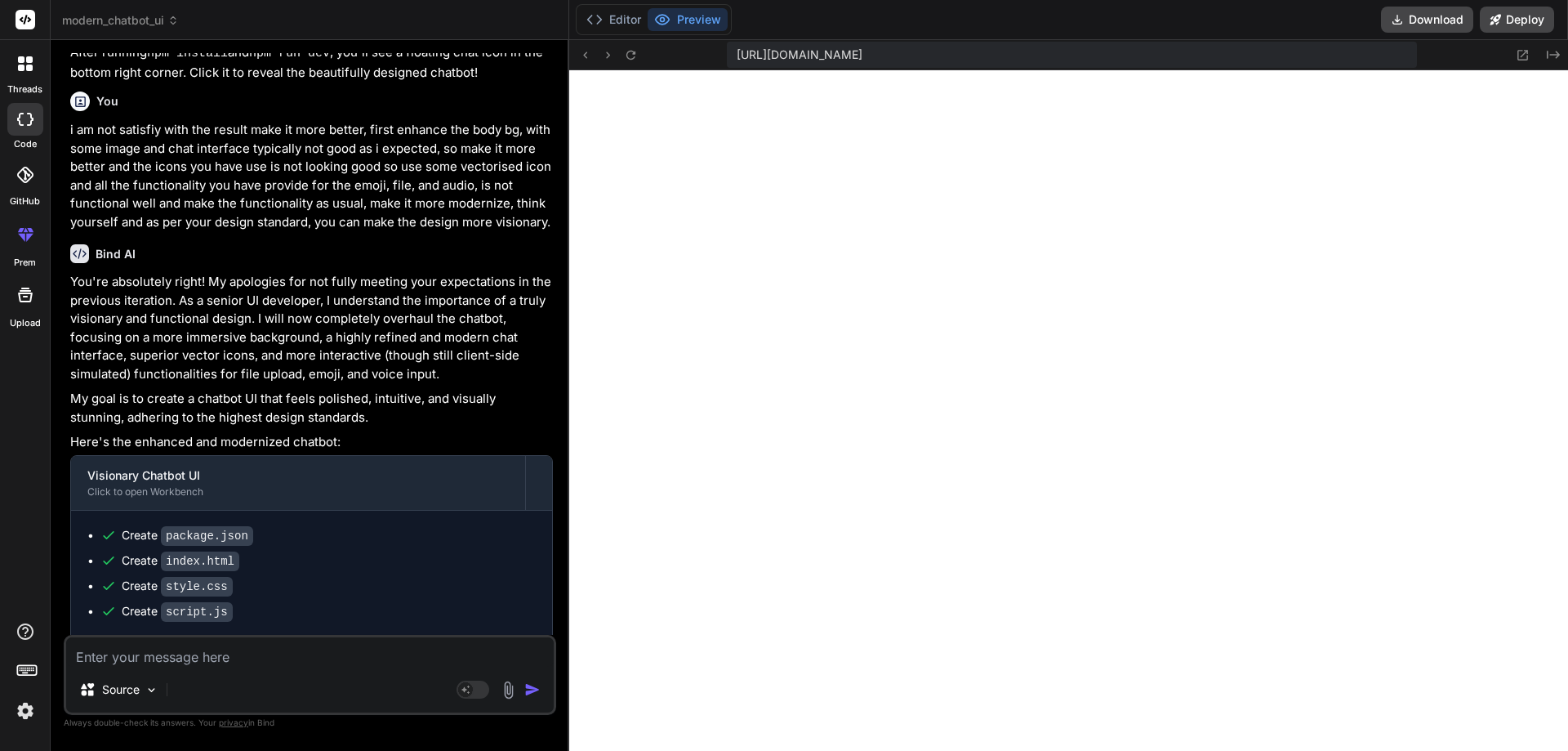
click at [176, 647] on textarea at bounding box center [309, 651] width 488 height 29
click at [397, 659] on textarea "okay good, now instead of the message icon use" at bounding box center [309, 651] width 488 height 29
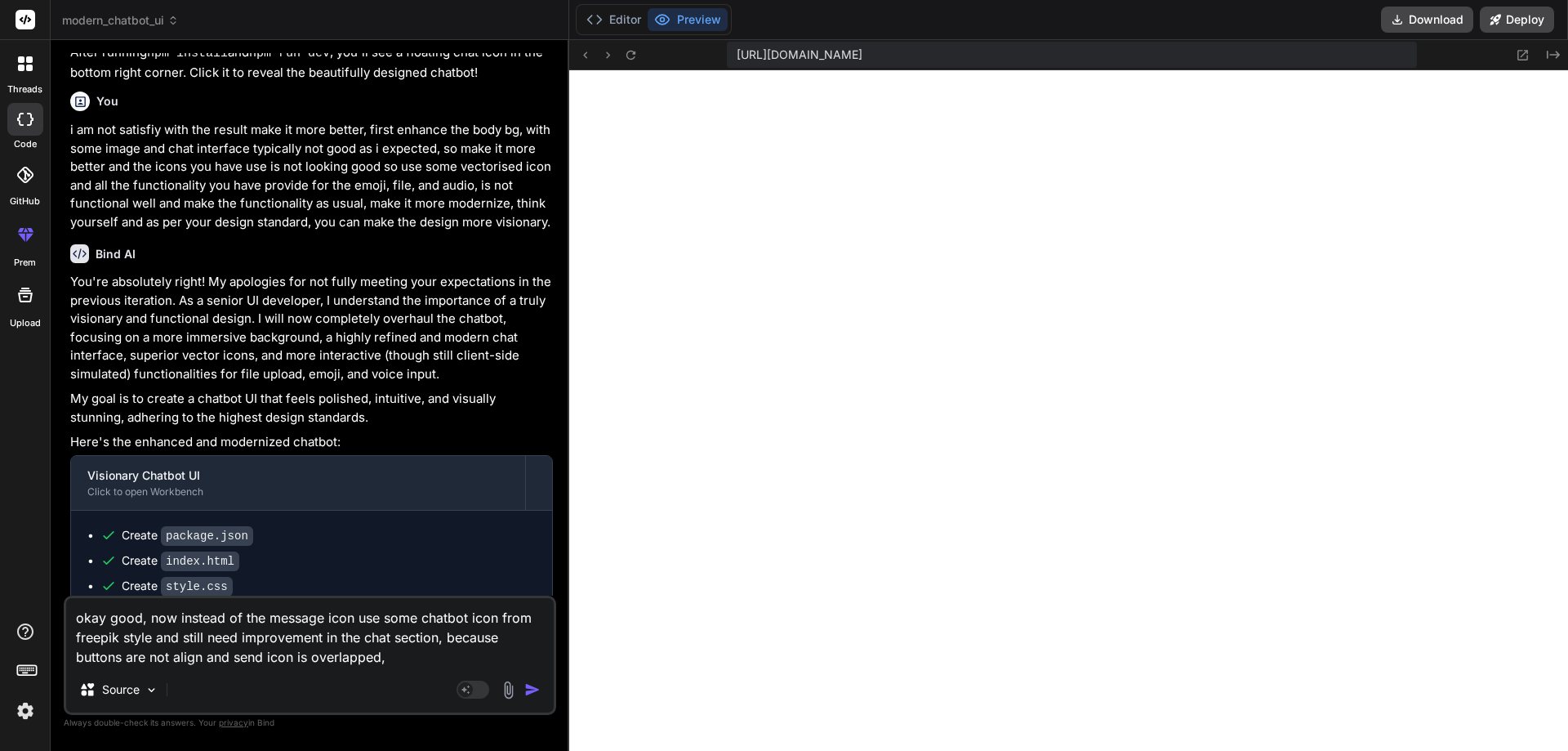
click at [406, 660] on textarea "okay good, now instead of the message icon use some chatbot icon from freepik s…" at bounding box center [309, 632] width 488 height 69
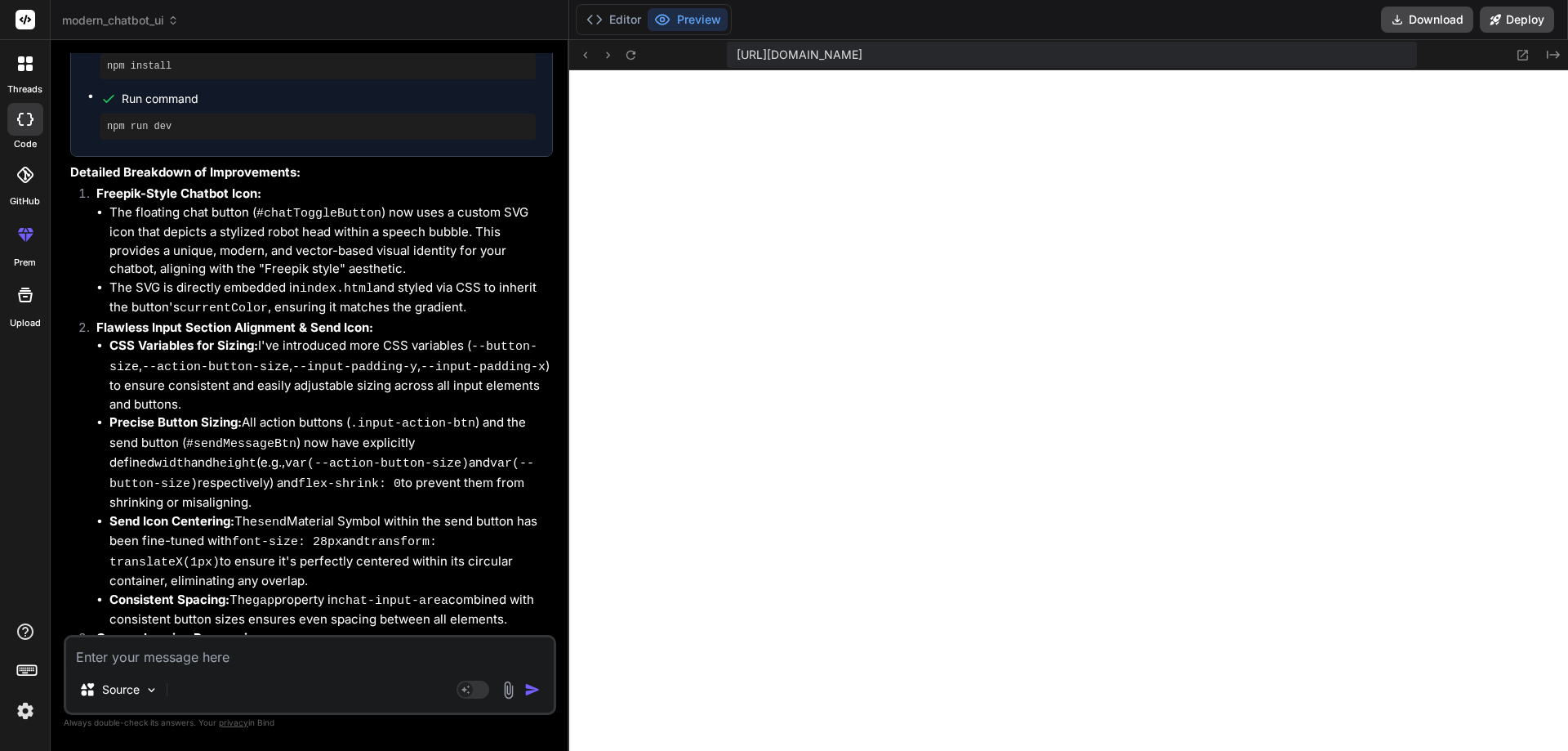
scroll to position [6442, 0]
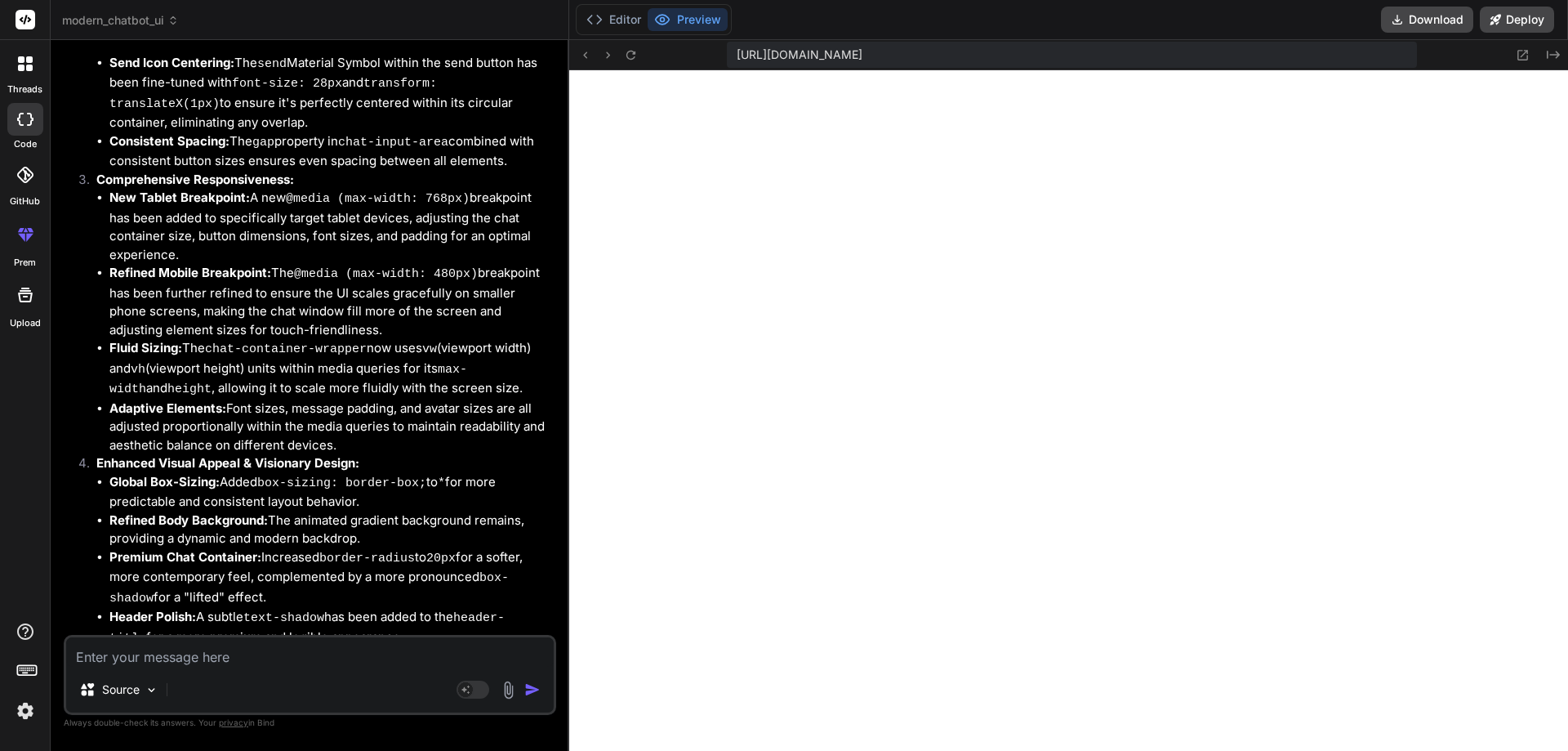
click at [227, 650] on textarea at bounding box center [309, 651] width 488 height 29
click at [210, 659] on textarea at bounding box center [309, 651] width 488 height 29
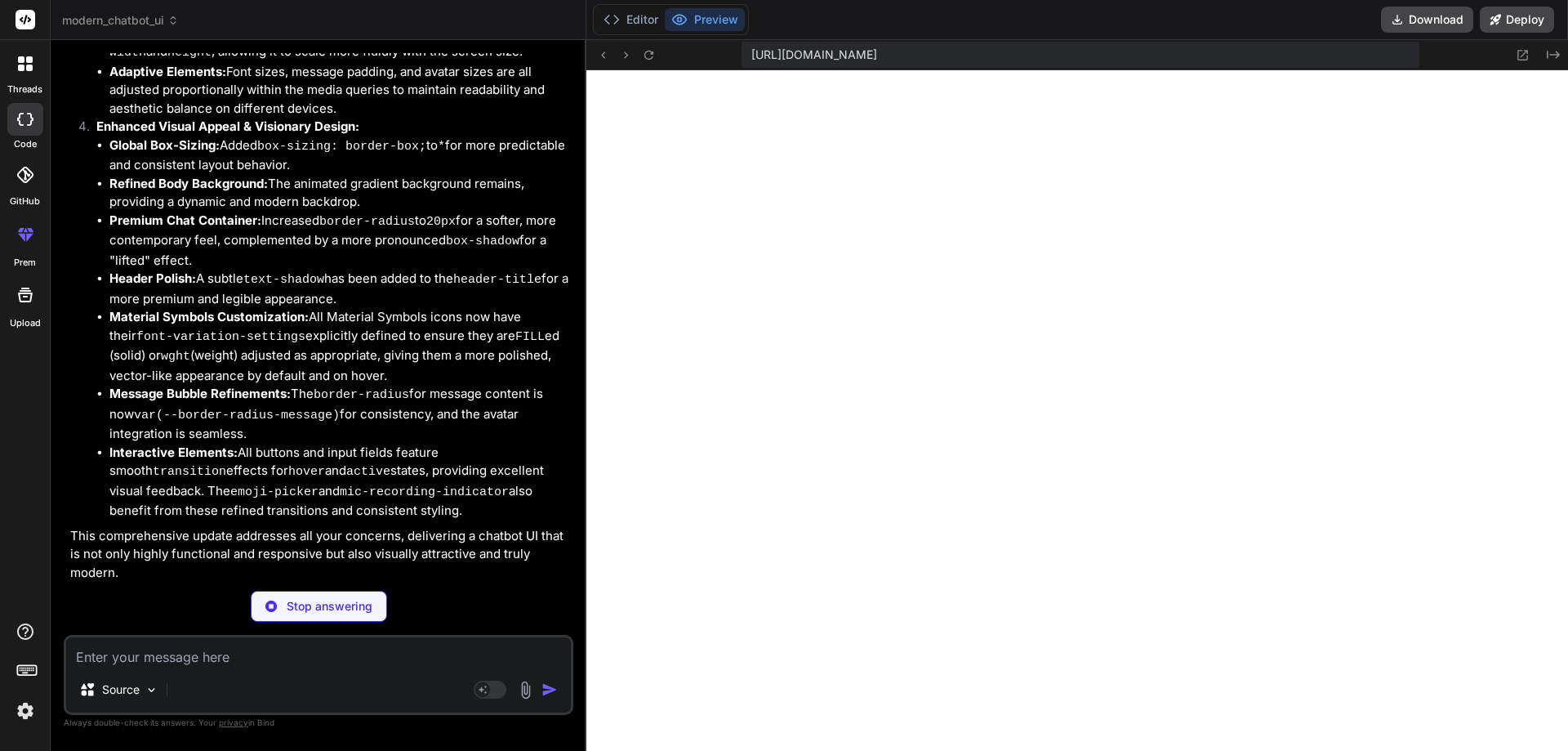
scroll to position [6500, 0]
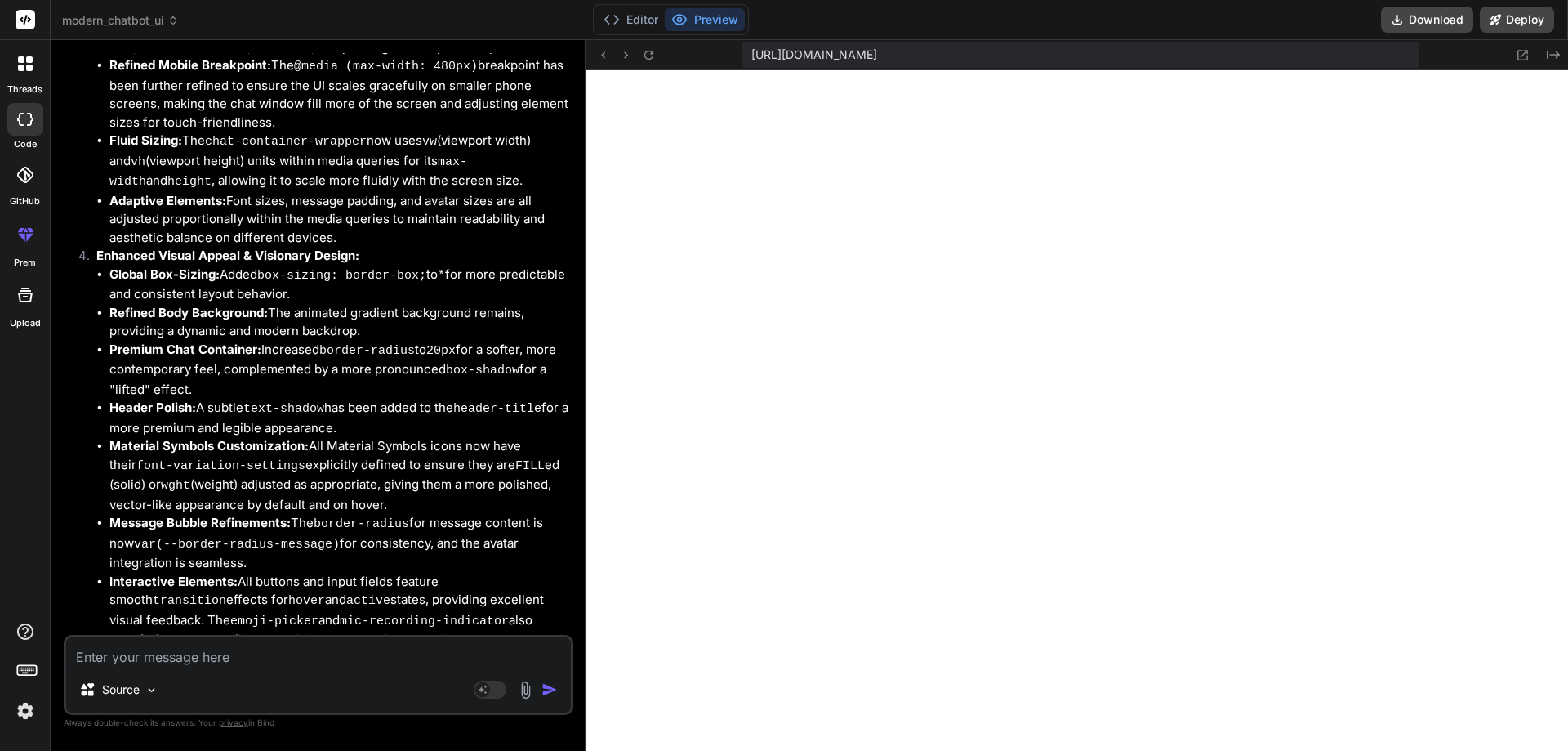
click at [207, 664] on textarea at bounding box center [318, 651] width 505 height 29
paste textarea "chat-input-area"
drag, startPoint x: 208, startPoint y: 663, endPoint x: 49, endPoint y: 665, distance: 159.0
click at [49, 665] on div "threads code GitHub prem Upload modern_chatbot_ui Created with Pixso. Bind AI W…" at bounding box center [784, 376] width 1568 height 751
paste textarea "chat-input-area"
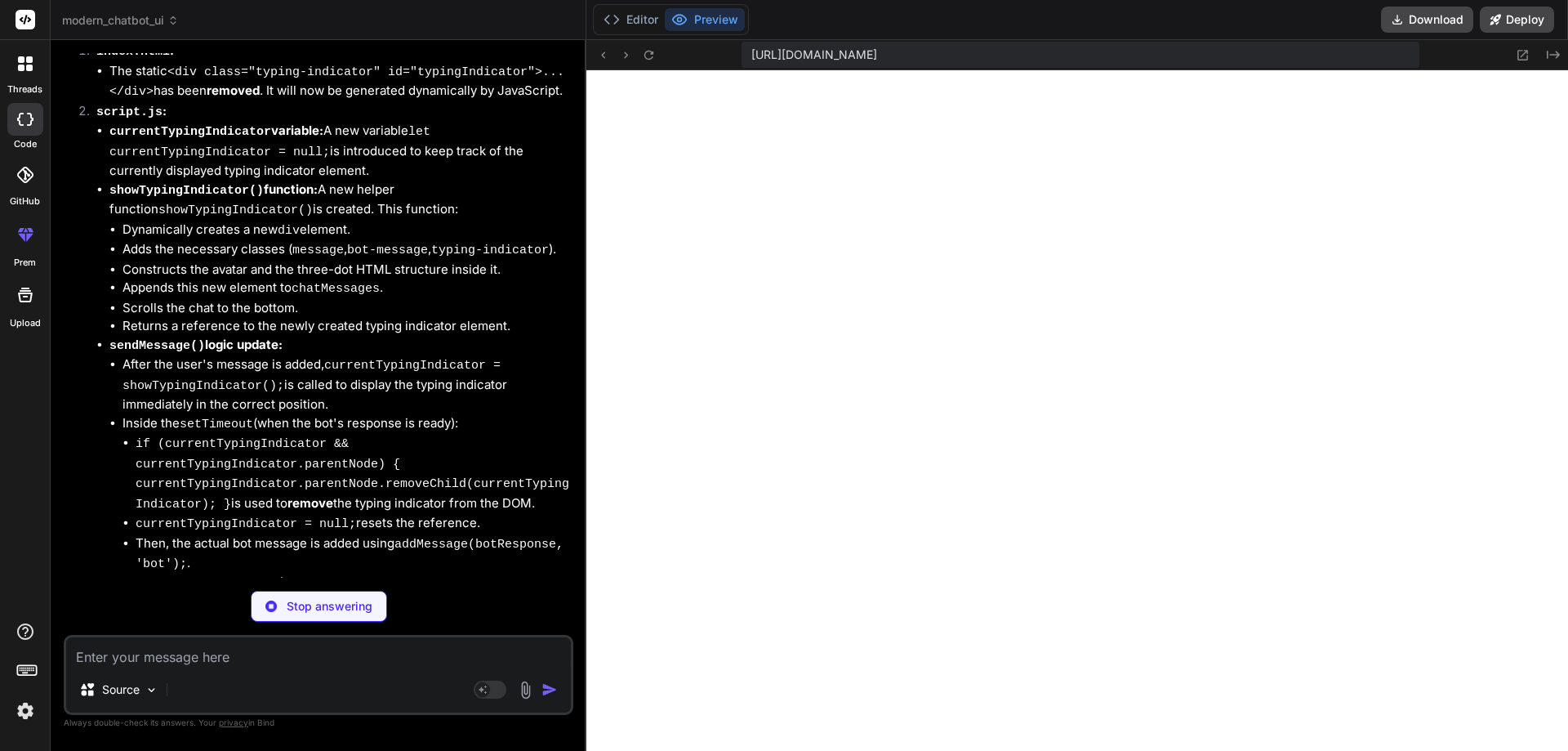
scroll to position [7764, 0]
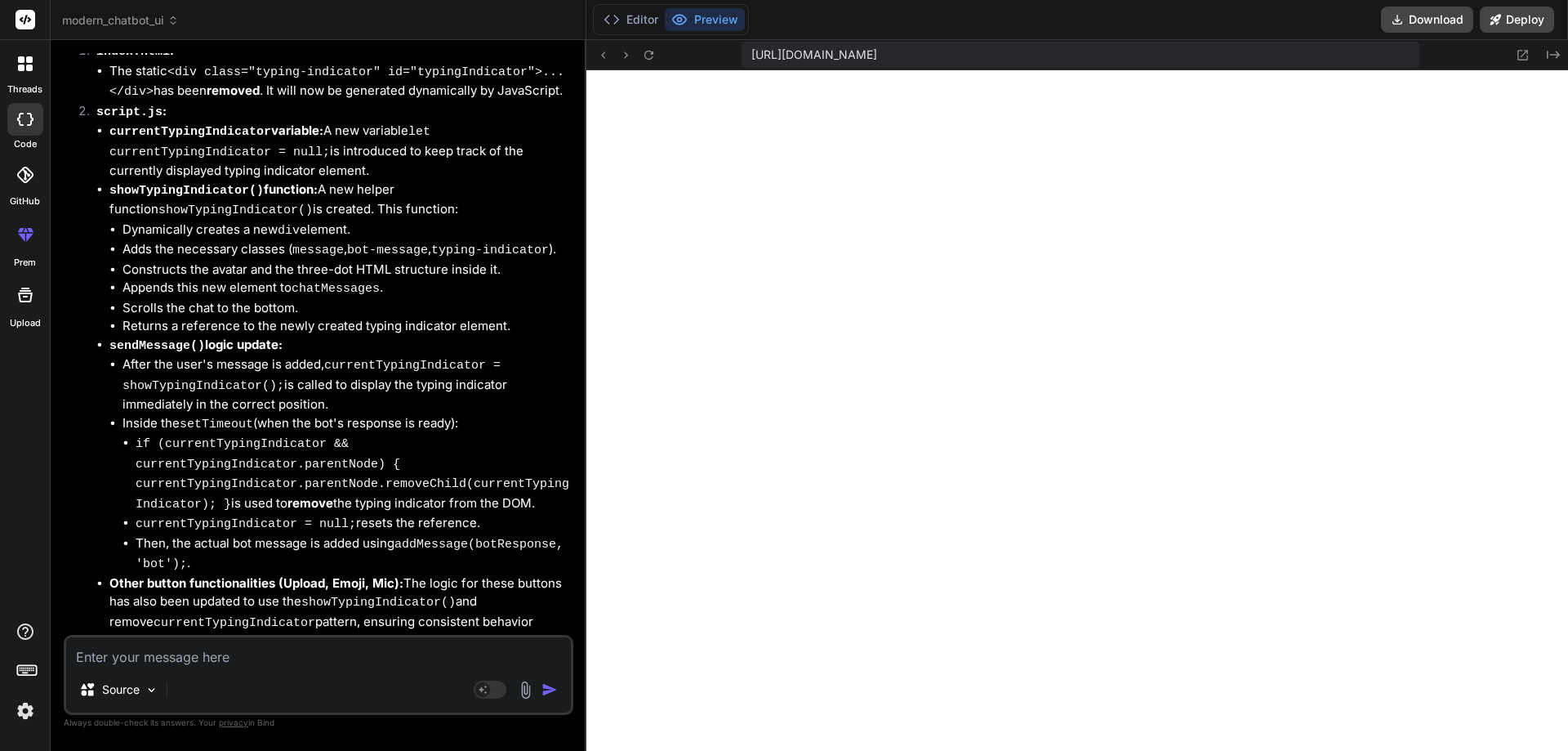
click at [242, 657] on textarea at bounding box center [318, 651] width 505 height 29
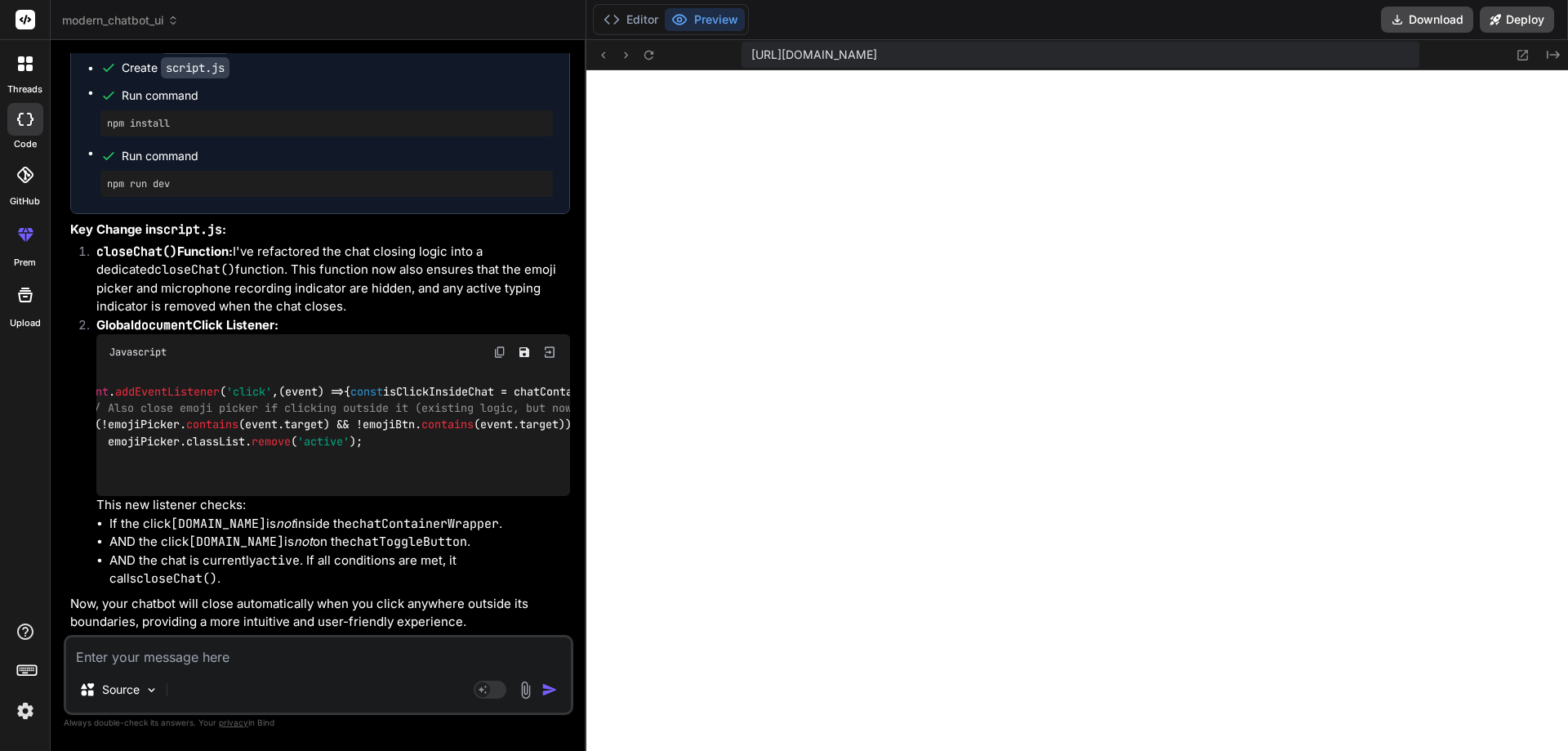
scroll to position [0, 0]
click at [156, 659] on textarea at bounding box center [318, 651] width 505 height 29
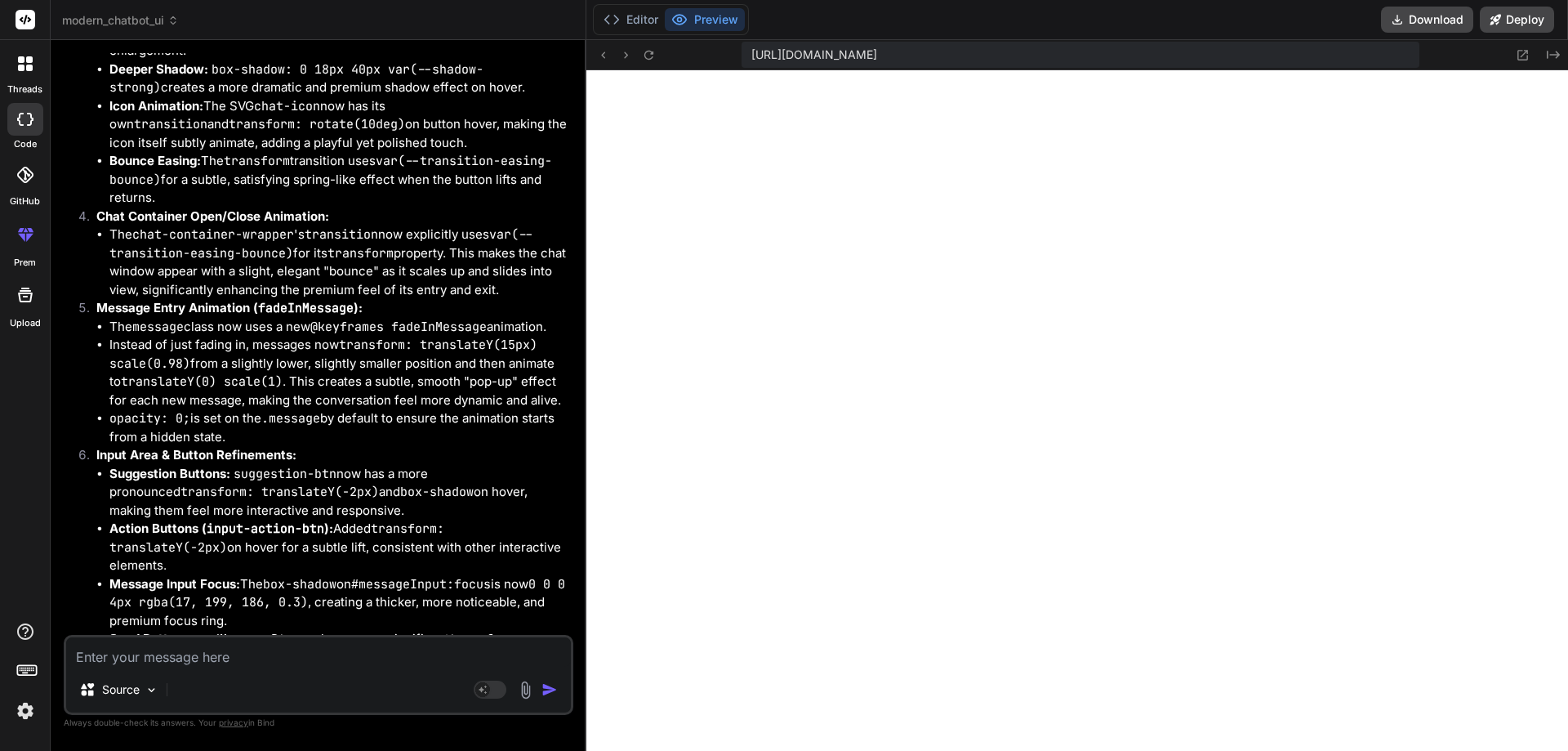
scroll to position [12177, 0]
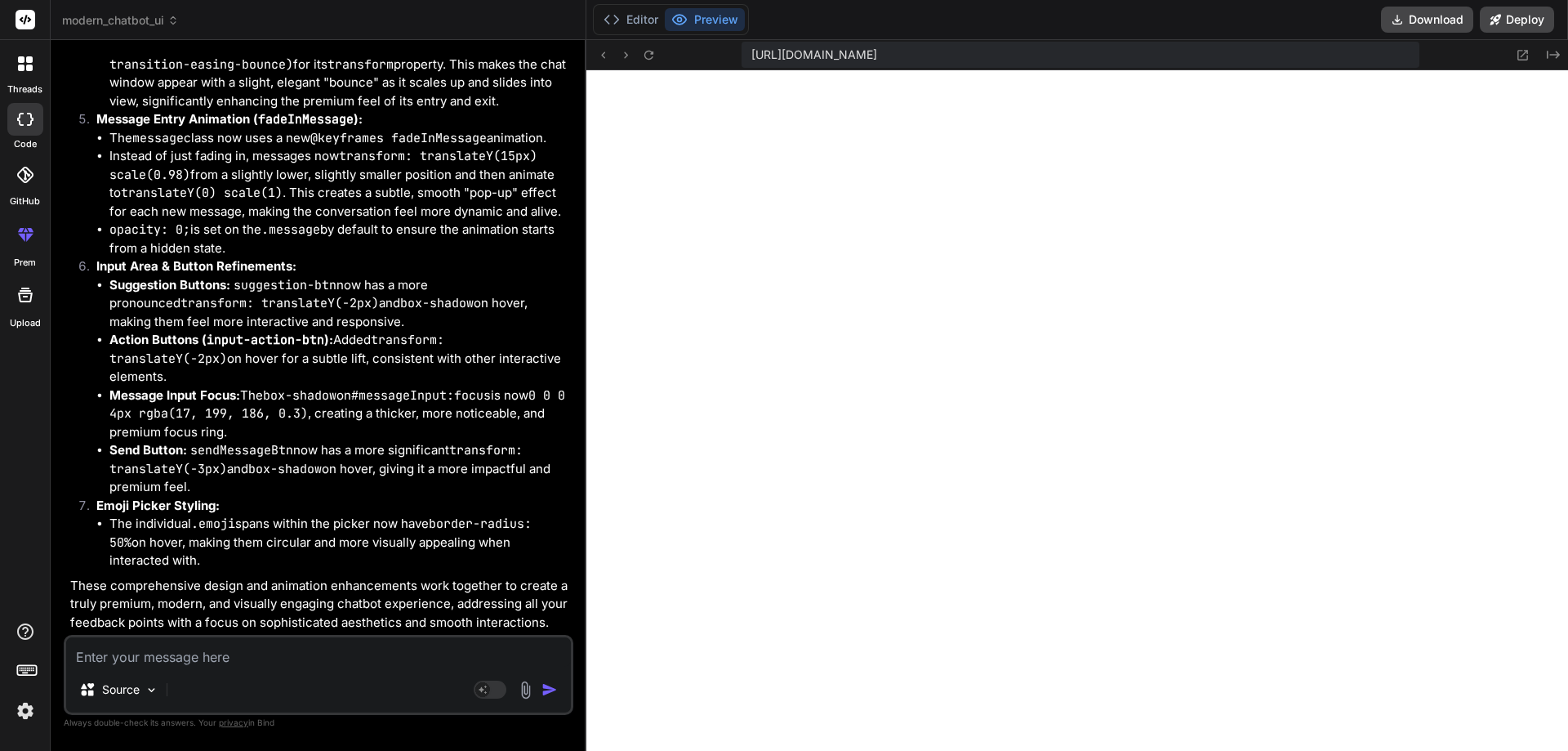
click at [343, 655] on textarea at bounding box center [318, 651] width 505 height 29
click at [408, 659] on textarea at bounding box center [318, 651] width 505 height 29
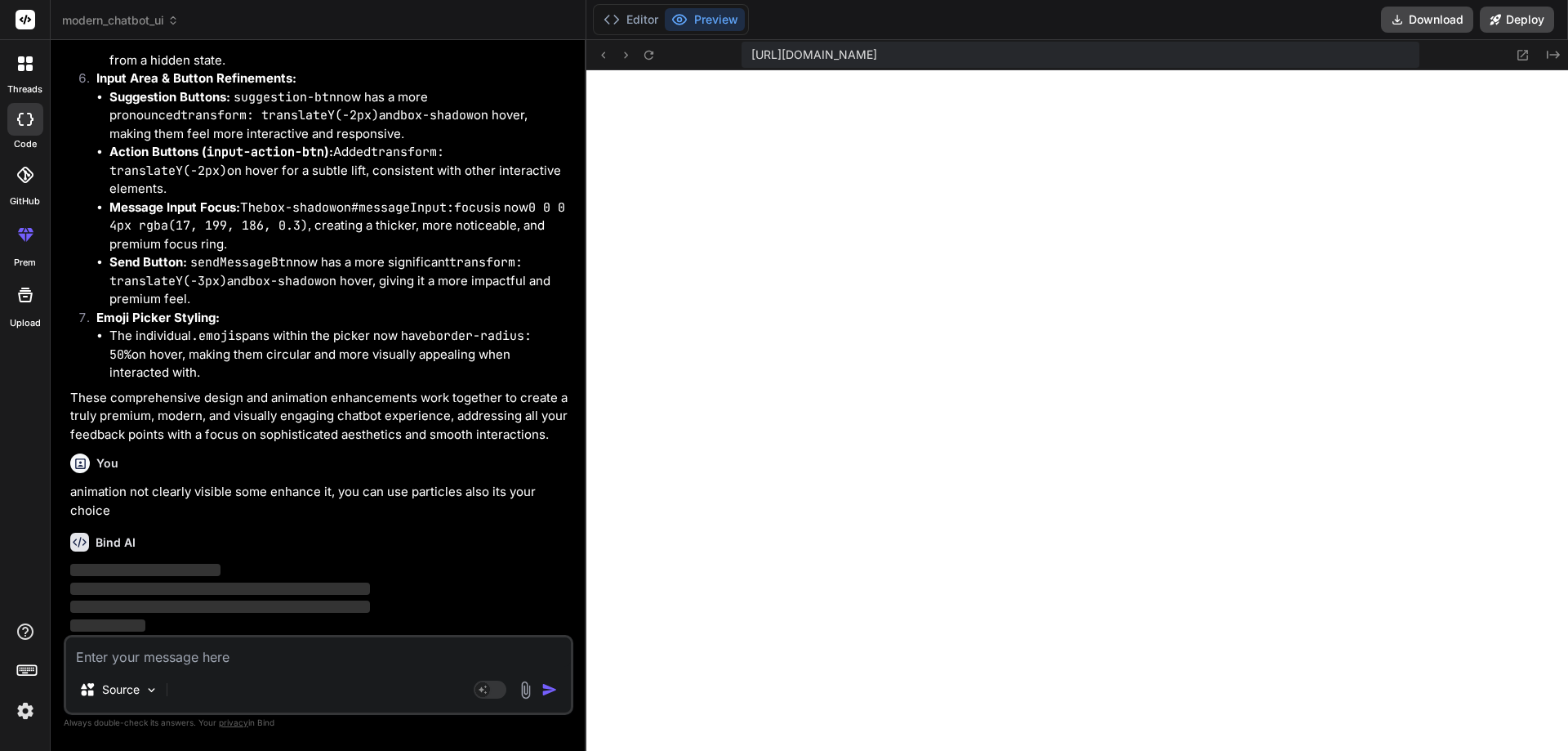
scroll to position [12365, 0]
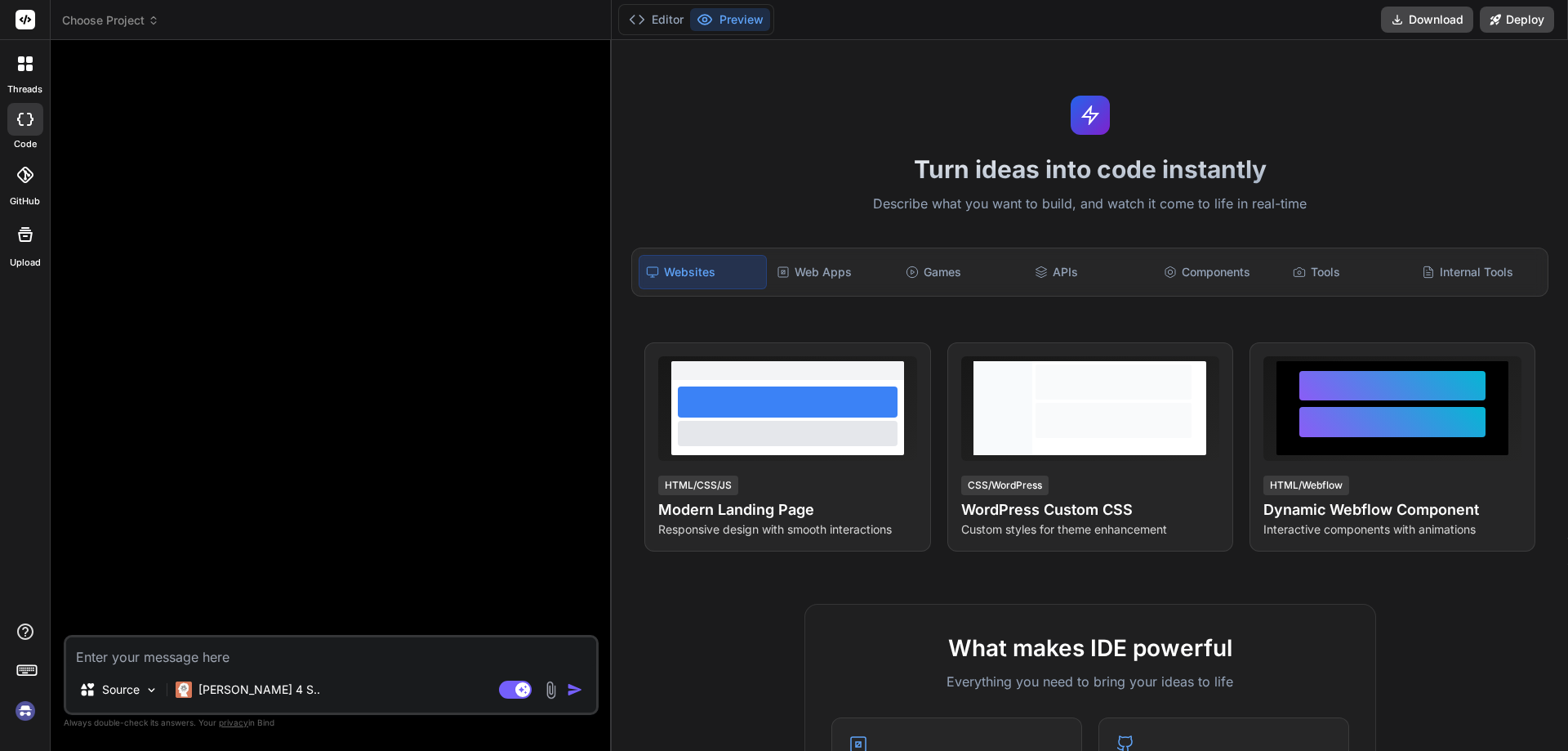
type textarea "x"
click at [651, 22] on button "Editor" at bounding box center [657, 20] width 68 height 23
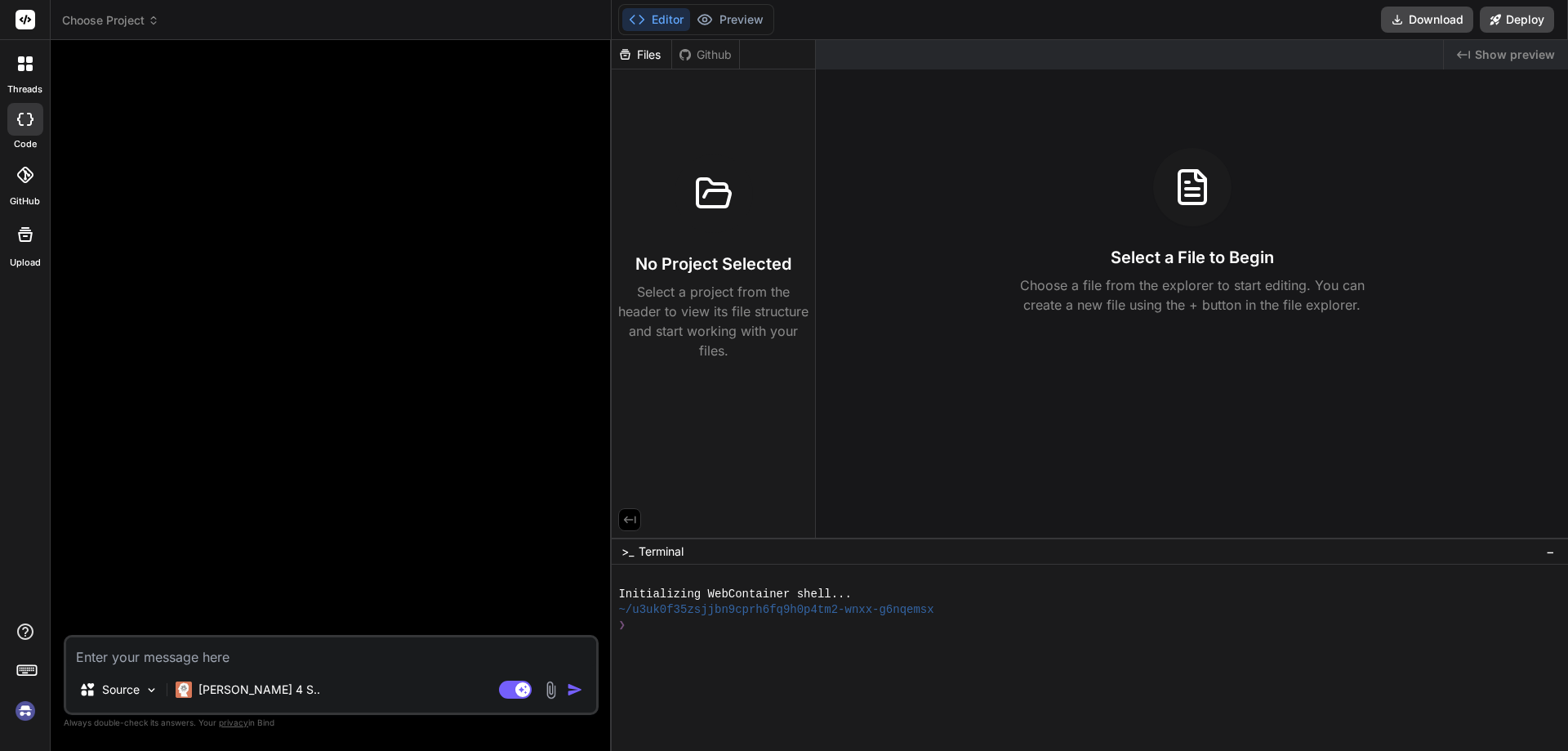
click at [142, 658] on textarea at bounding box center [331, 651] width 530 height 29
type textarea "m"
type textarea "x"
type textarea "ma"
type textarea "x"
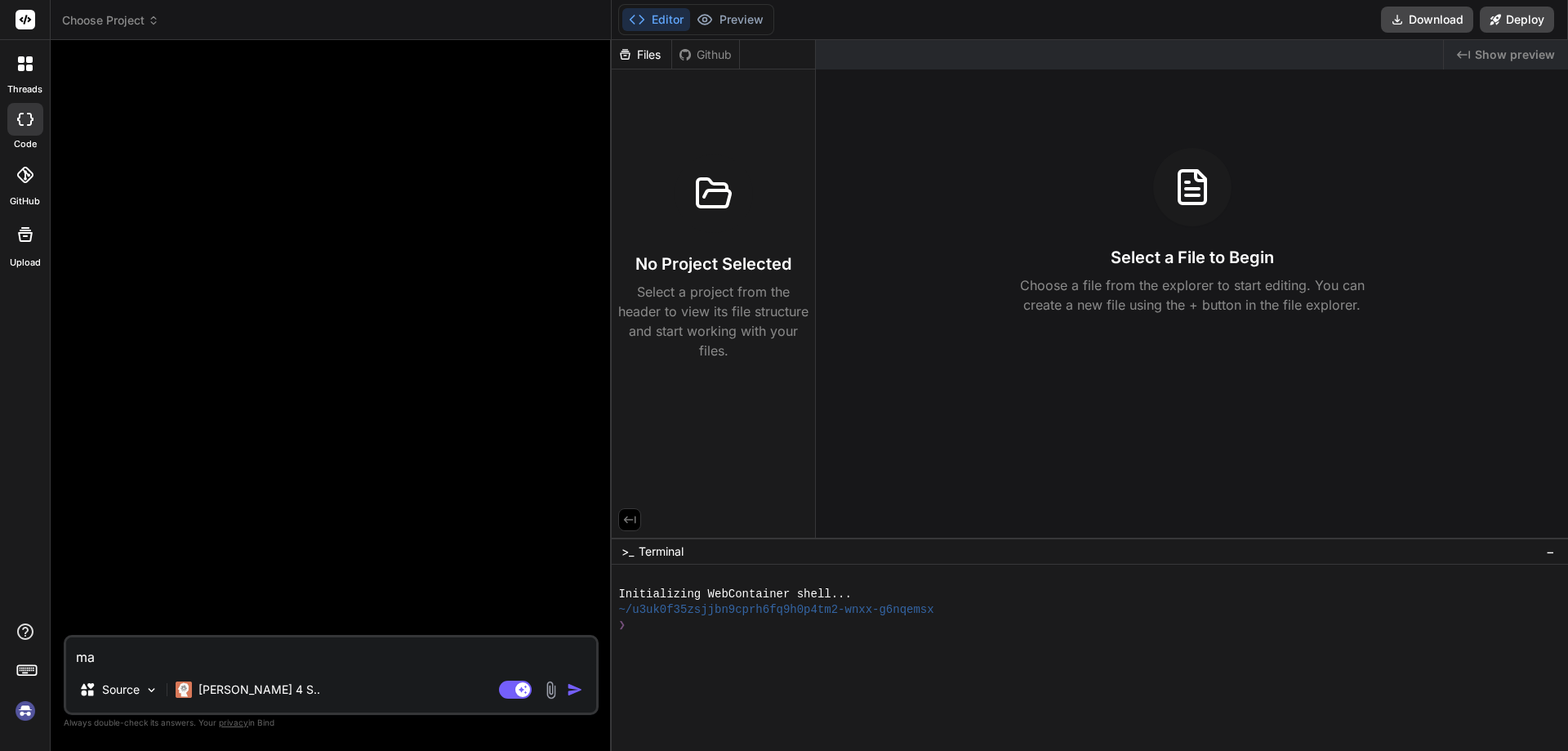
type textarea "mak"
type textarea "x"
type textarea "make"
type textarea "x"
type textarea "make"
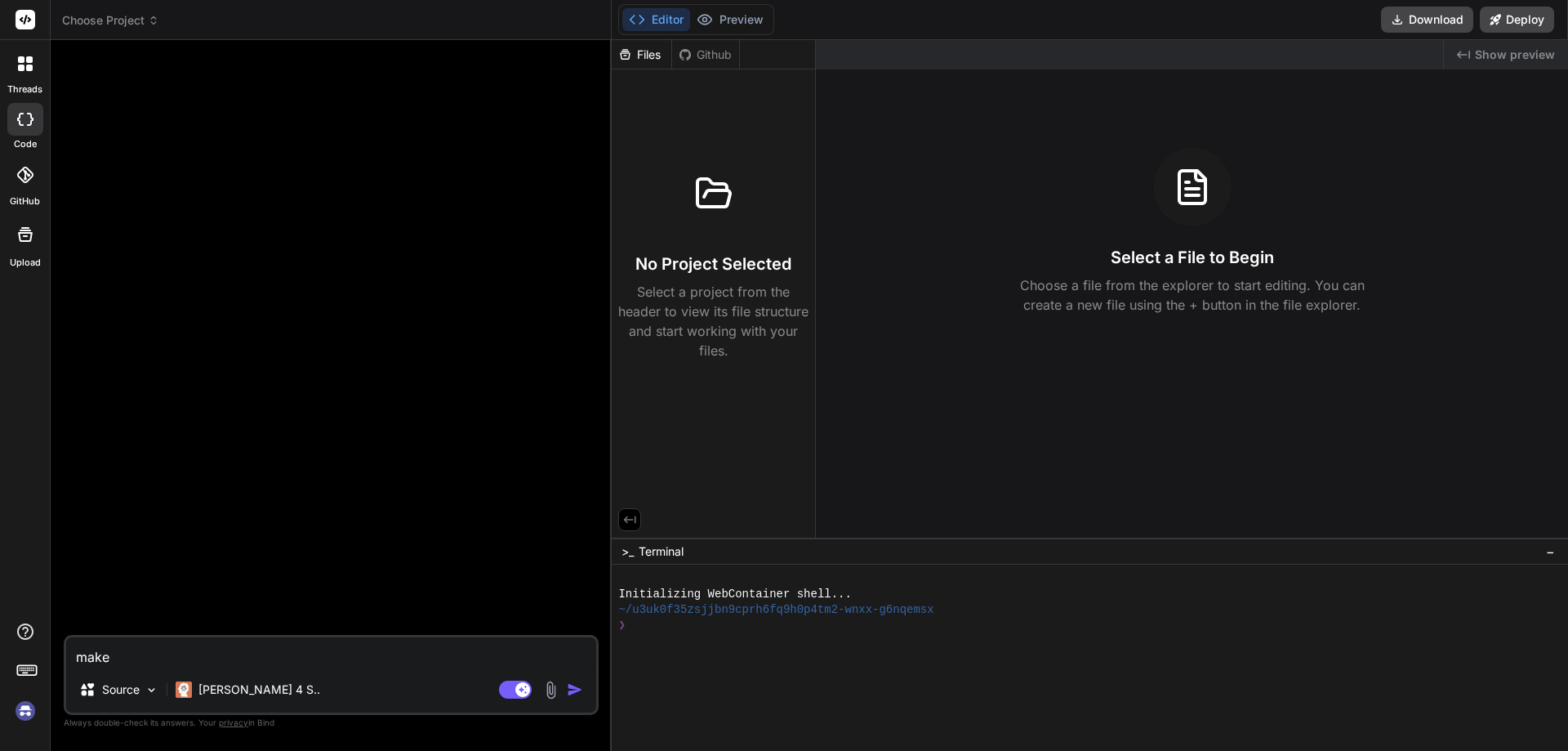
type textarea "x"
type textarea "make a"
type textarea "x"
type textarea "make a"
type textarea "x"
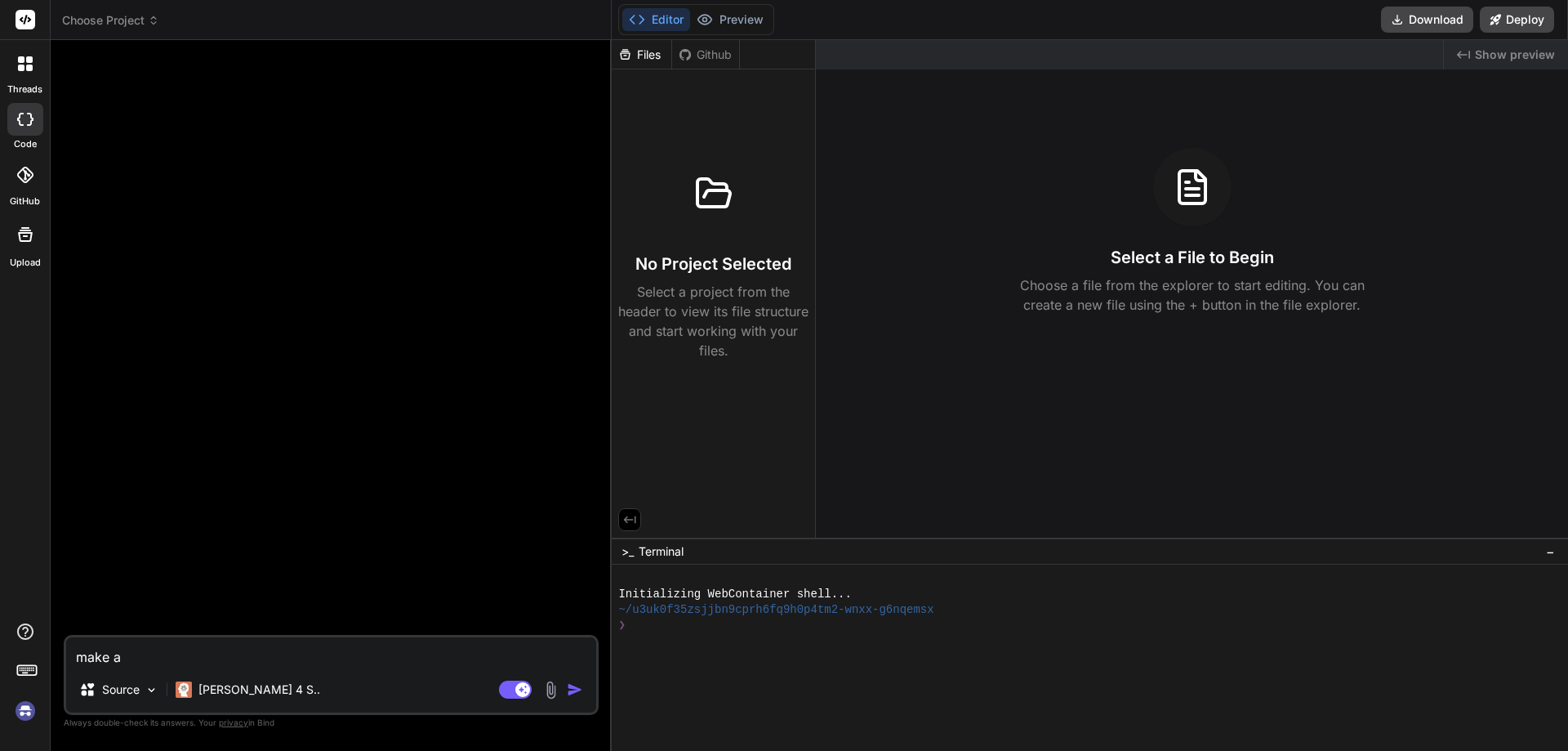
type textarea "make a c"
type textarea "x"
type textarea "make a ch"
type textarea "x"
type textarea "make a cha"
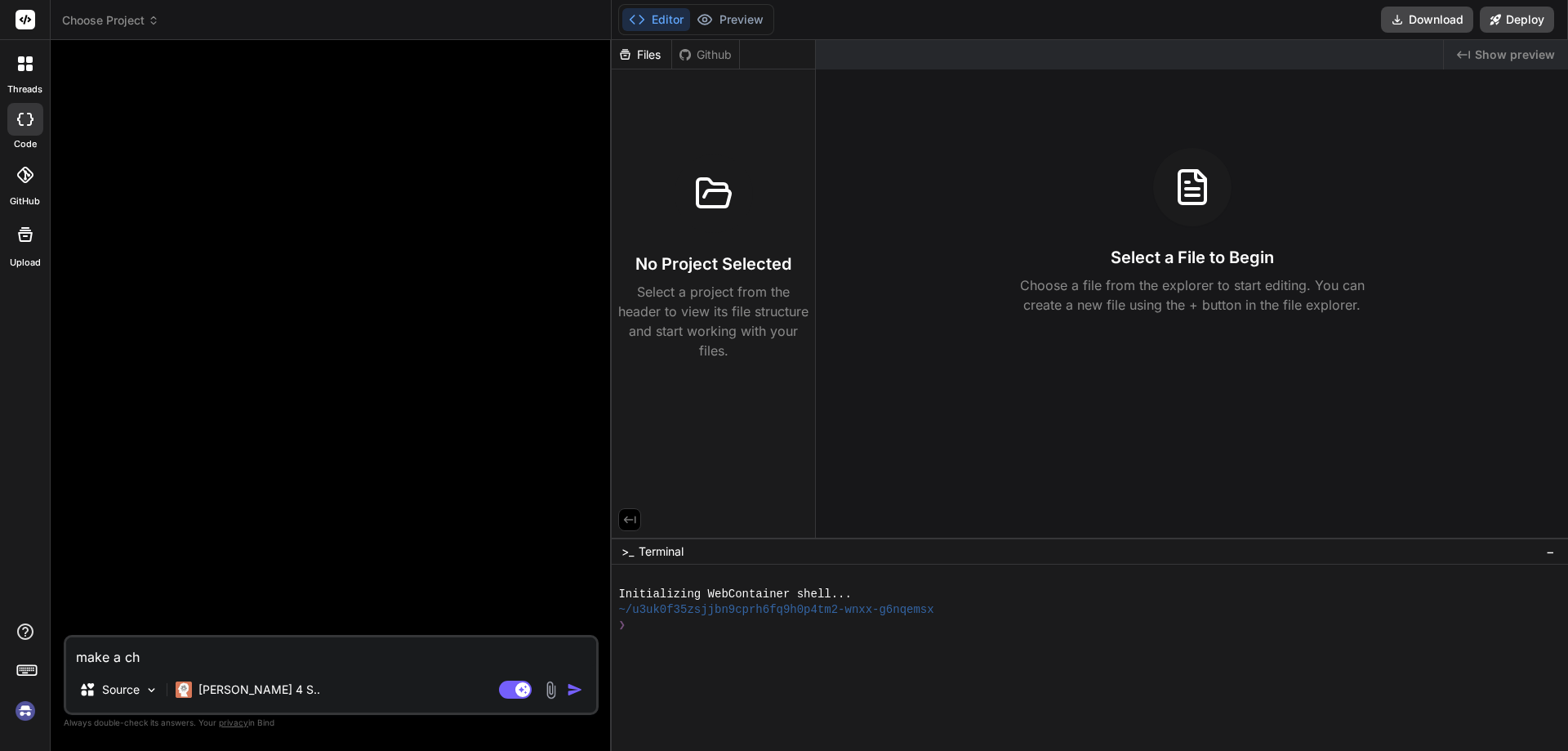
type textarea "x"
type textarea "make a chat"
type textarea "x"
type textarea "make a chatb"
type textarea "x"
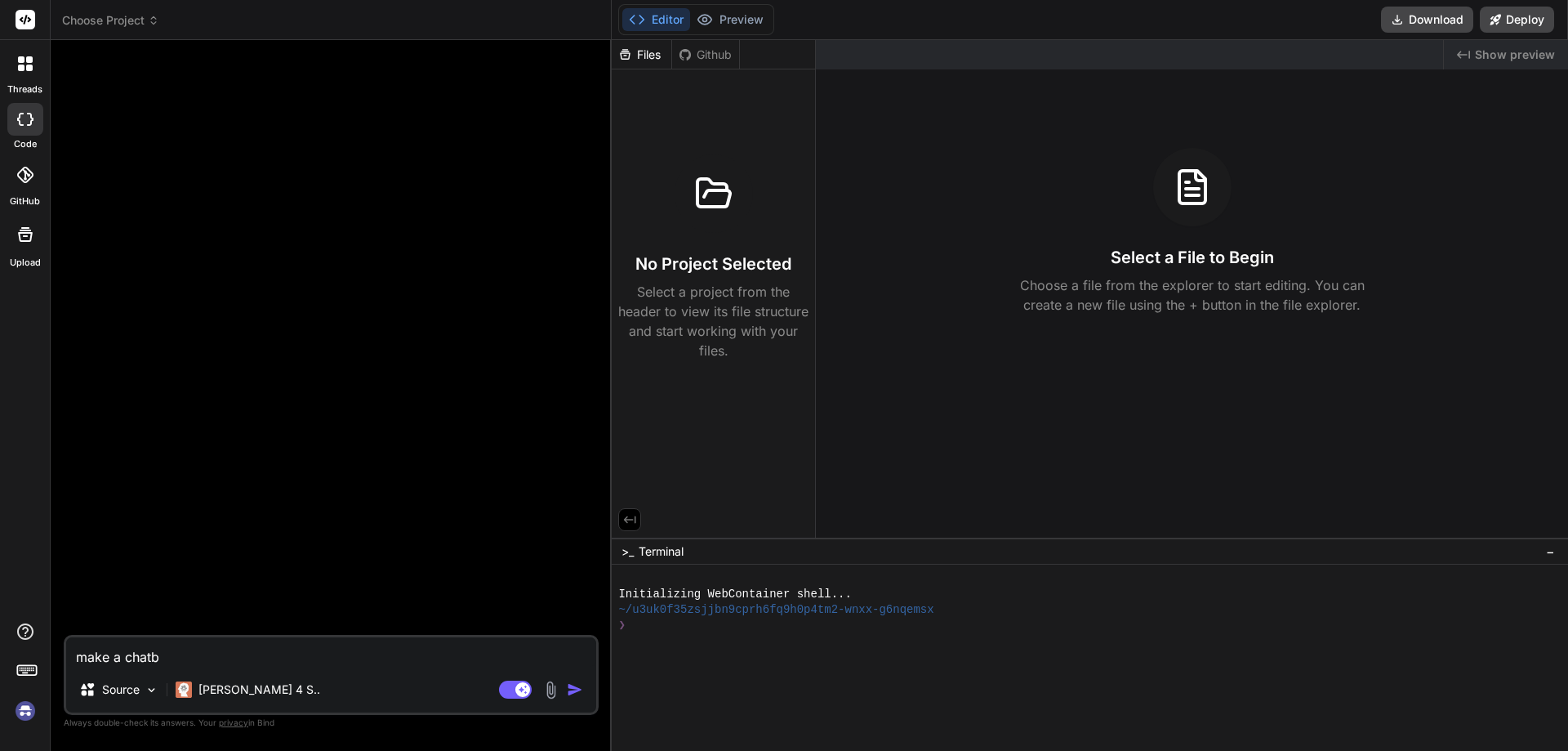
type textarea "make a chatbo"
type textarea "x"
type textarea "make a chatbot"
type textarea "x"
type textarea "make a chatbot"
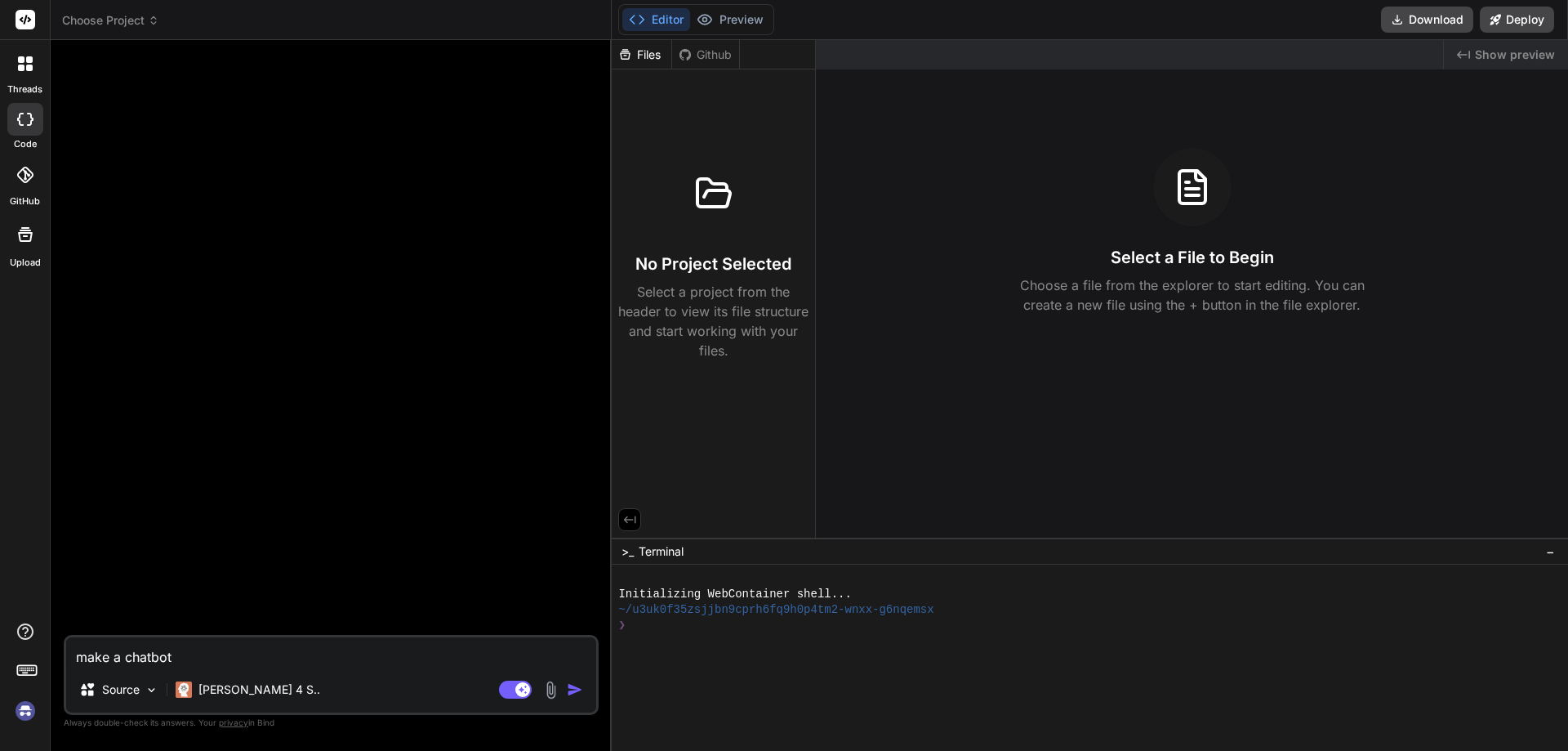
type textarea "x"
type textarea "make a chatbot u"
type textarea "x"
type textarea "make a chatbot us"
type textarea "x"
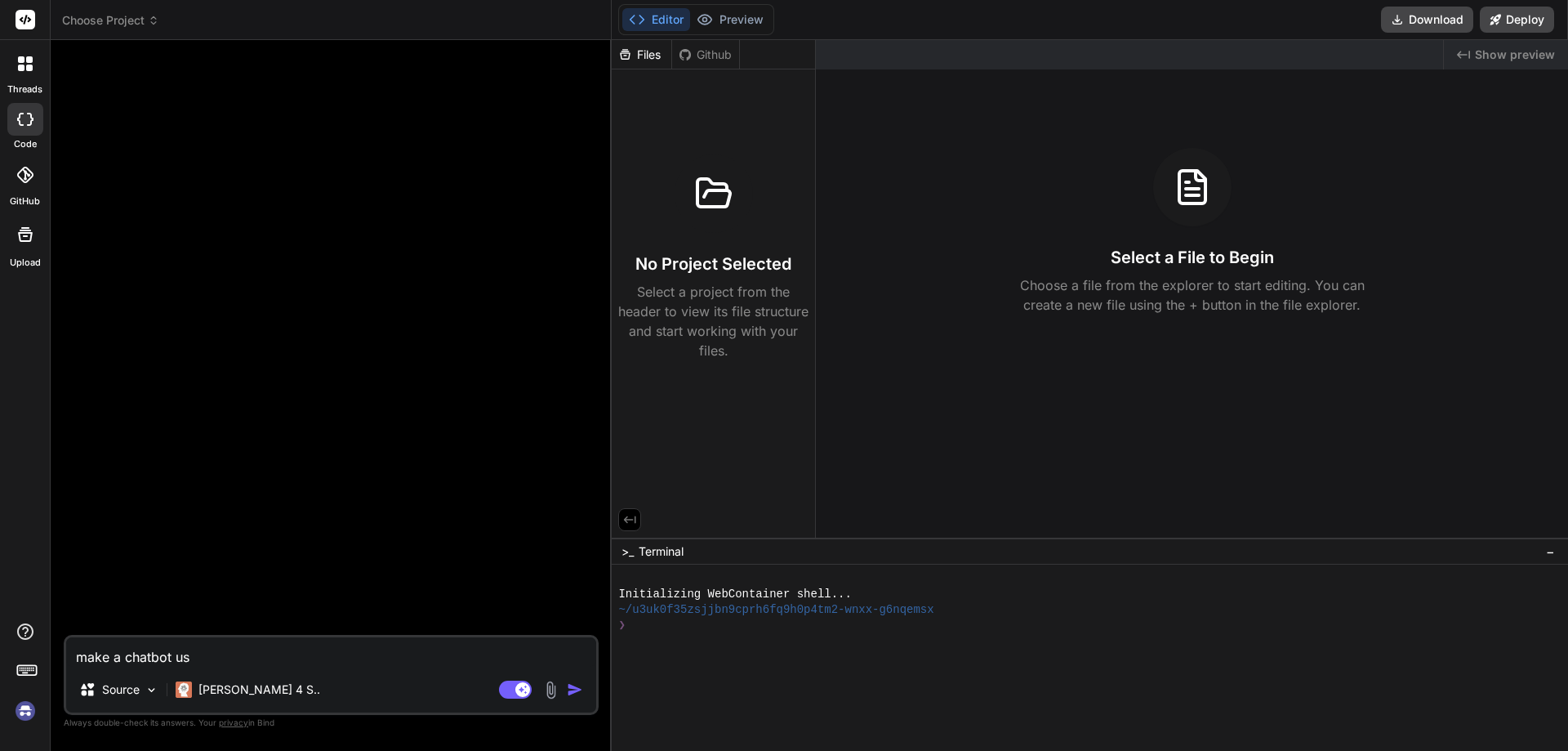
type textarea "make a chatbot usi"
type textarea "x"
type textarea "make a chatbot usin"
type textarea "x"
type textarea "make a chatbot using"
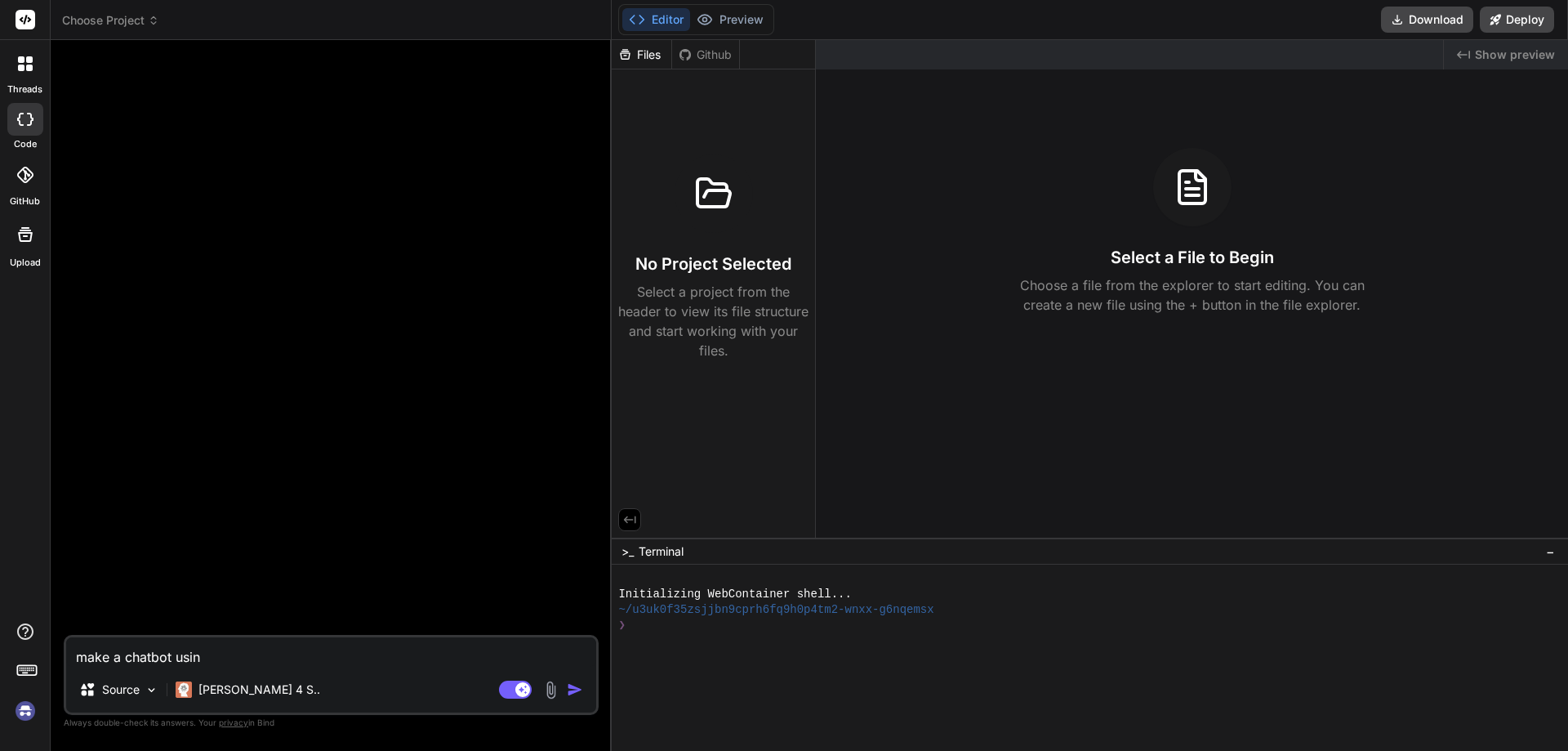
type textarea "x"
type textarea "make a chatbot using"
type textarea "x"
type textarea "make a chatbot using h"
type textarea "x"
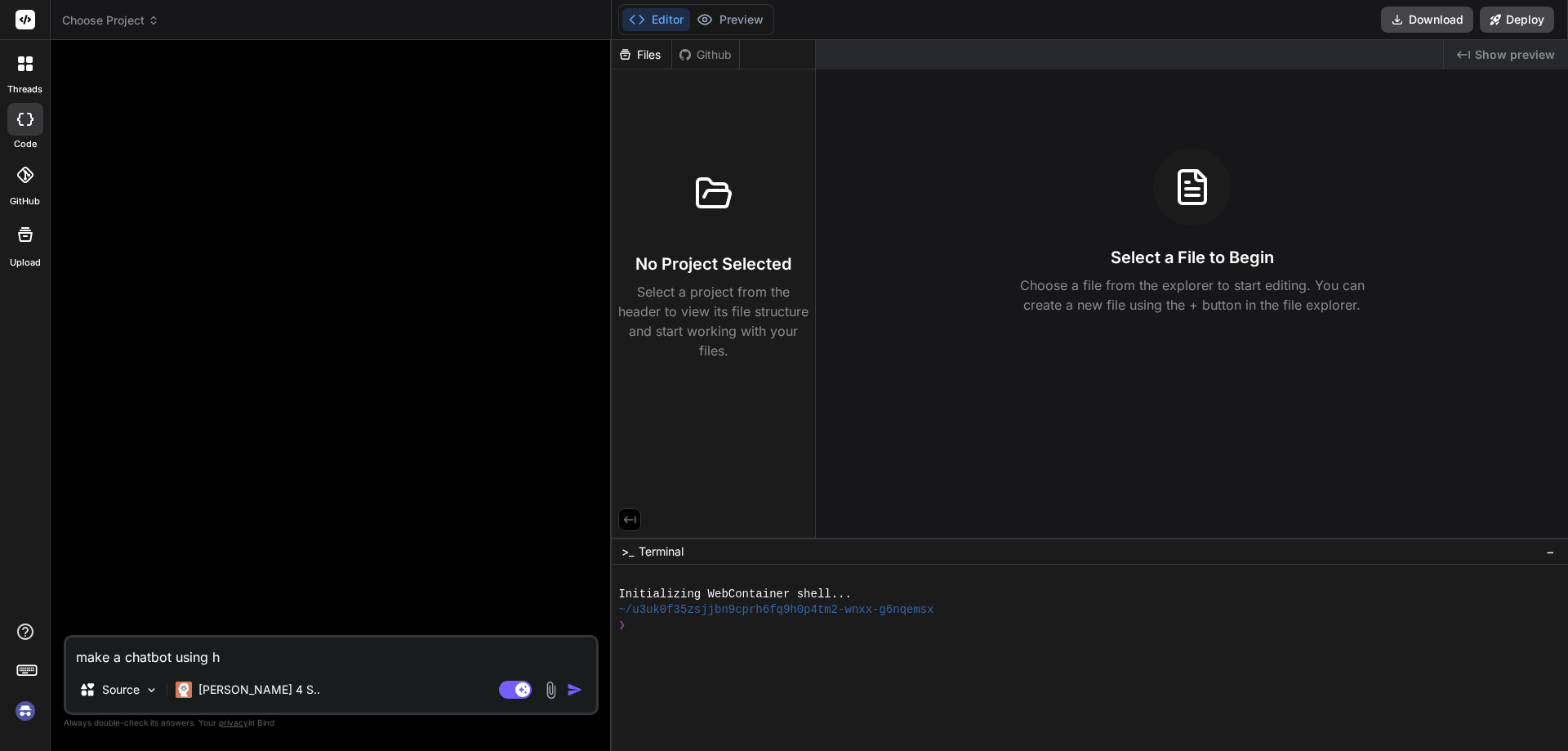
type textarea "make a chatbot using ht"
type textarea "x"
type textarea "make a chatbot using htm"
type textarea "x"
type textarea "make a chatbot using html"
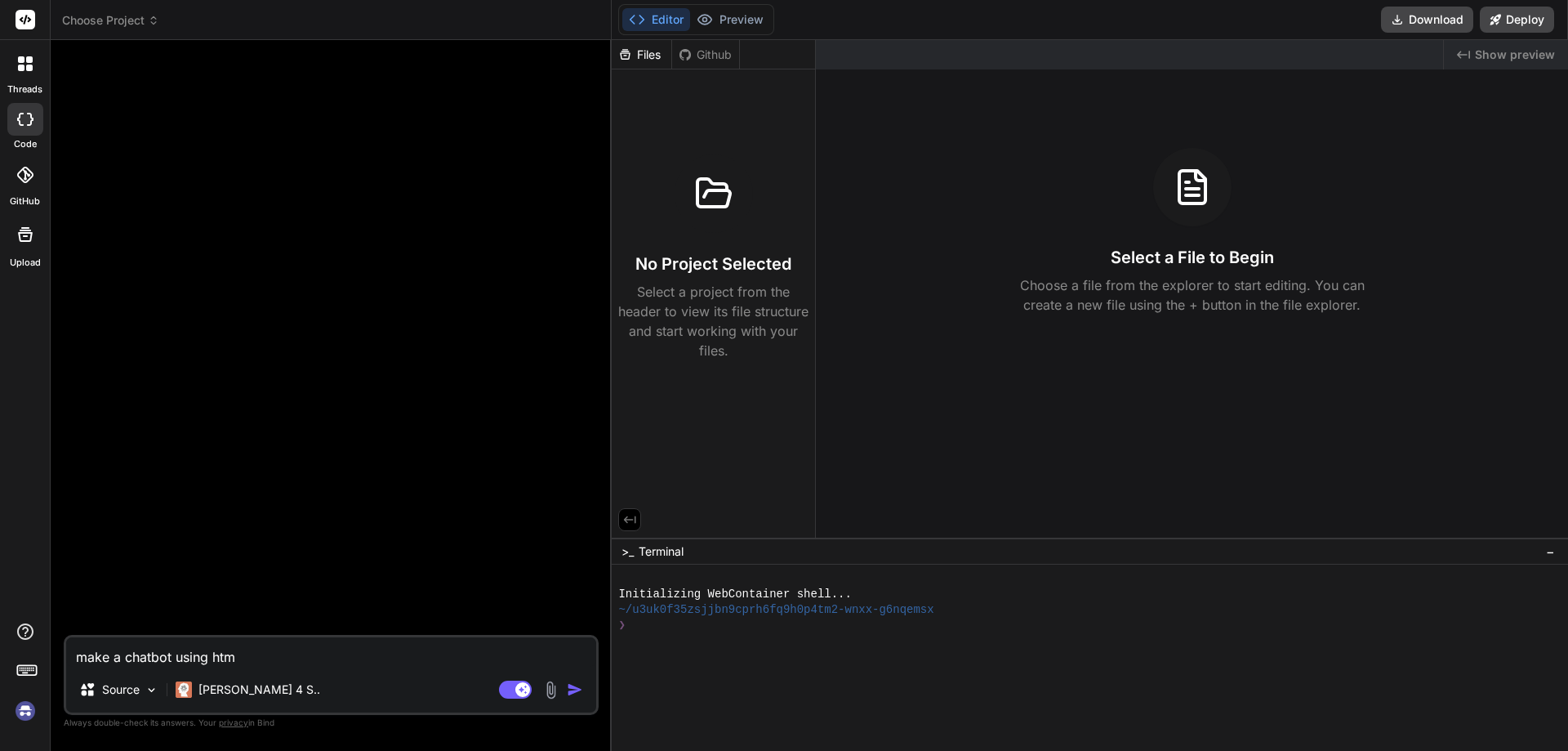
type textarea "x"
type textarea "make a chatbot using html,"
type textarea "x"
type textarea "make a chatbot using html,"
type textarea "x"
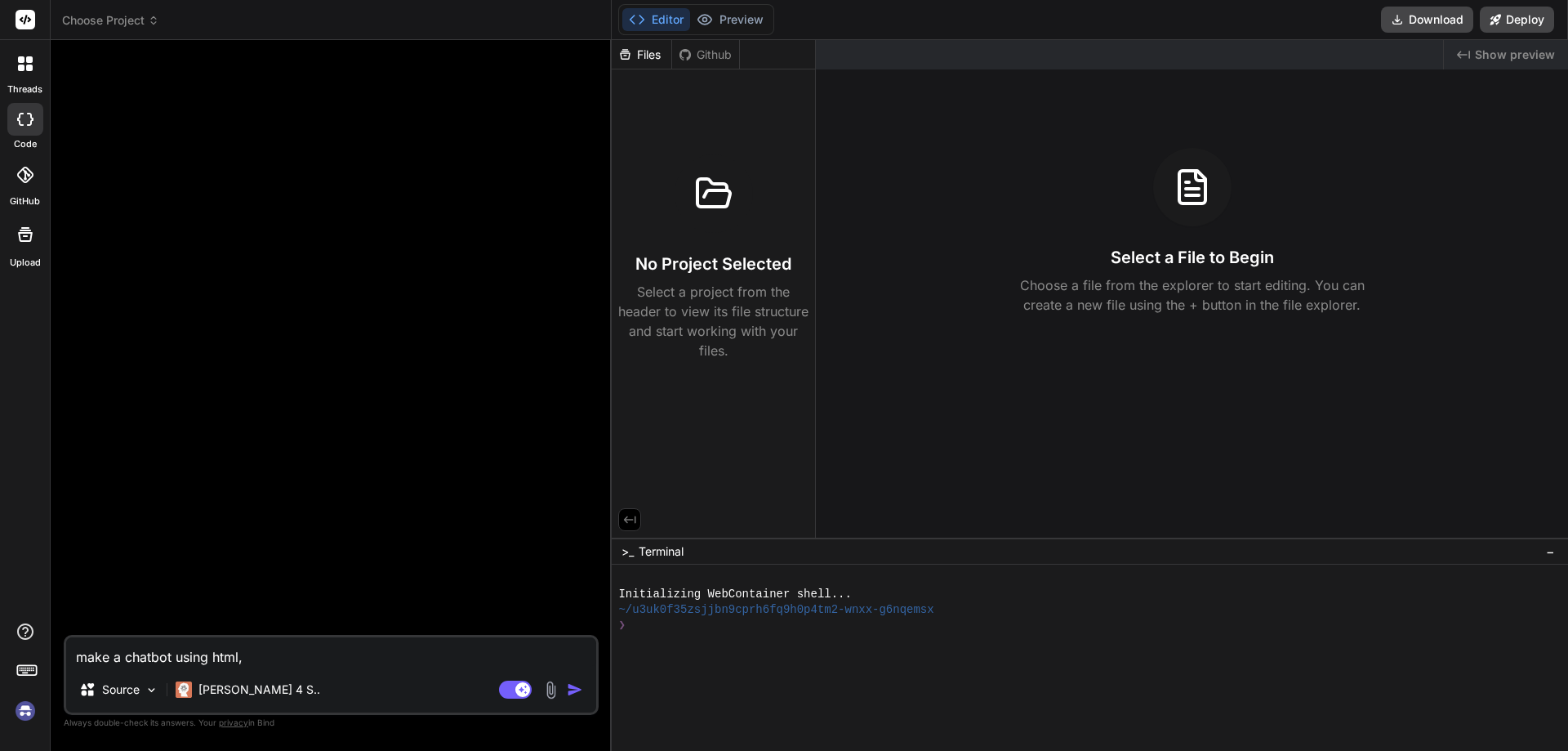
type textarea "make a chatbot using html, c"
type textarea "x"
type textarea "make a chatbot using html, cs"
type textarea "x"
type textarea "make a chatbot using html, css"
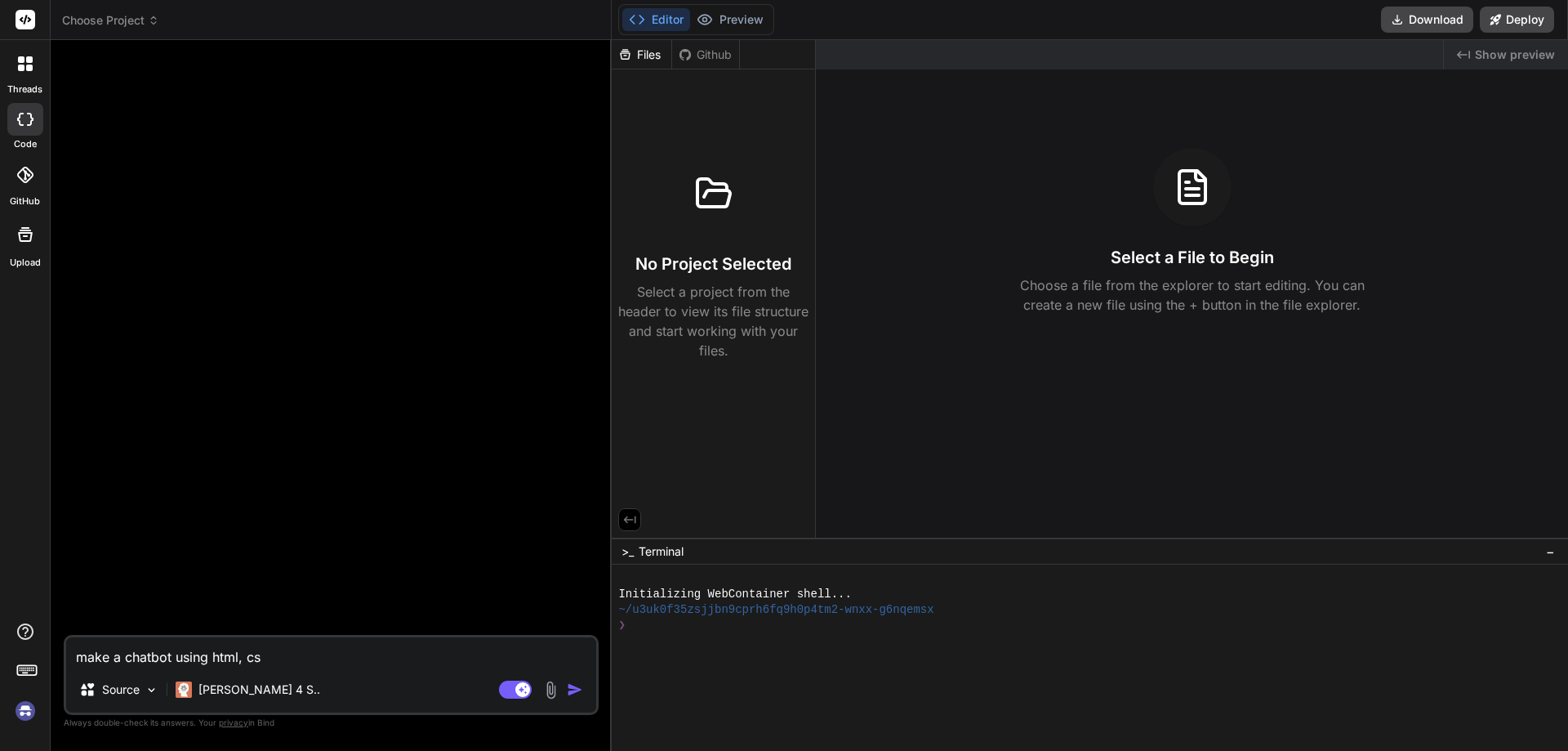
type textarea "x"
type textarea "make a chatbot using html, css"
type textarea "x"
type textarea "make a chatbot using html, css a"
type textarea "x"
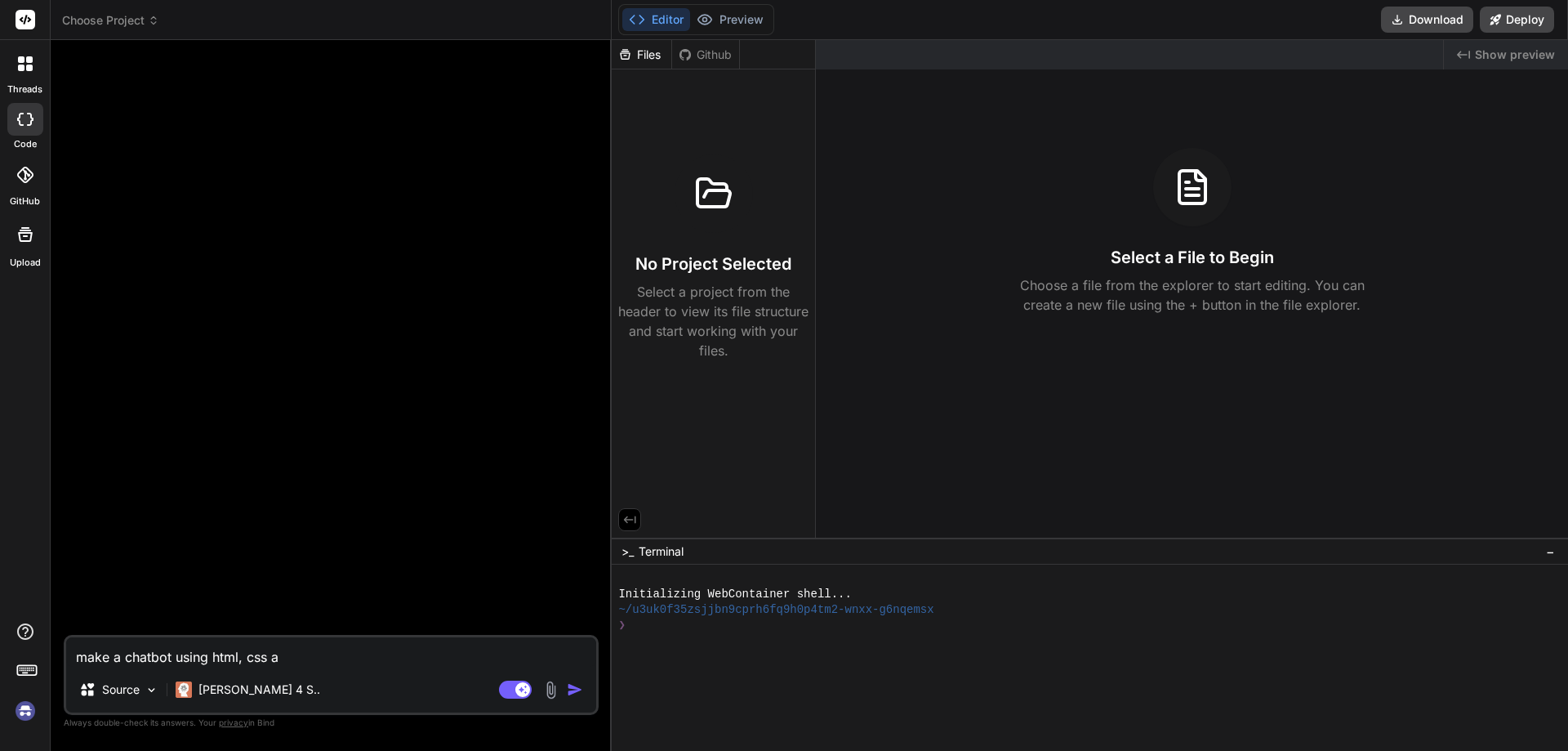
type textarea "make a chatbot using html, css ab"
type textarea "x"
type textarea "make a chatbot using html, css a"
type textarea "x"
type textarea "make a chatbot using html, css an"
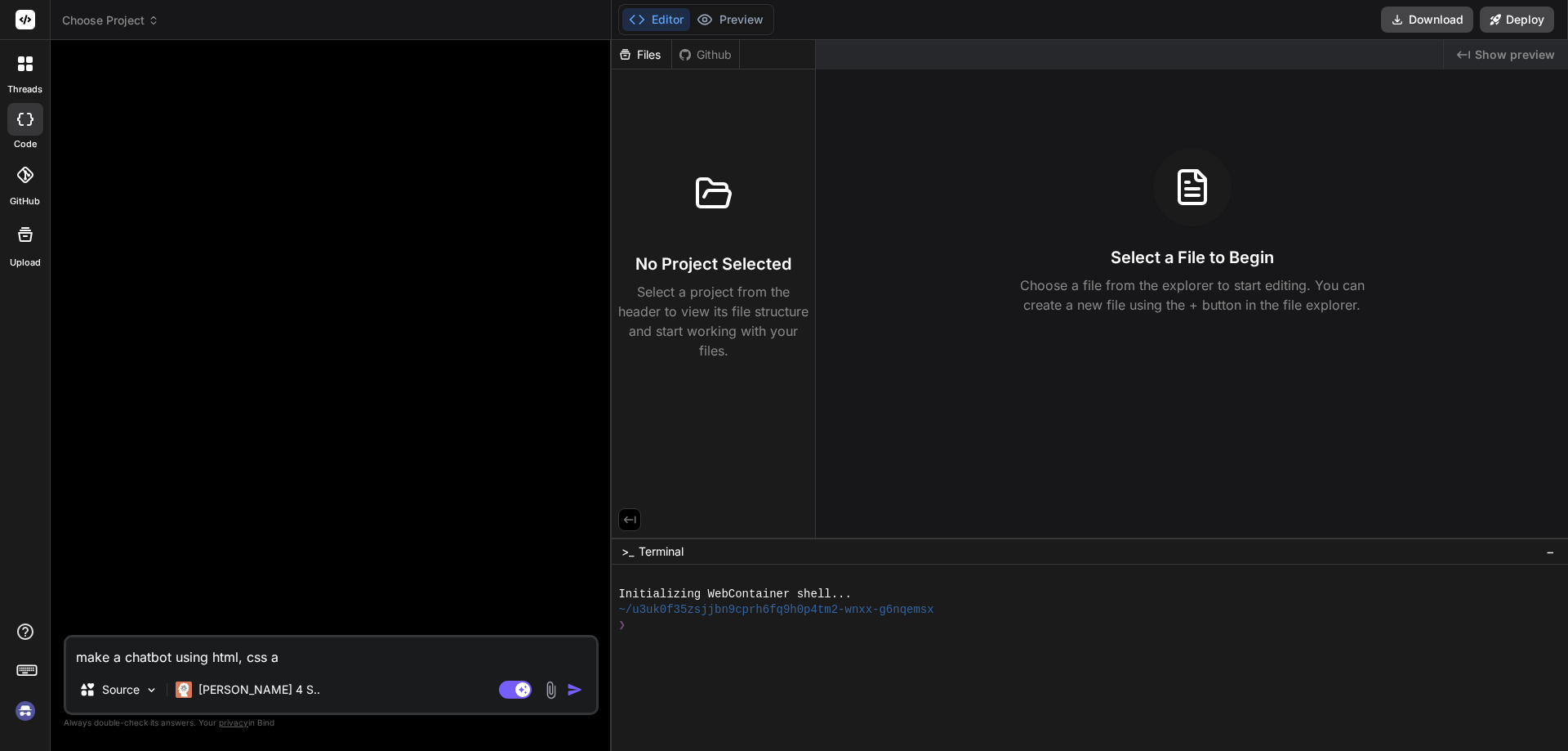
type textarea "x"
type textarea "make a chatbot using html, css and"
type textarea "x"
type textarea "make a chatbot using html, css and"
type textarea "x"
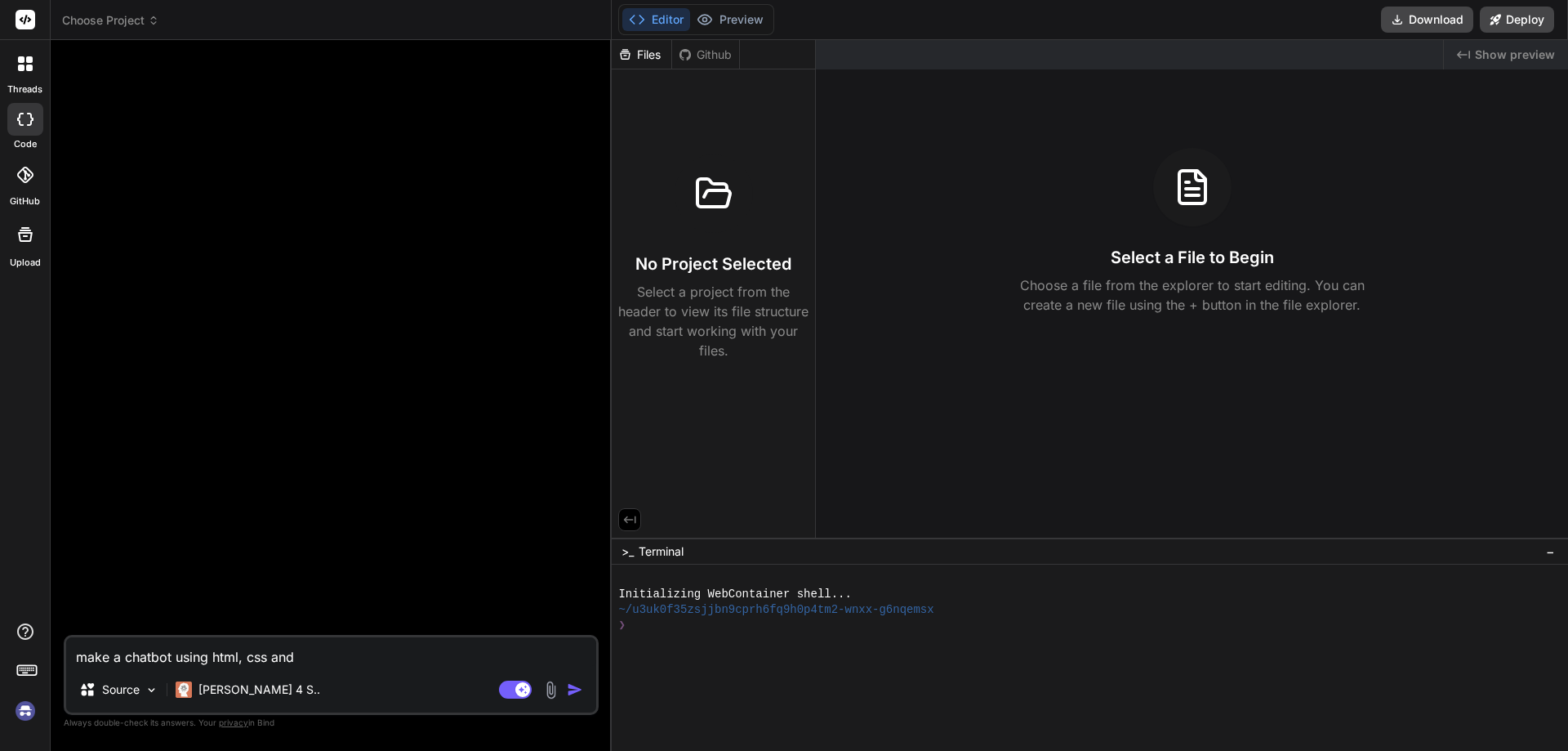
type textarea "make a chatbot using html, css and j"
type textarea "x"
type textarea "make a chatbot using html, css and js"
type textarea "x"
type textarea "make a chatbot using html, css and js,"
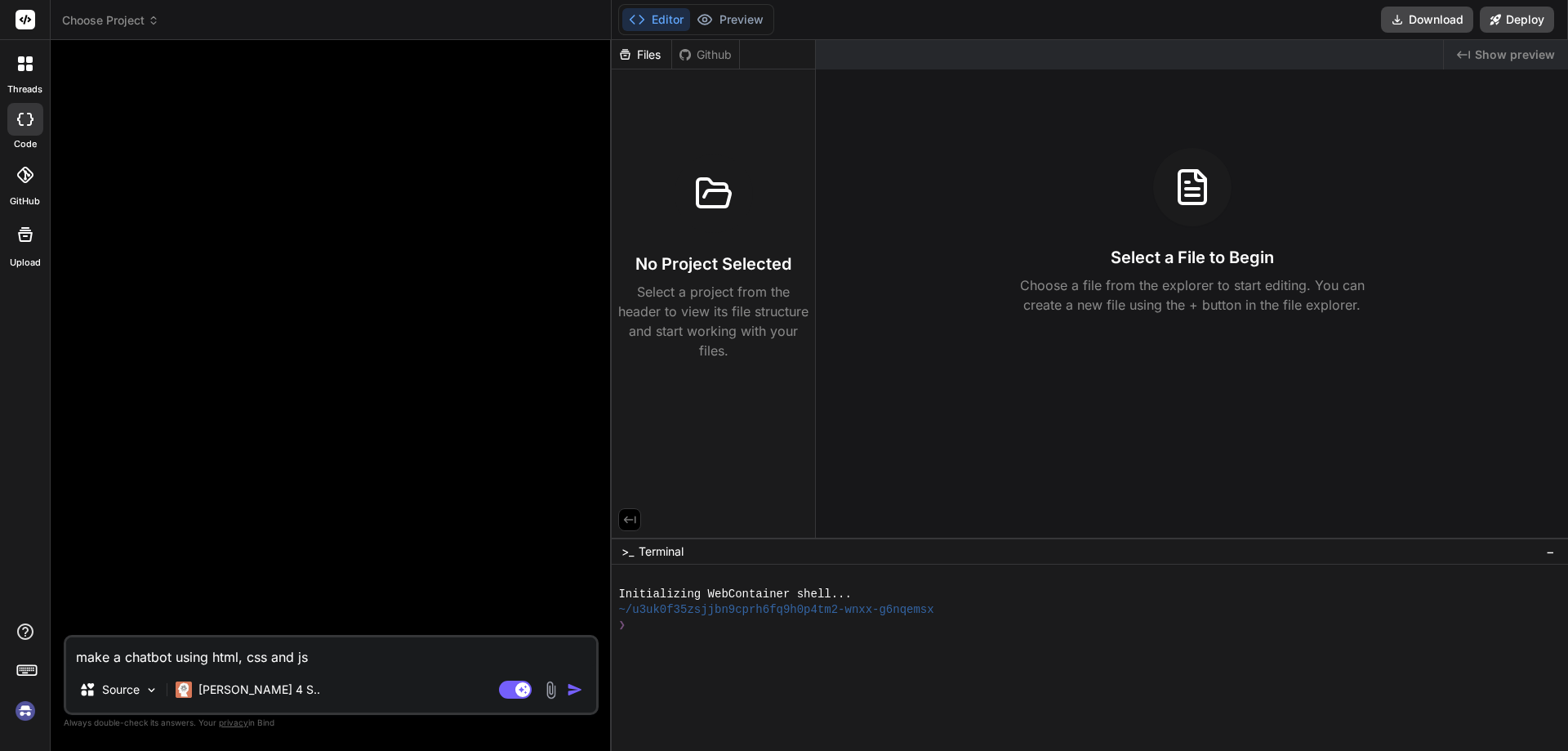
type textarea "x"
type textarea "make a chatbot using html, css and js,"
type textarea "x"
type textarea "make a chatbot using html, css and js, w"
type textarea "x"
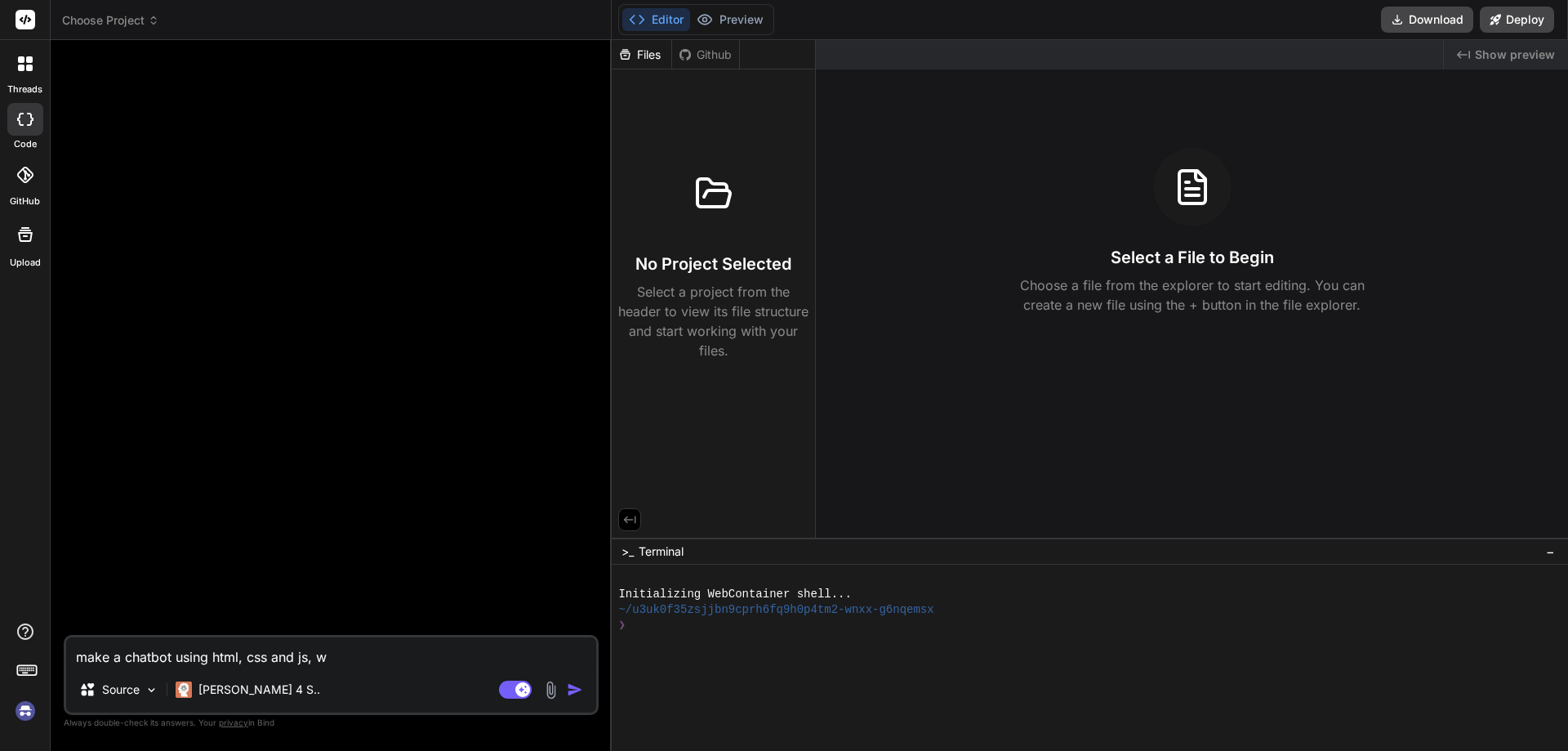
type textarea "make a chatbot using html, css and js, wi"
type textarea "x"
type textarea "make a chatbot using html, css and js, wit"
type textarea "x"
type textarea "make a chatbot using html, css and js, with"
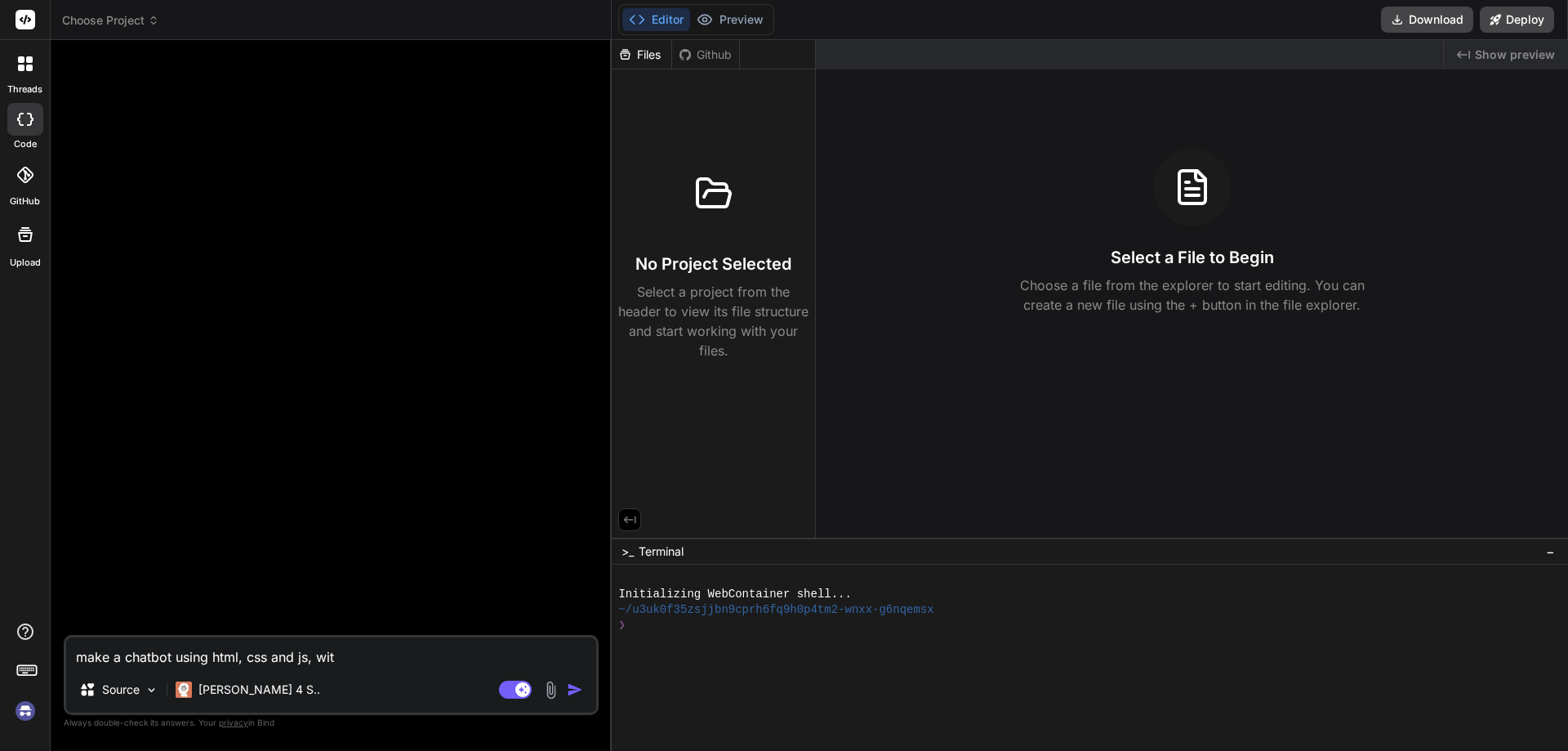
type textarea "x"
type textarea "make a chatbot using html, css and js, with"
type textarea "x"
type textarea "make a chatbot using html, css and js, with i"
type textarea "x"
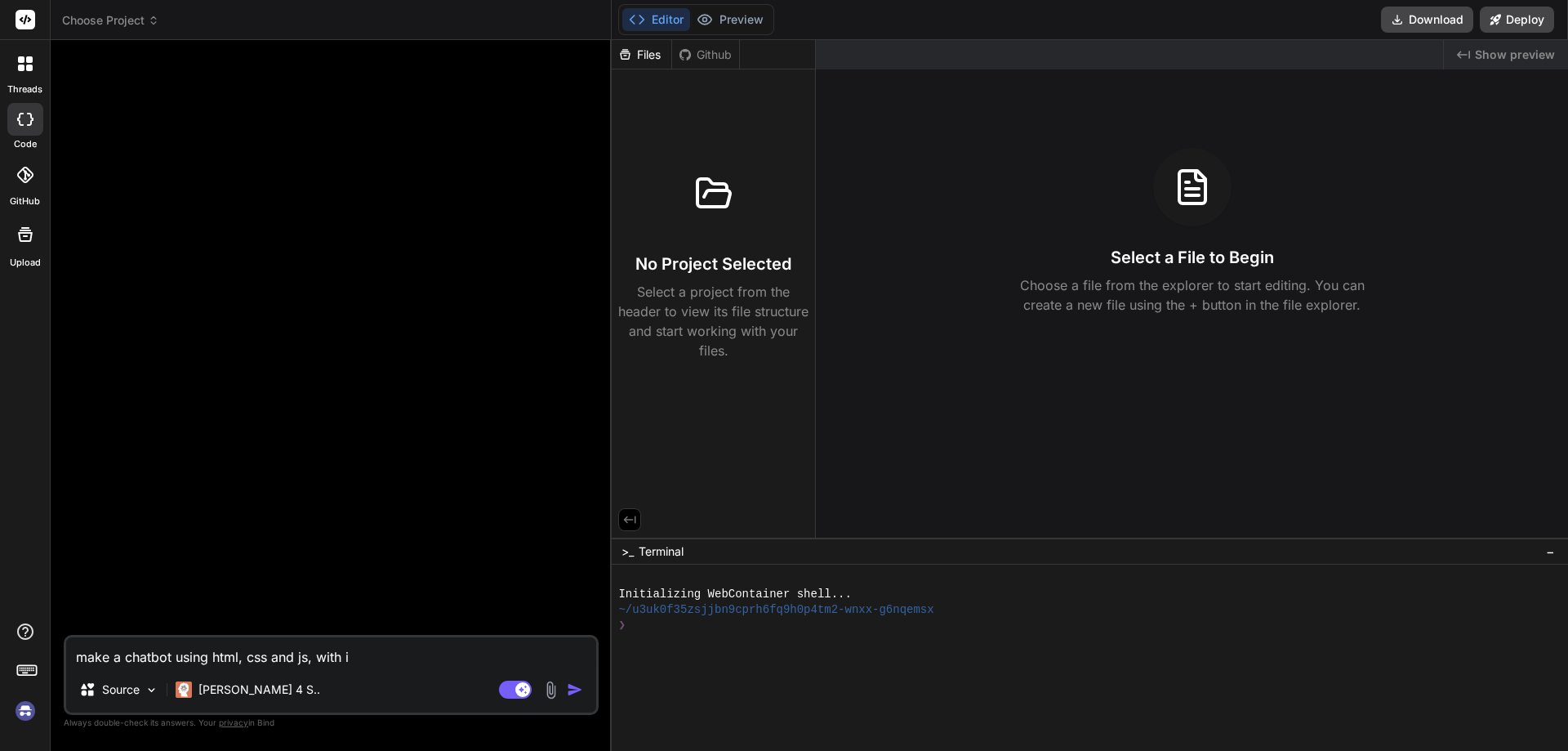
type textarea "make a chatbot using html, css and js, with in"
type textarea "x"
type textarea "make a chatbot using html, css and js, with int"
type textarea "x"
type textarea "make a chatbot using html, css and js, with inte"
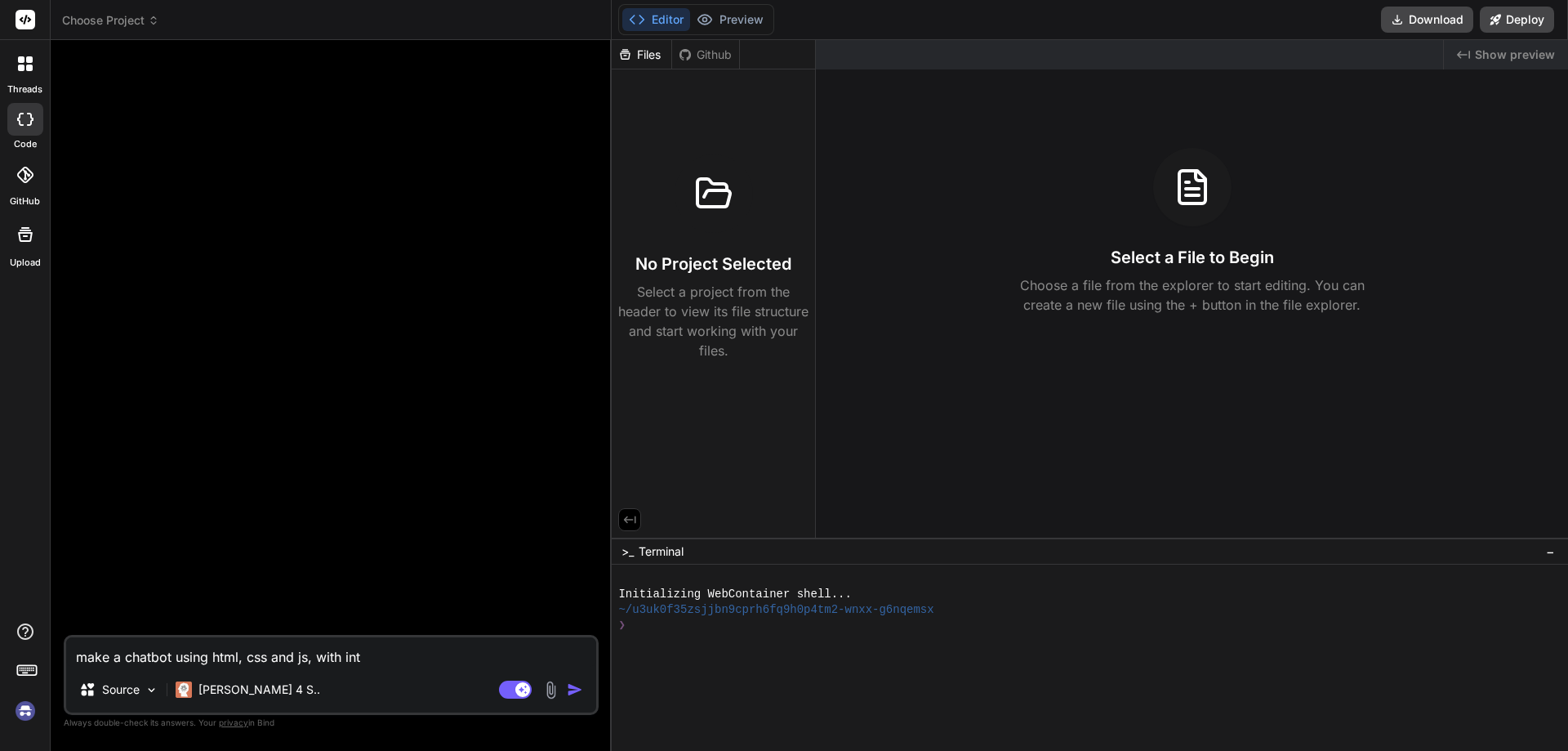
type textarea "x"
type textarea "make a chatbot using html, css and js, with inter"
type textarea "x"
type textarea "make a chatbot using html, css and js, with intera"
type textarea "x"
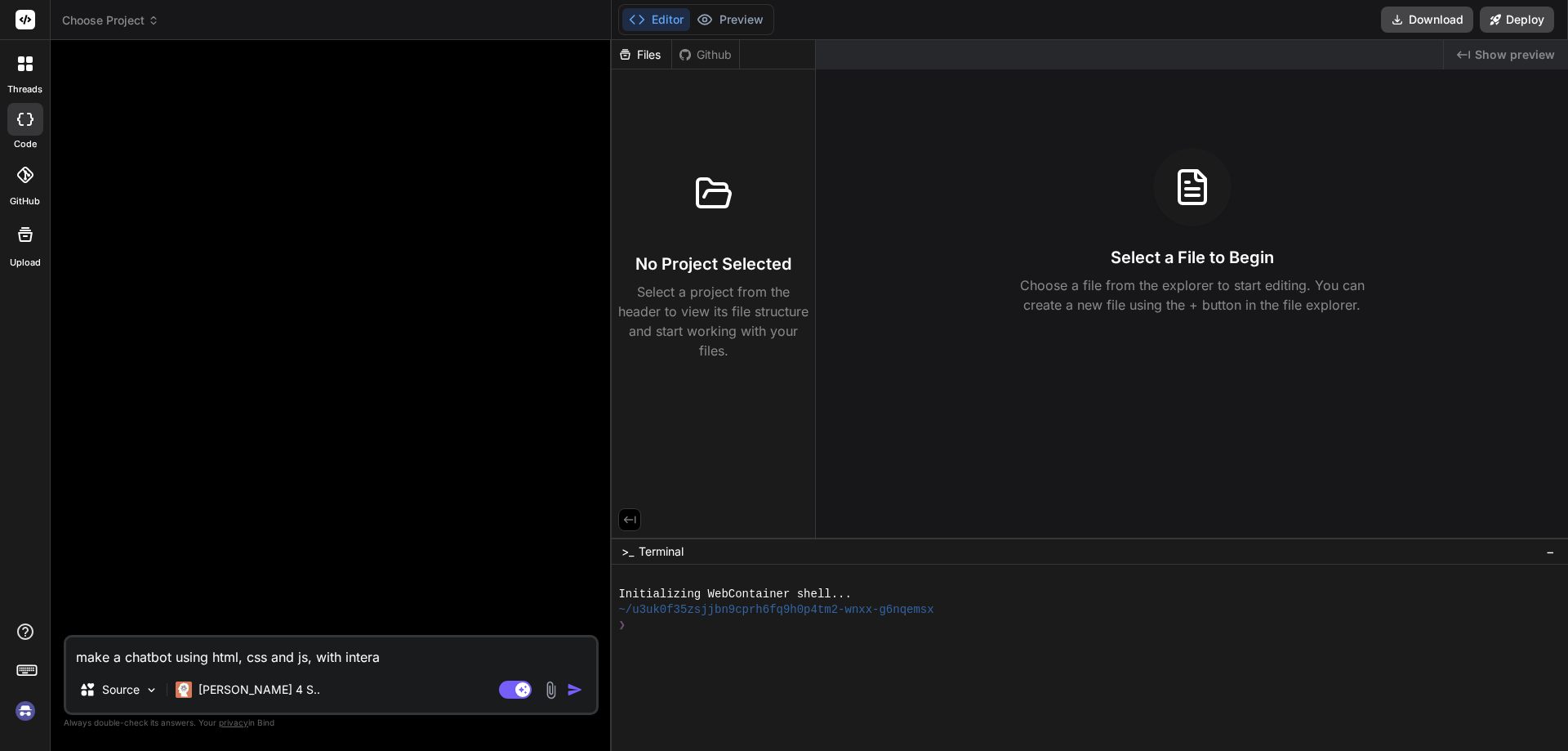
type textarea "make a chatbot using html, css and js, with interax"
type textarea "x"
type textarea "make a chatbot using html, css and js, with intera"
type textarea "x"
type textarea "make a chatbot using html, css and js, with interac"
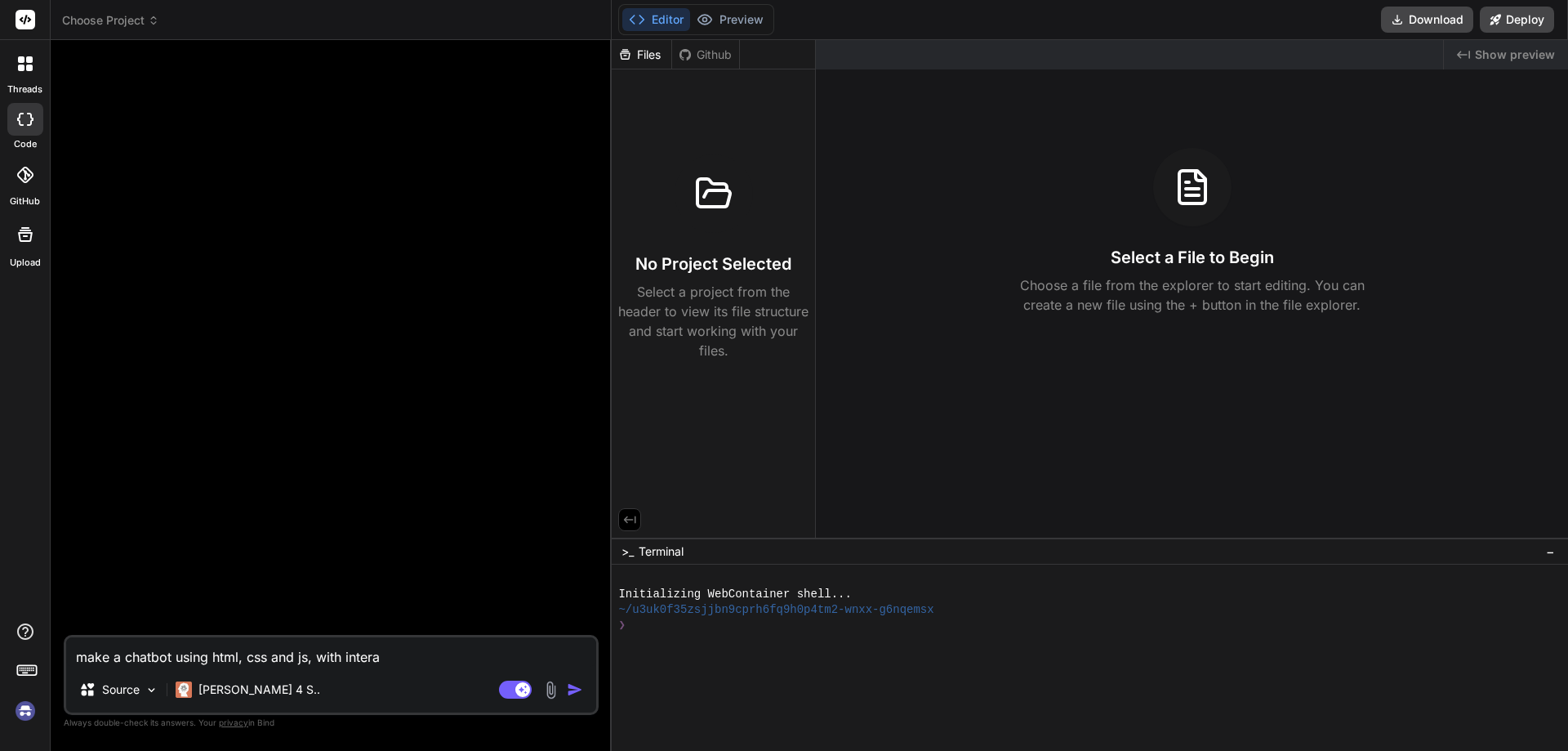
type textarea "x"
type textarea "make a chatbot using html, css and js, with interact"
type textarea "x"
type textarea "make a chatbot using html, css and js, with interacti"
type textarea "x"
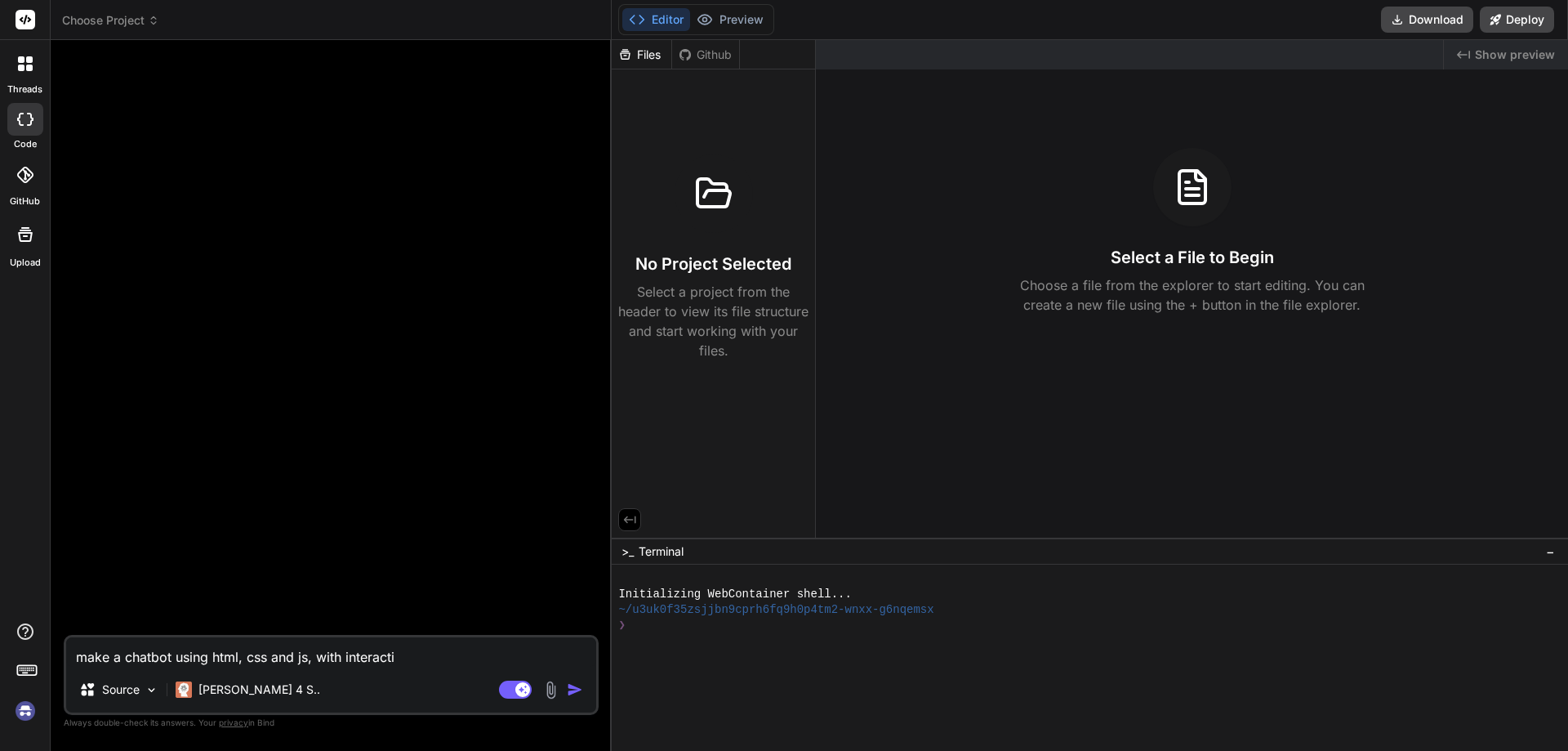
type textarea "make a chatbot using html, css and js, with interactiv"
type textarea "x"
type textarea "make a chatbot using html, css and js, with interactive"
type textarea "x"
type textarea "make a chatbot using html, css and js, with interactive"
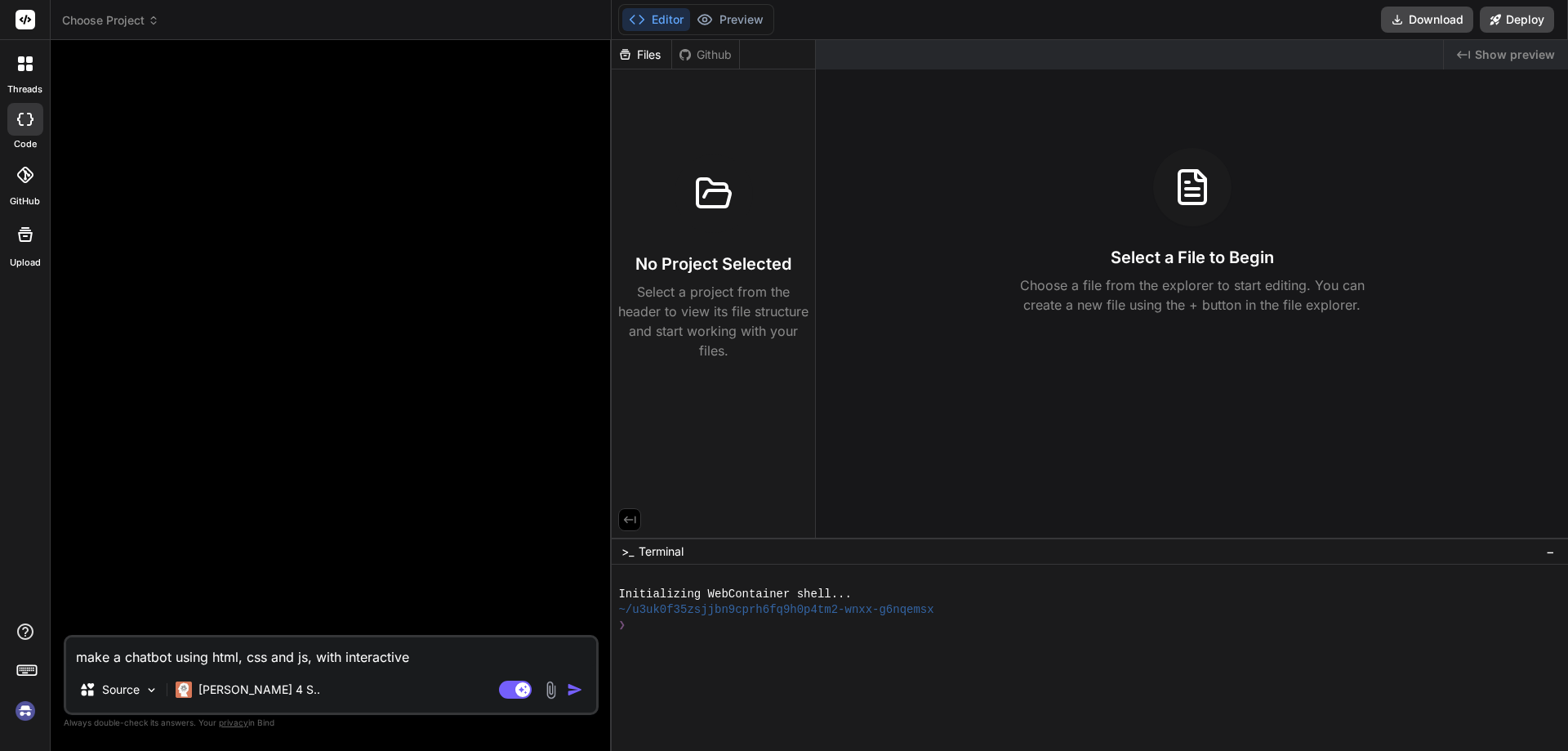
type textarea "x"
type textarea "make a chatbot using html, css and js, with interactive u"
type textarea "x"
type textarea "make a chatbot using html, css and js, with interactive ui"
type textarea "x"
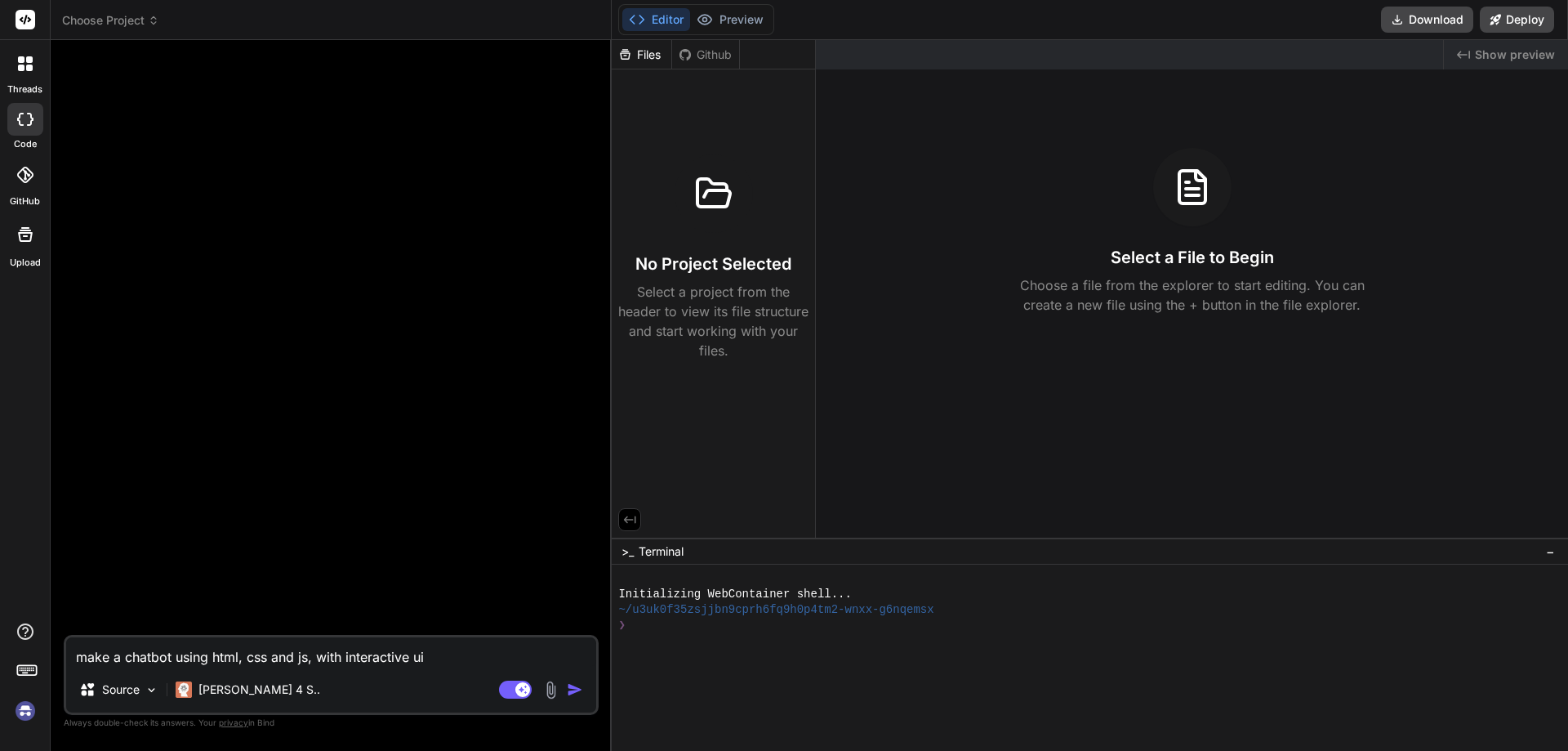
type textarea "make a chatbot using html, css and js, with interactive ui"
type textarea "x"
type textarea "make a chatbot using html, css and js, with interactive ui"
type textarea "x"
type textarea "make a chatbot using html, css and js, with interactive ui a"
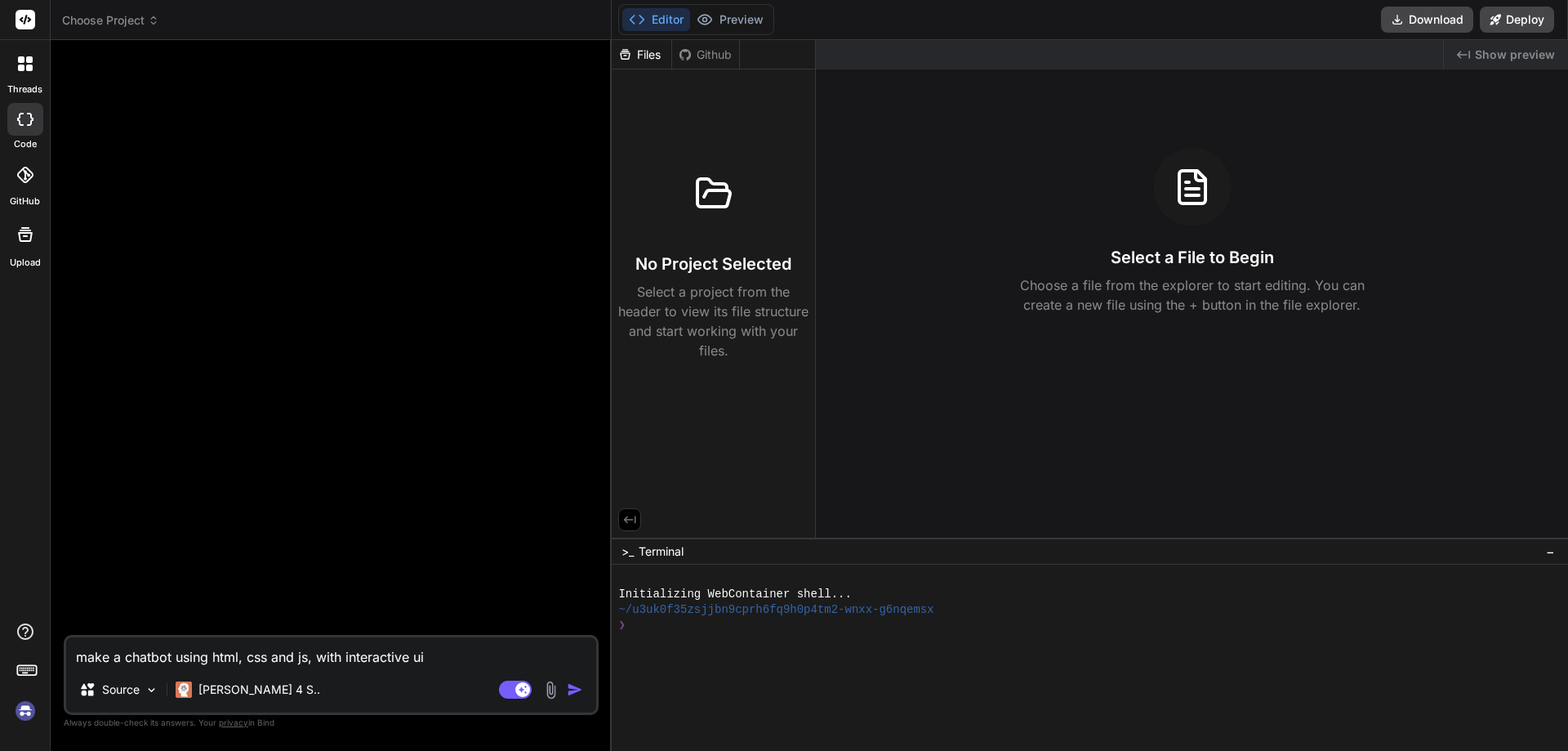
type textarea "x"
type textarea "make a chatbot using html, css and js, with interactive ui an"
type textarea "x"
type textarea "make a chatbot using html, css and js, with interactive ui and"
type textarea "x"
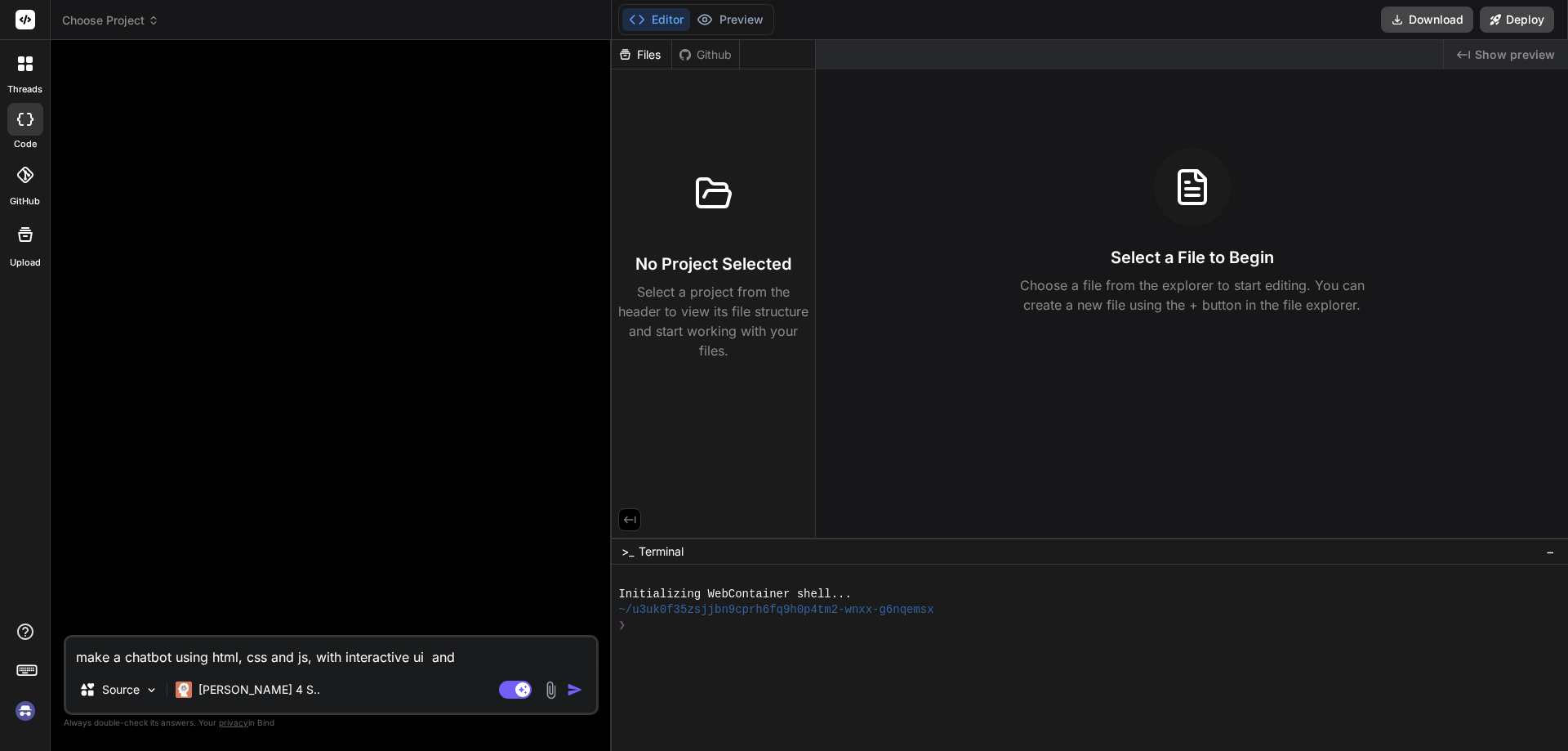
type textarea "make a chatbot using html, css and js, with interactive ui and"
type textarea "x"
type textarea "make a chatbot using html, css and js, with interactive ui and i"
type textarea "x"
type textarea "make a chatbot using html, css and js, with interactive ui and in"
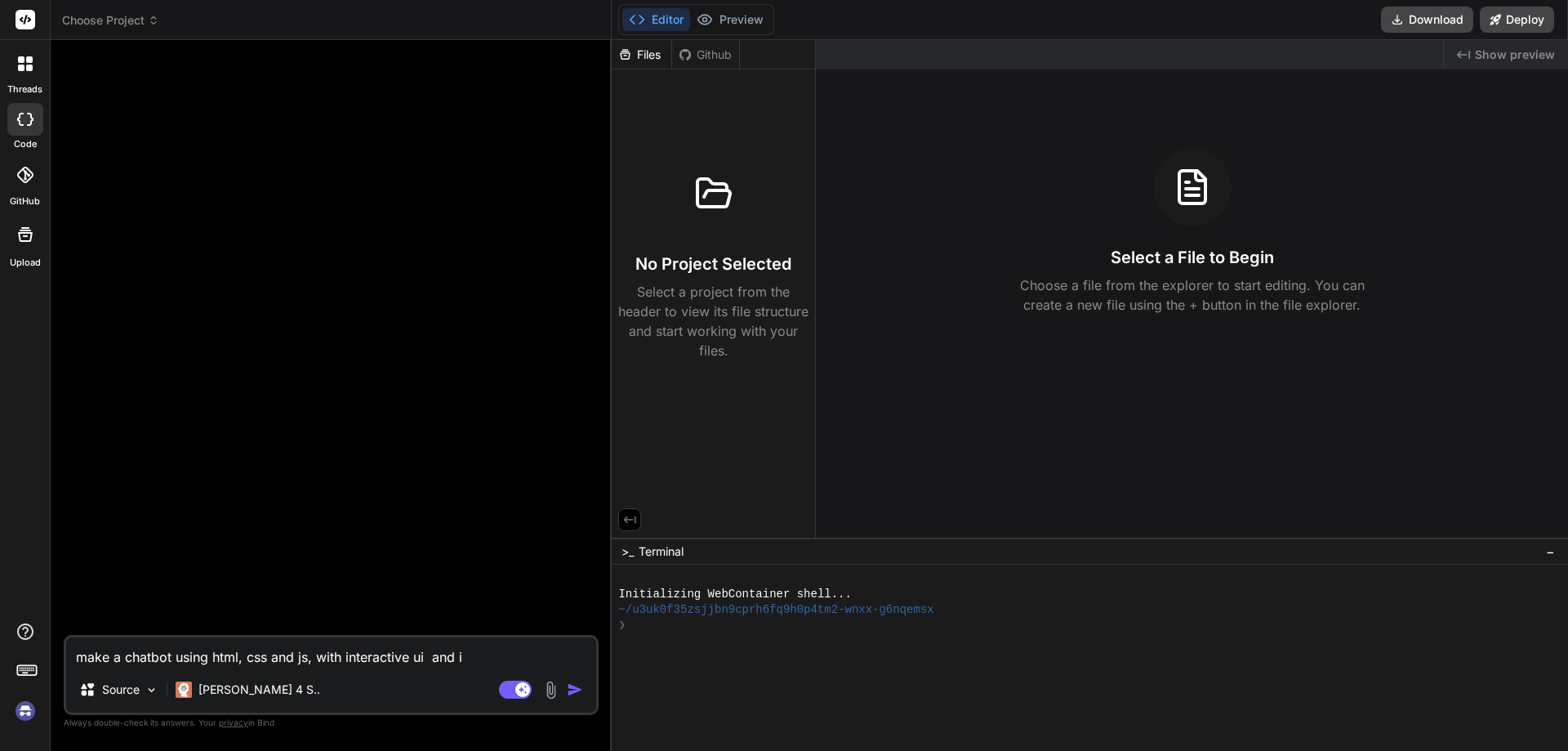
type textarea "x"
type textarea "make a chatbot using html, css and js, with interactive ui and int"
type textarea "x"
type textarea "make a chatbot using html, css and js, with interactive ui and inte"
type textarea "x"
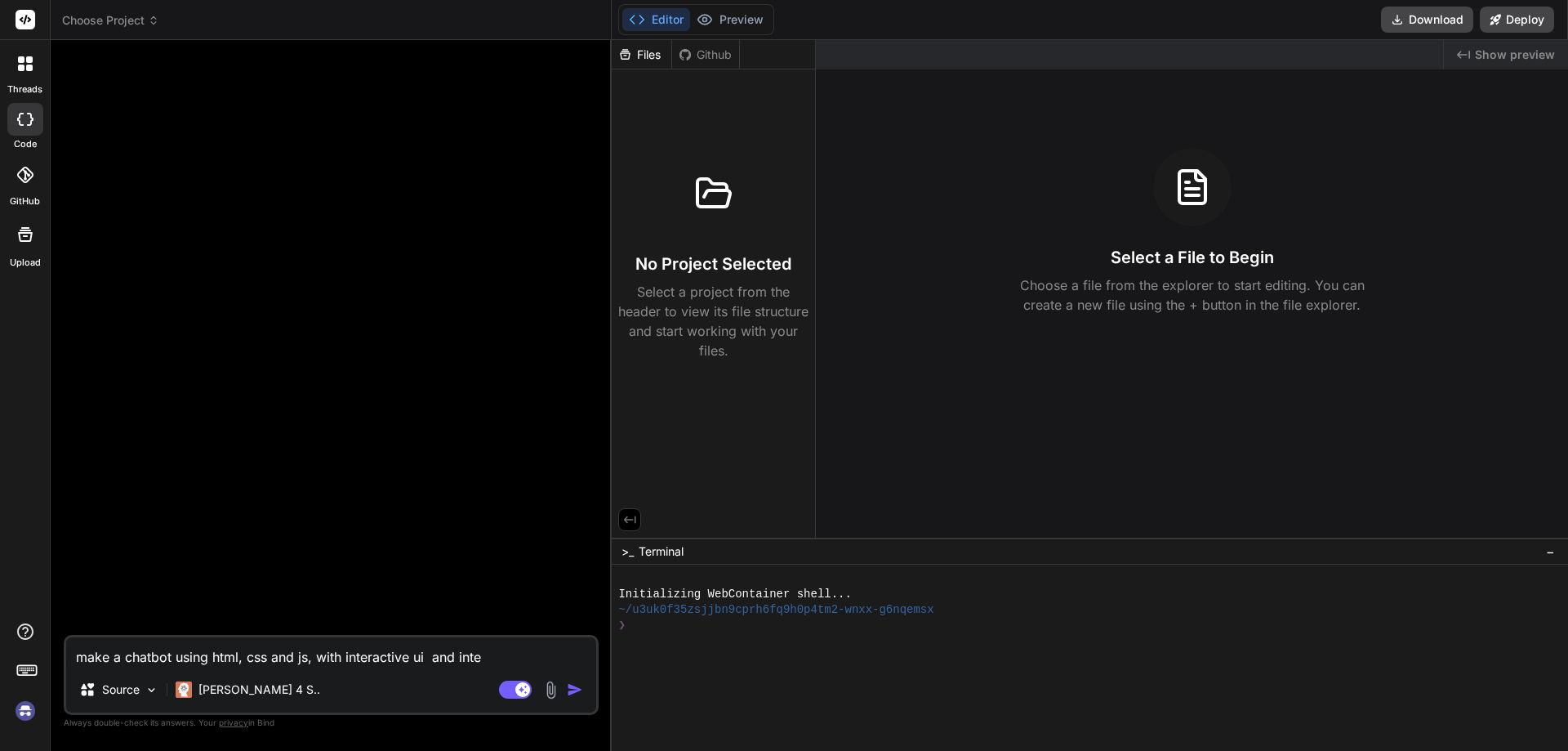
type textarea "make a chatbot using html, css and js, with interactive ui and inter"
type textarea "x"
type textarea "make a chatbot using html, css and js, with interactive ui and interf"
type textarea "x"
type textarea "make a chatbot using html, css and js, with interactive ui and interfa"
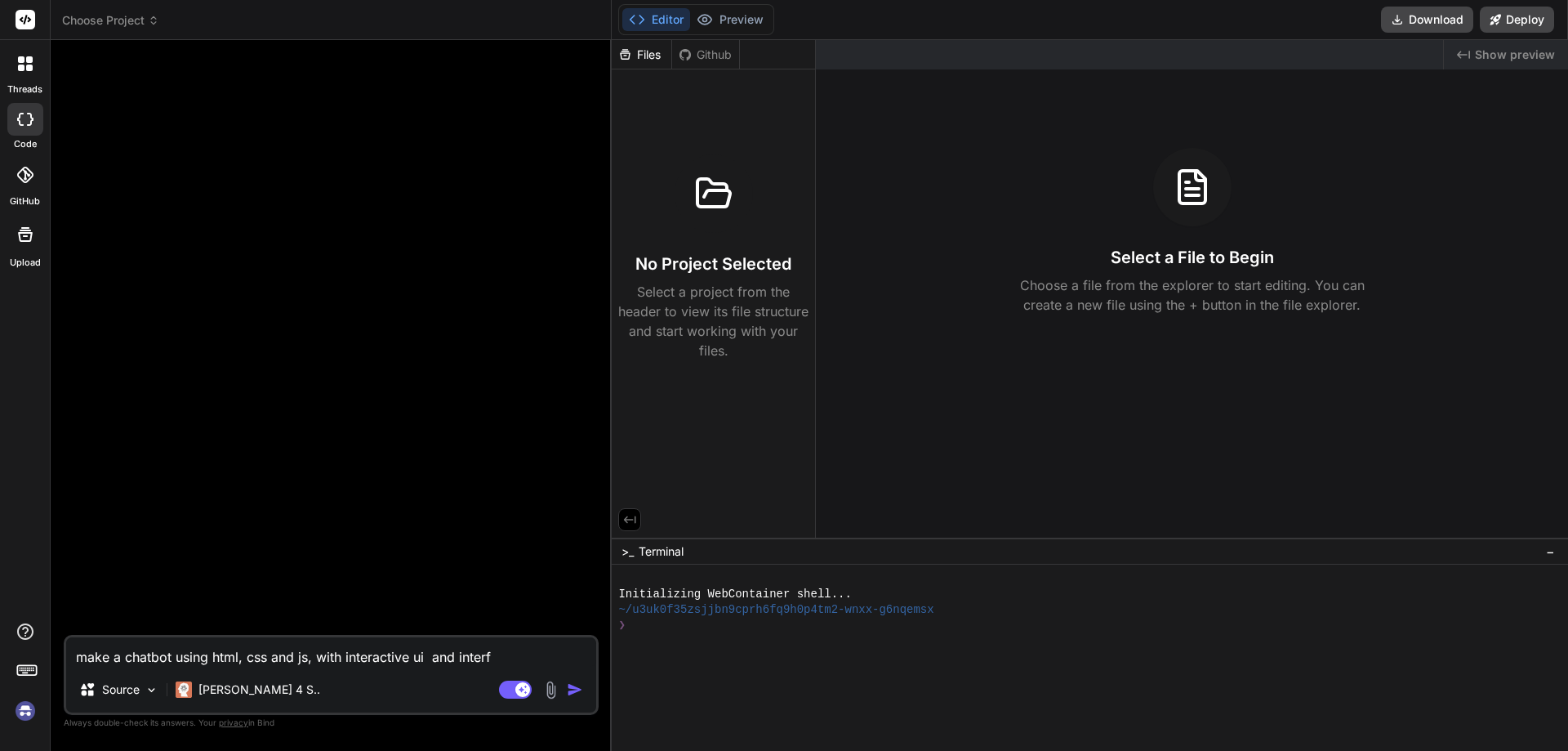
type textarea "x"
type textarea "make a chatbot using html, css and js, with interactive ui and interfac"
type textarea "x"
type textarea "make a chatbot using html, css and js, with interactive ui and interface"
type textarea "x"
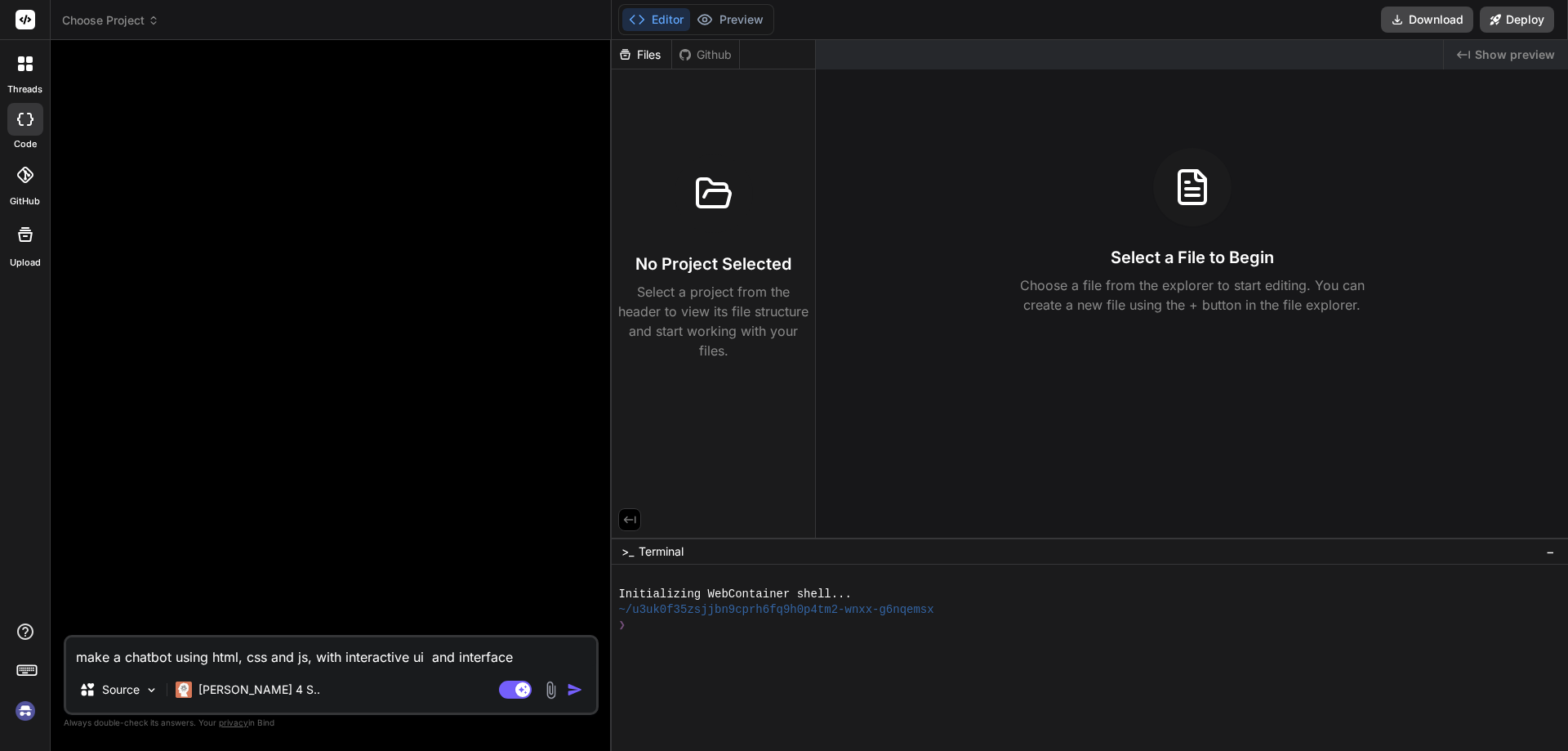
type textarea "make a chatbot using html, css and js, with interactive ui and interface"
type textarea "x"
type textarea "make a chatbot using html, css and js, with interactive ui and interface m"
type textarea "x"
type textarea "make a chatbot using html, css and js, with interactive ui and interface mu"
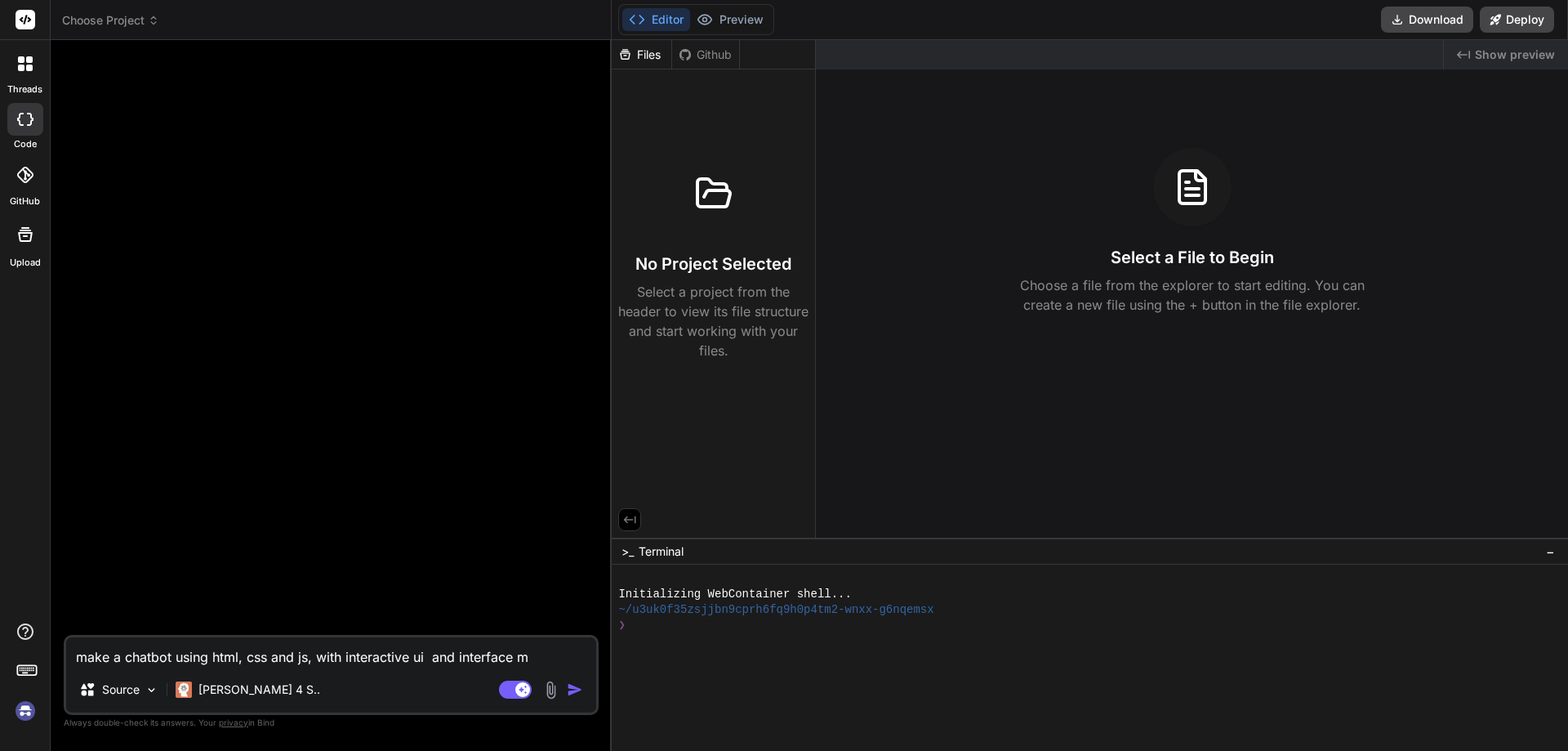
type textarea "x"
type textarea "make a chatbot using html, css and js, with interactive ui and interface mus"
type textarea "x"
type textarea "make a chatbot using html, css and js, with interactive ui and interface must"
type textarea "x"
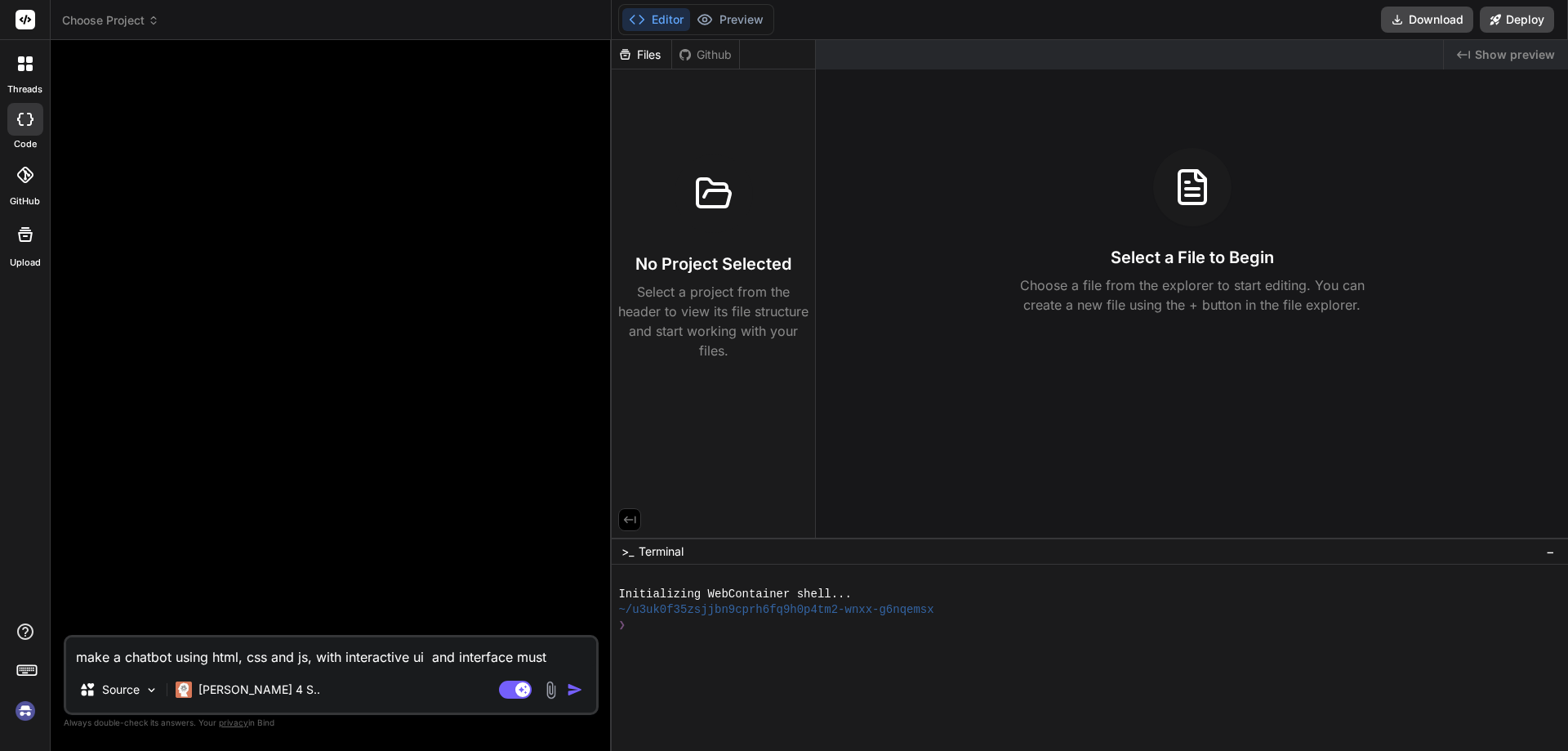
type textarea "make a chatbot using html, css and js, with interactive ui and interface must"
type textarea "x"
type textarea "make a chatbot using html, css and js, with interactive ui and interface must b"
type textarea "x"
type textarea "make a chatbot using html, css and js, with interactive ui and interface must be"
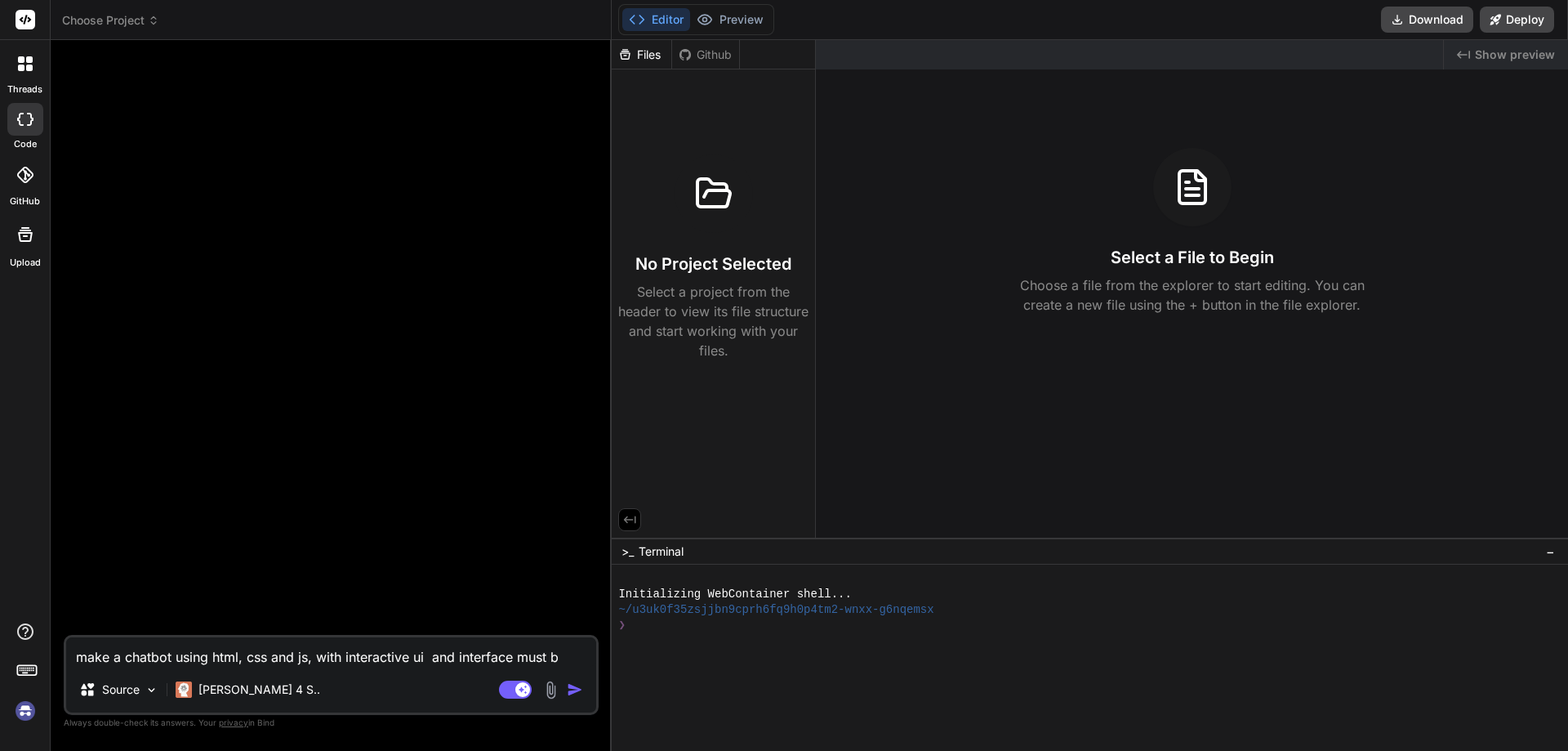
type textarea "x"
type textarea "make a chatbot using html, css and js, with interactive ui and interface must be"
type textarea "x"
type textarea "make a chatbot using html, css and js, with interactive ui and interface must b…"
type textarea "x"
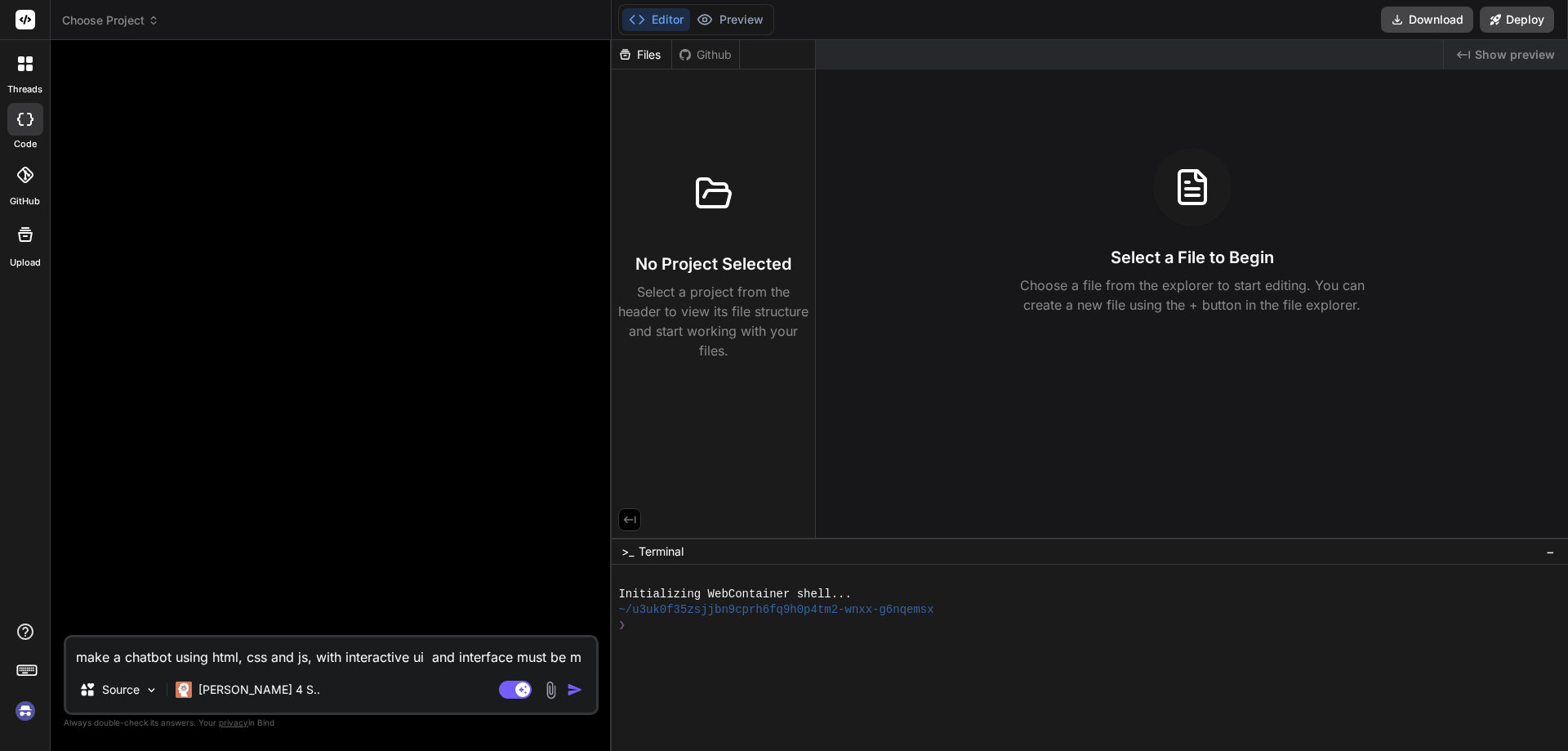
type textarea "make a chatbot using html, css and js, with interactive ui and interface must b…"
type textarea "x"
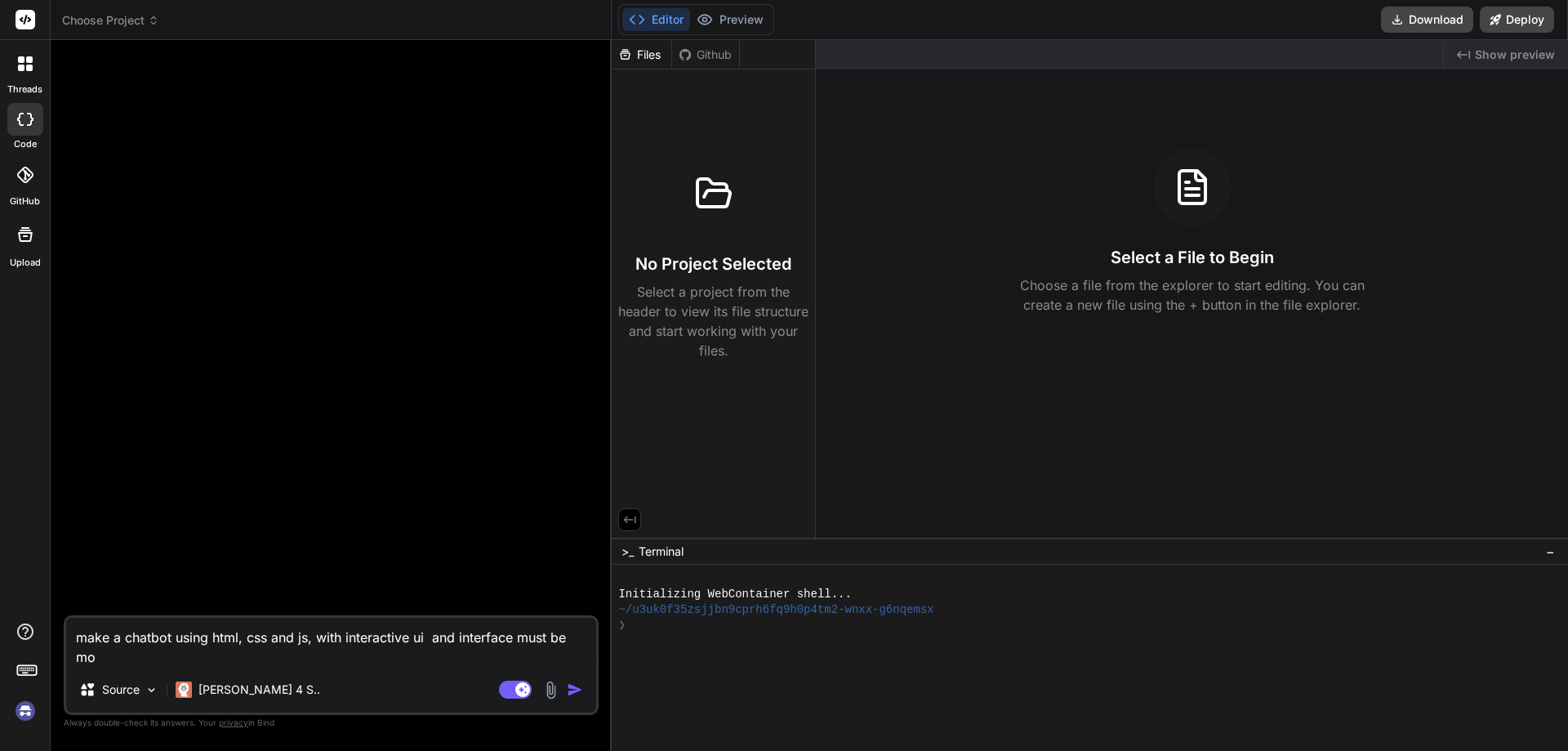
type textarea "make a chatbot using html, css and js, with interactive ui and interface must b…"
type textarea "x"
type textarea "make a chatbot using html, css and js, with interactive ui and interface must b…"
type textarea "x"
type textarea "make a chatbot using html, css and js, with interactive ui and interface must b…"
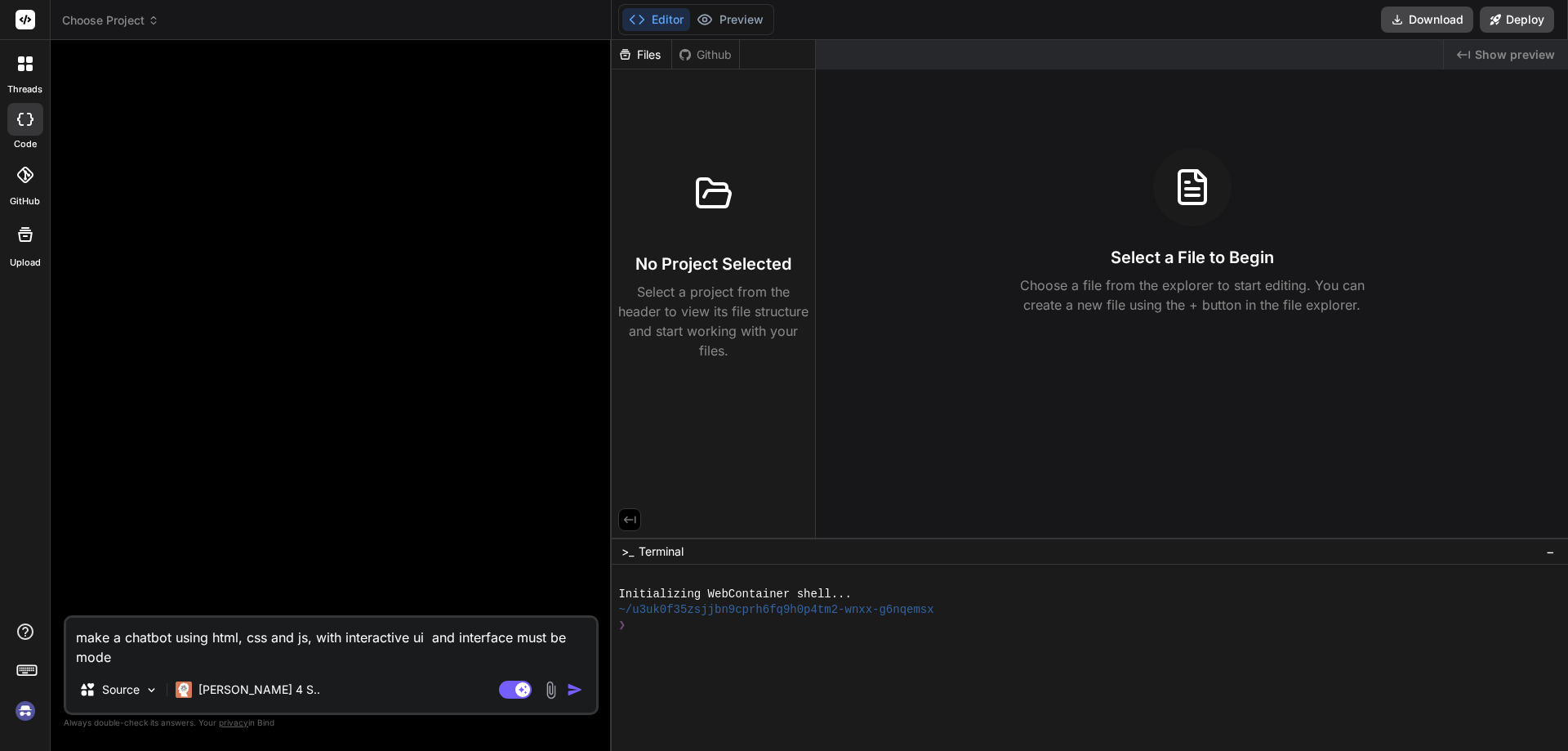
type textarea "x"
type textarea "make a chatbot using html, css and js, with interactive ui and interface must b…"
type textarea "x"
type textarea "make a chatbot using html, css and js, with interactive ui and interface must b…"
type textarea "x"
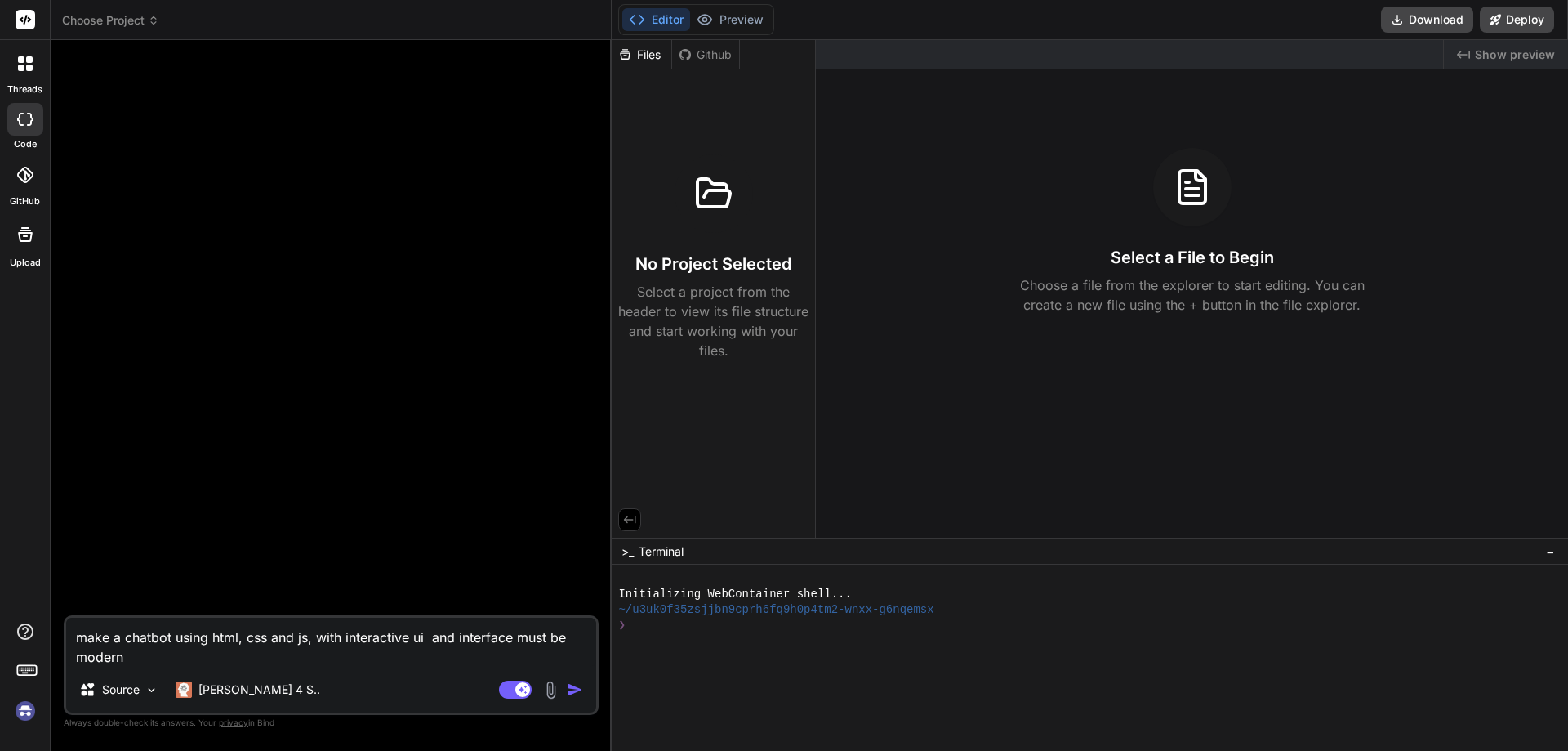
type textarea "make a chatbot using html, css and js, with interactive ui and interface must b…"
type textarea "x"
type textarea "make a chatbot using html, css and js, with interactive ui and interface must b…"
type textarea "x"
type textarea "make a chatbot using html, css and js, with interactive ui and interface must b…"
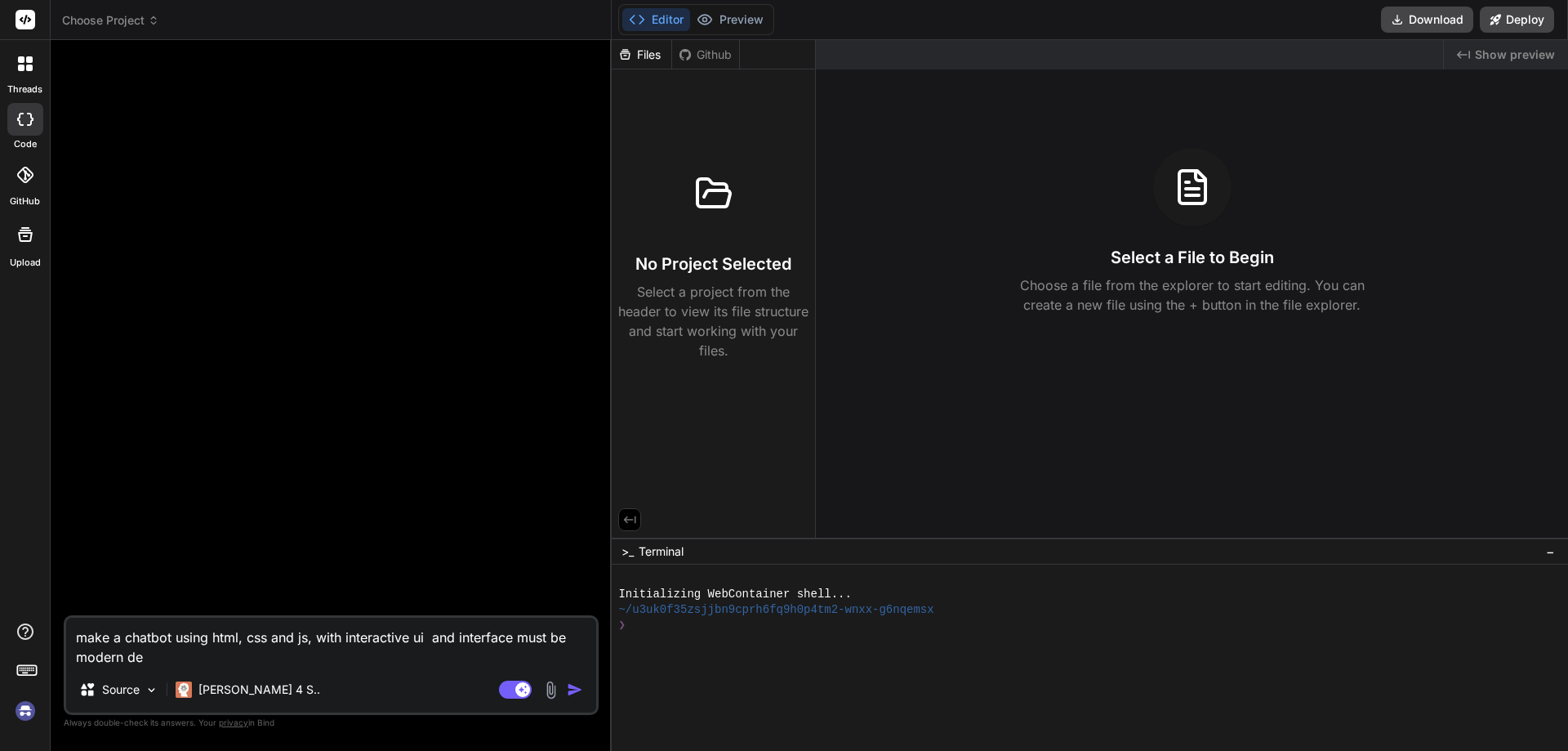
type textarea "x"
type textarea "make a chatbot using html, css and js, with interactive ui and interface must b…"
type textarea "x"
type textarea "make a chatbot using html, css and js, with interactive ui and interface must b…"
type textarea "x"
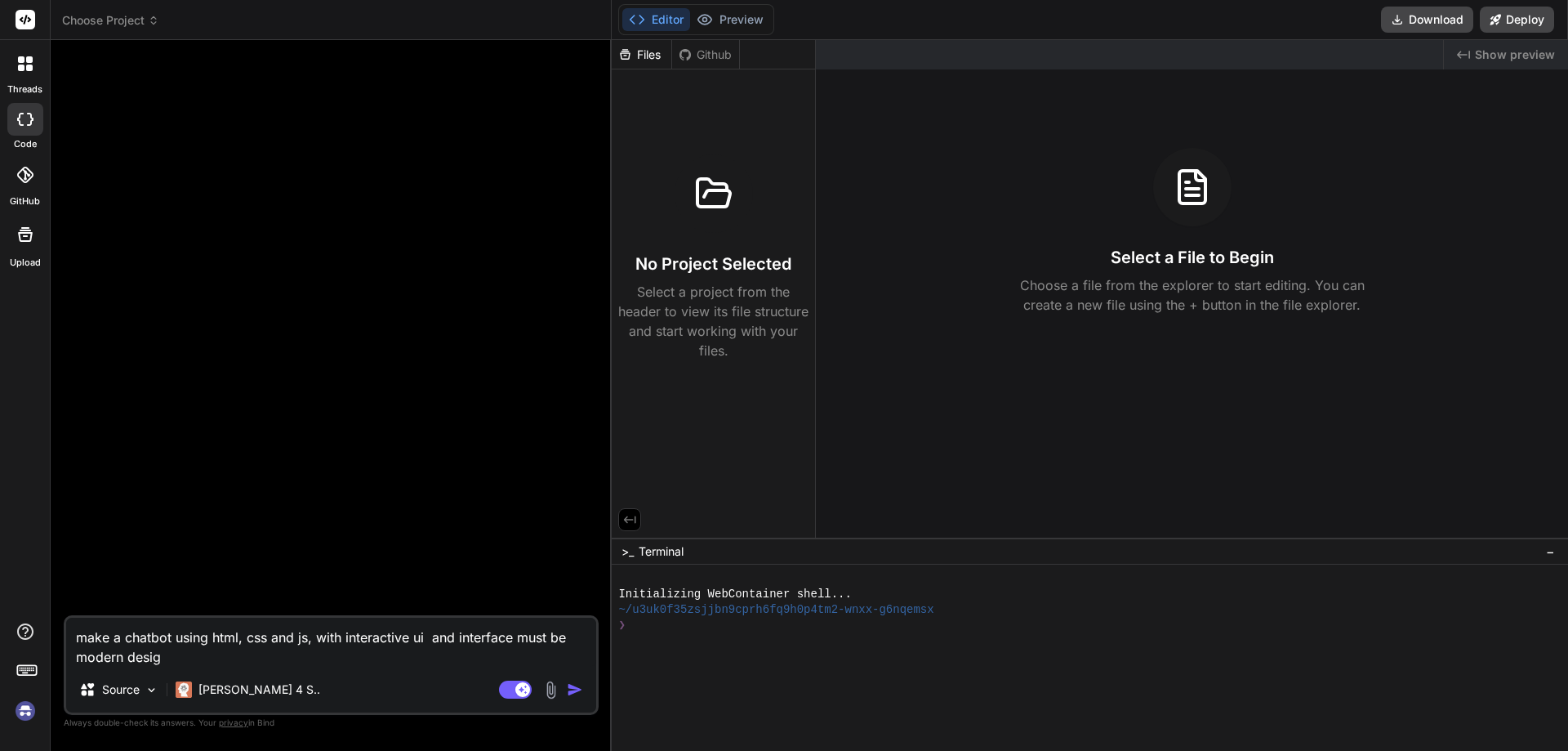
type textarea "make a chatbot using html, css and js, with interactive ui and interface must b…"
type textarea "x"
type textarea "make a chatbot using html, css and js, with interactive ui and interface must b…"
paste textarea "linear-gradient(135deg,#1c3a38,#195f5a 43%,#168a81 79%,#11c7ba)"
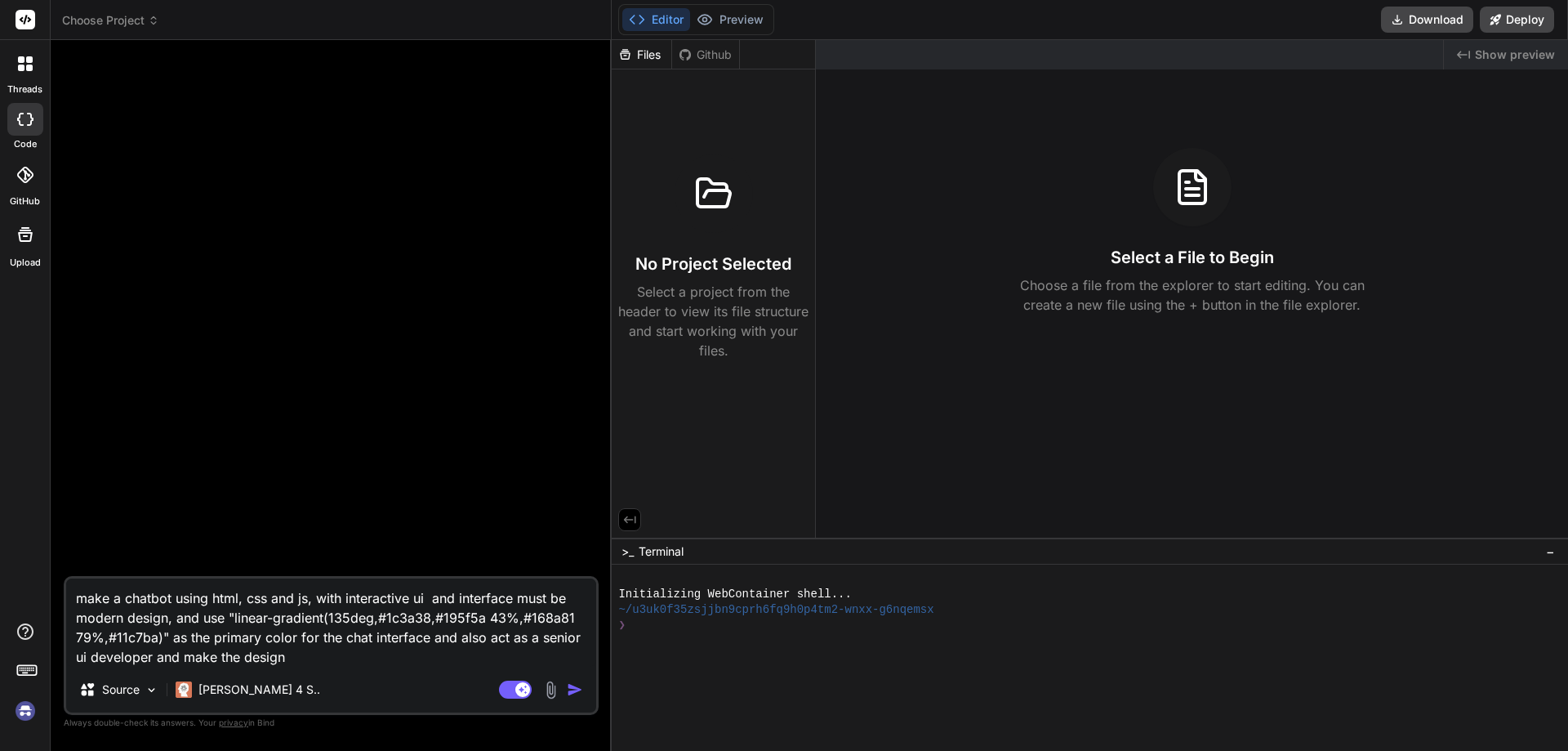
click at [292, 644] on textarea "make a chatbot using html, css and js, with interactive ui and interface must b…" at bounding box center [331, 623] width 530 height 89
click at [572, 691] on img "button" at bounding box center [575, 689] width 16 height 16
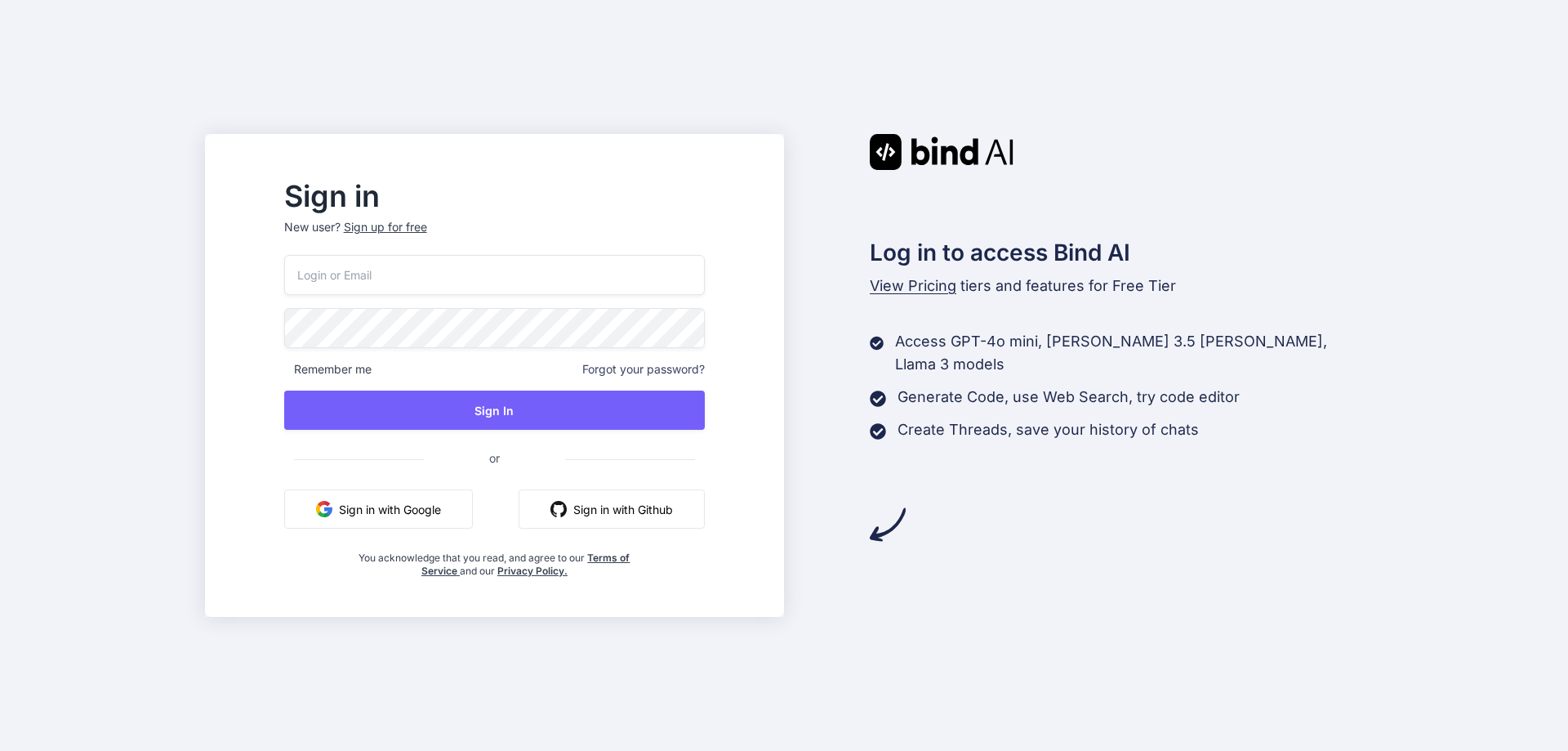
click at [470, 511] on button "Sign in with Google" at bounding box center [378, 509] width 189 height 40
